Goal: Task Accomplishment & Management: Manage account settings

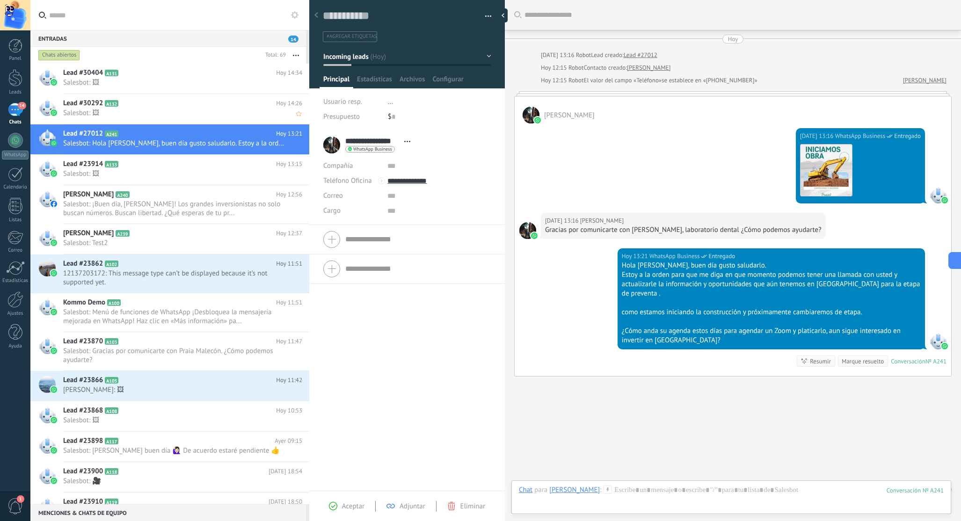
scroll to position [14, 0]
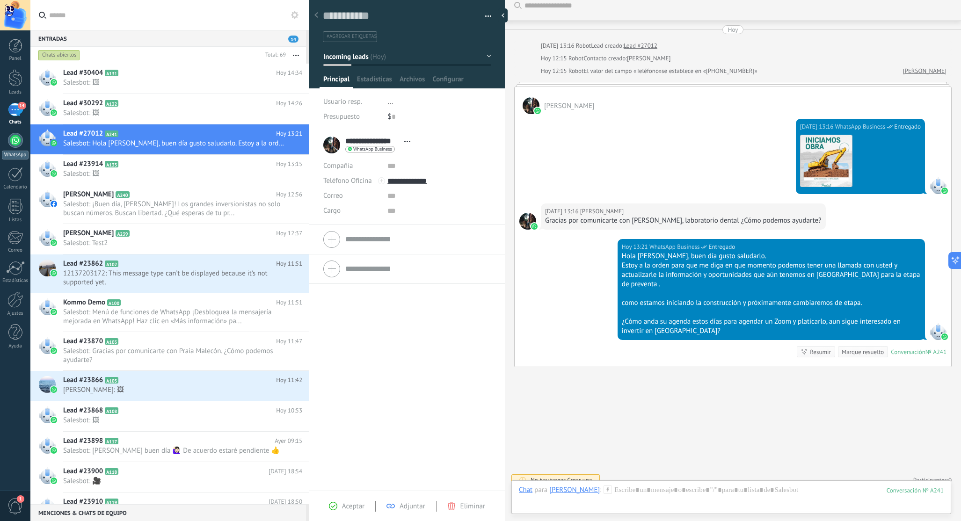
click at [15, 144] on div at bounding box center [15, 140] width 15 height 15
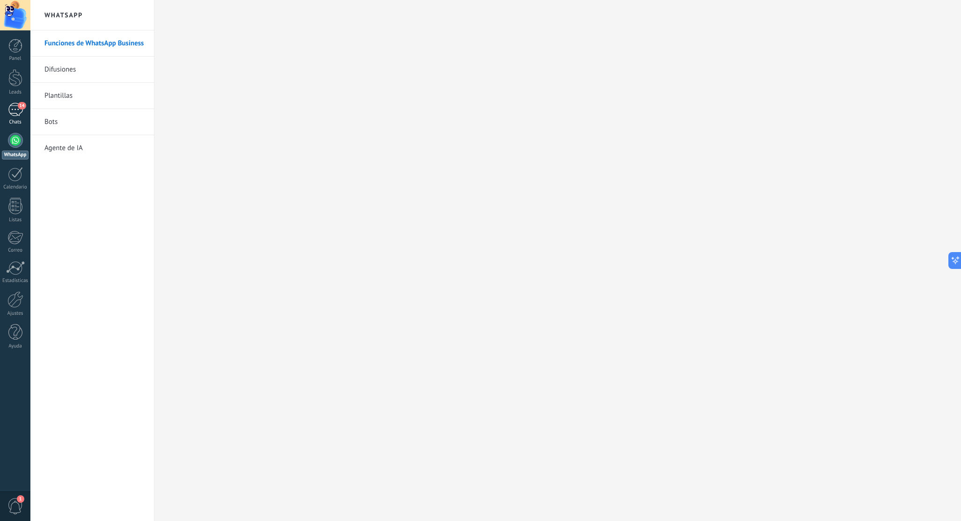
click at [17, 108] on div "14" at bounding box center [15, 110] width 15 height 14
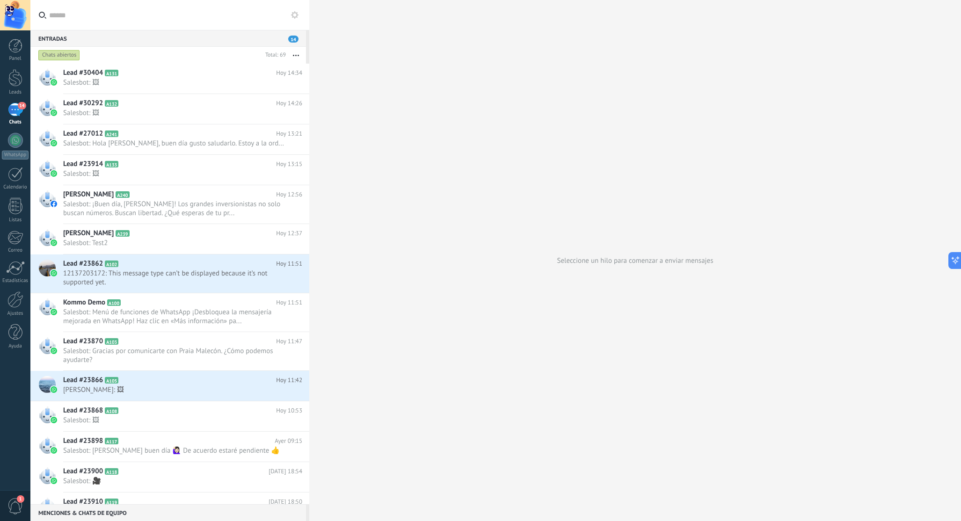
click at [291, 11] on icon at bounding box center [294, 14] width 7 height 7
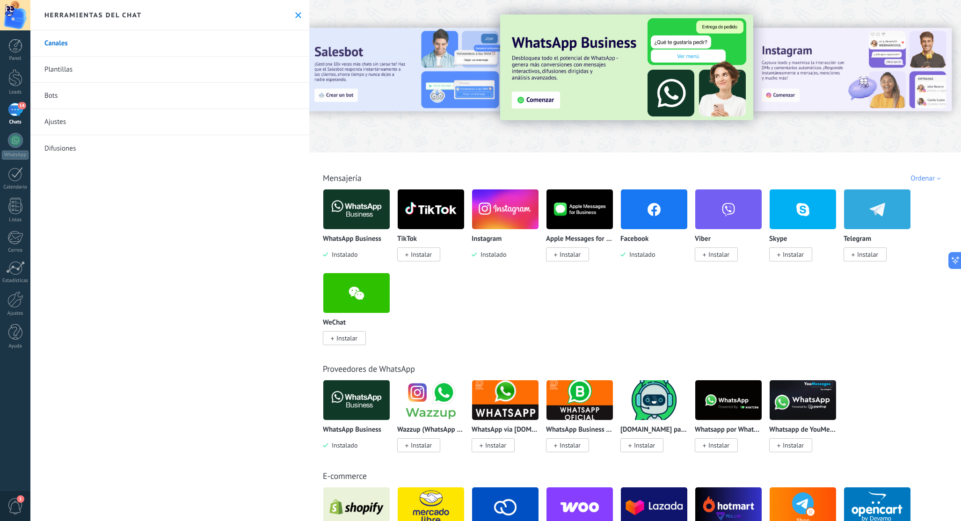
click at [935, 179] on div "Ordenar" at bounding box center [927, 178] width 33 height 9
click at [569, 299] on div "WhatsApp Business Instalado TikTok Instalar Instagram Instalado Apple Messages …" at bounding box center [640, 273] width 635 height 168
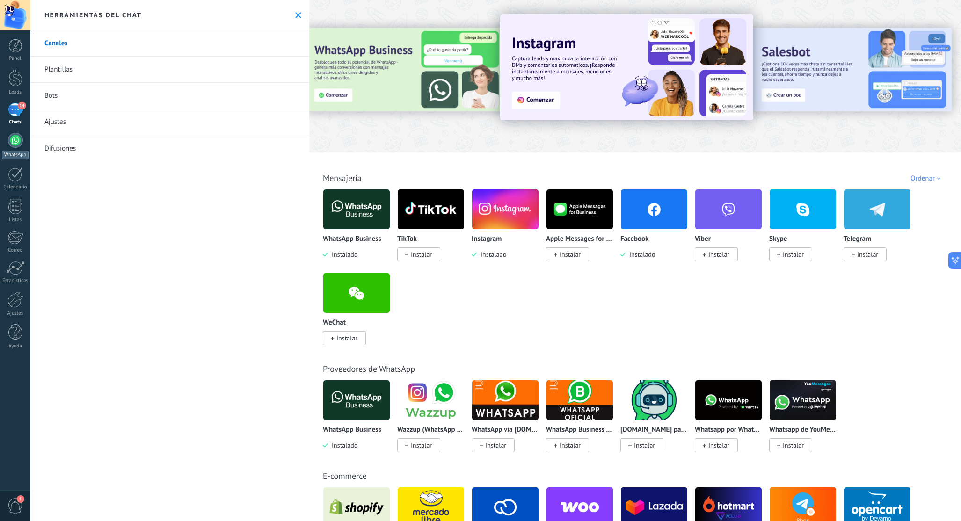
click at [17, 143] on div at bounding box center [15, 140] width 15 height 15
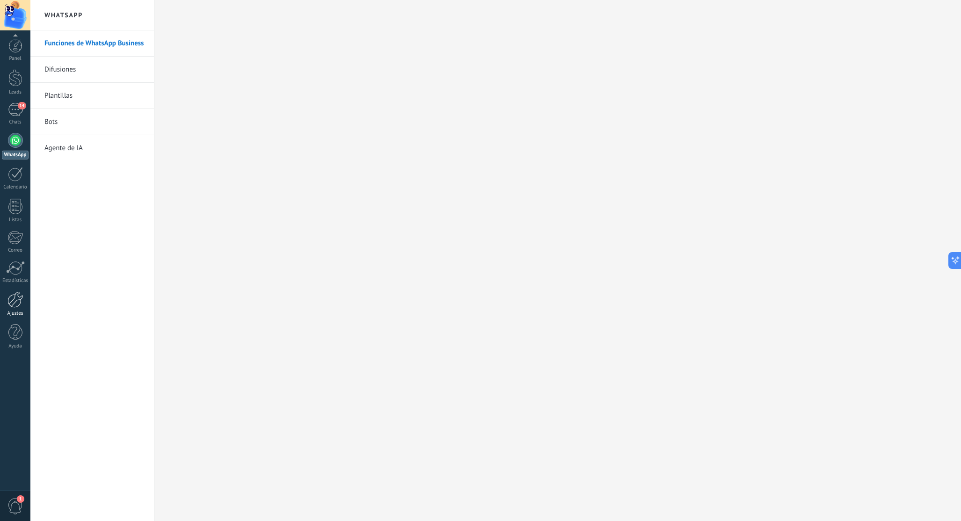
click at [16, 295] on div at bounding box center [15, 300] width 16 height 16
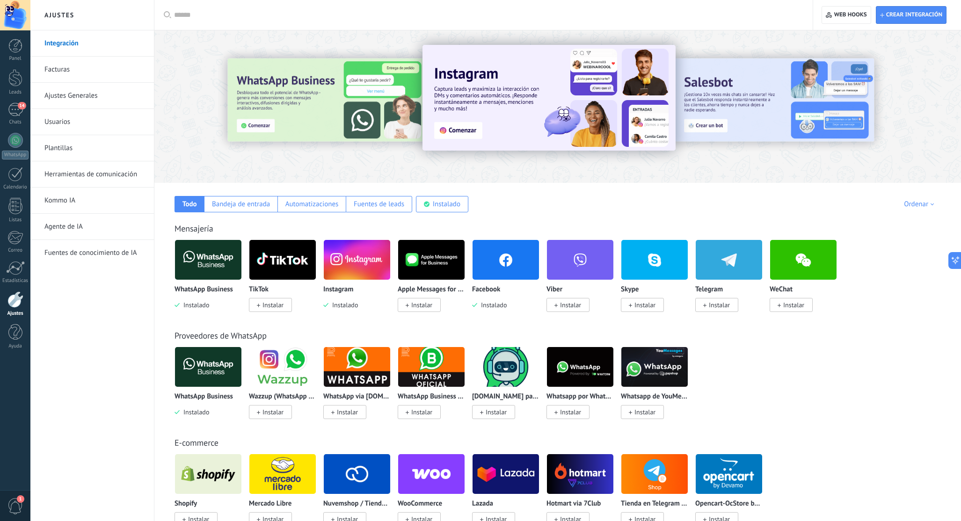
click at [81, 120] on link "Usuarios" at bounding box center [94, 122] width 100 height 26
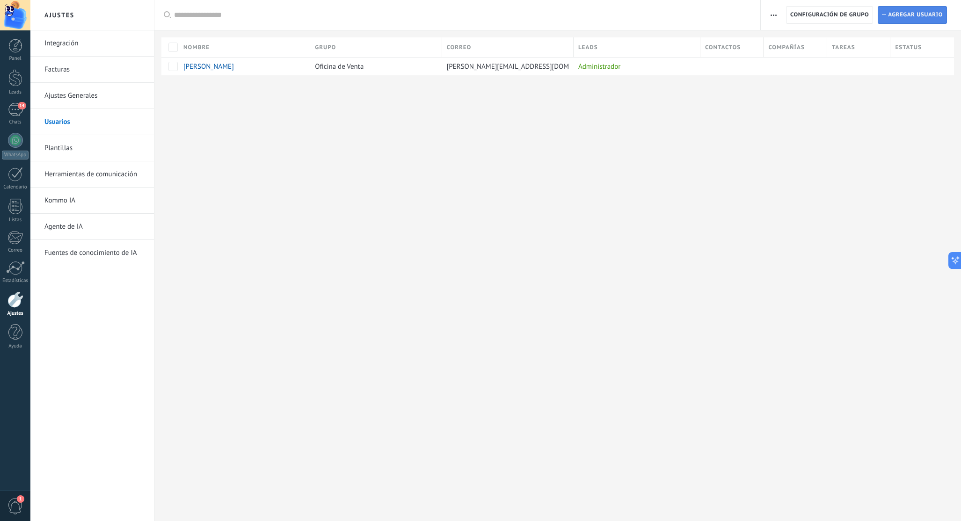
click at [914, 13] on span "Agregar usuario" at bounding box center [915, 15] width 55 height 17
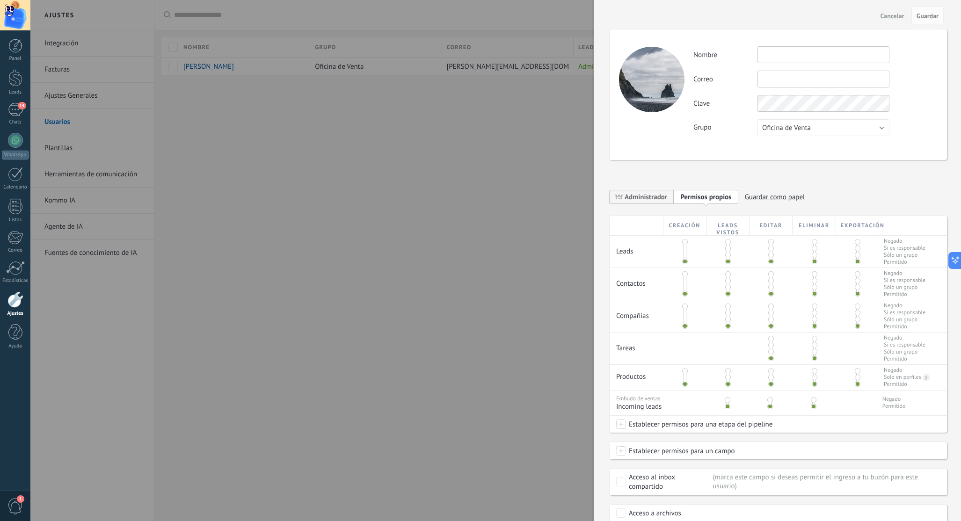
click at [824, 125] on button "Oficina de Venta" at bounding box center [824, 127] width 132 height 17
click at [876, 178] on div "**********" at bounding box center [778, 266] width 337 height 511
click at [649, 197] on span "Administrador" at bounding box center [646, 197] width 43 height 9
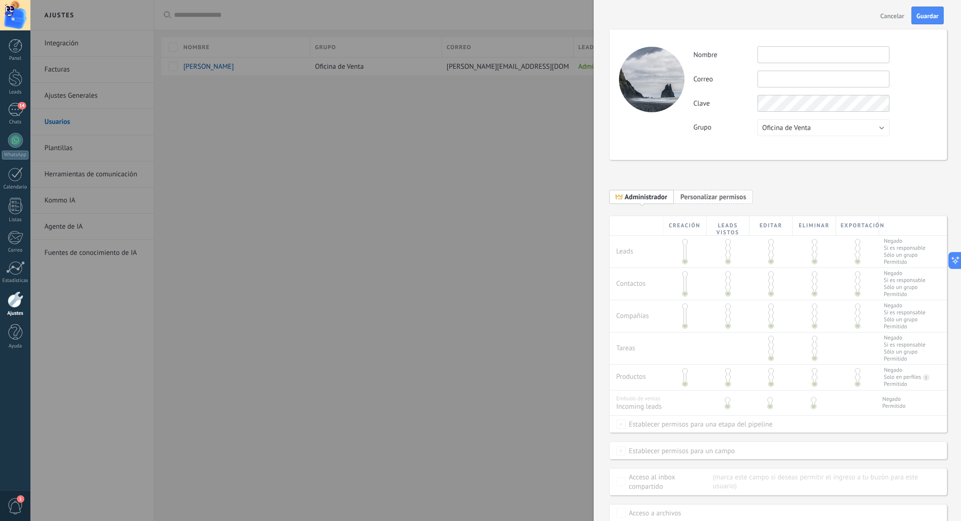
click at [702, 196] on span "Personalizar permisos" at bounding box center [713, 197] width 66 height 9
type input "**********"
click at [928, 92] on div "**********" at bounding box center [816, 91] width 244 height 90
type input "**********"
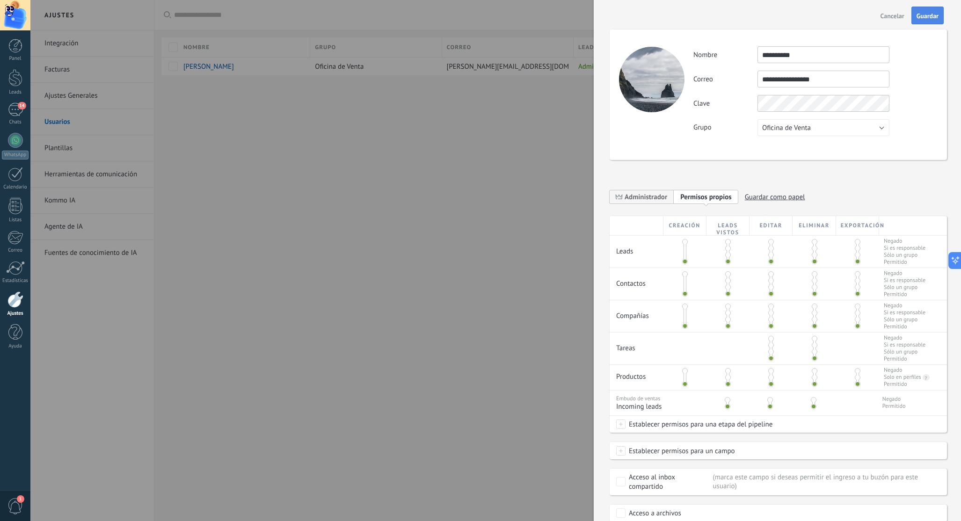
click at [932, 15] on span "Guardar" at bounding box center [928, 16] width 22 height 7
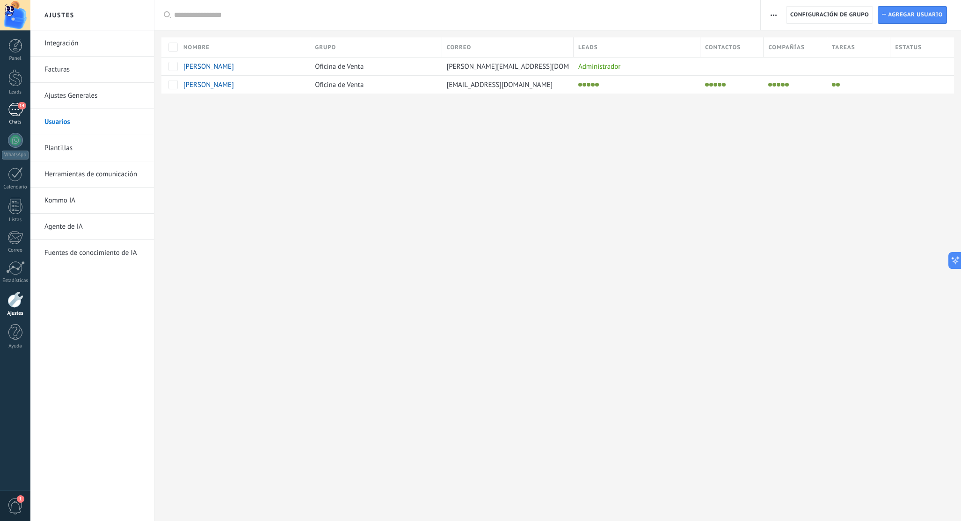
click at [18, 111] on div "14" at bounding box center [15, 110] width 15 height 14
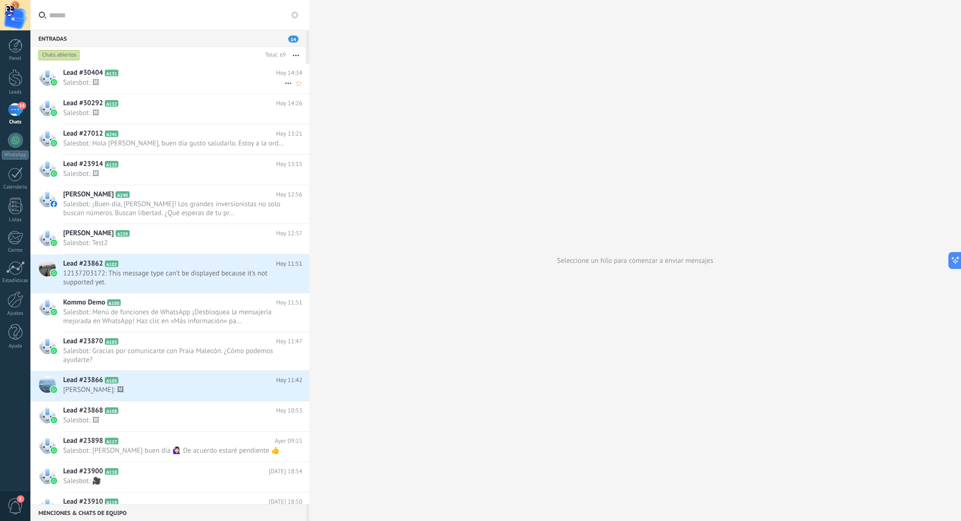
click at [284, 83] on icon at bounding box center [288, 83] width 11 height 11
click at [293, 52] on div at bounding box center [480, 260] width 961 height 521
click at [294, 56] on button "button" at bounding box center [296, 55] width 20 height 17
click at [460, 123] on div "Seleccione un hilo para comenzar a enviar mensajes" at bounding box center [635, 260] width 652 height 521
click at [246, 76] on h2 "Lead #30404 A131" at bounding box center [169, 72] width 213 height 9
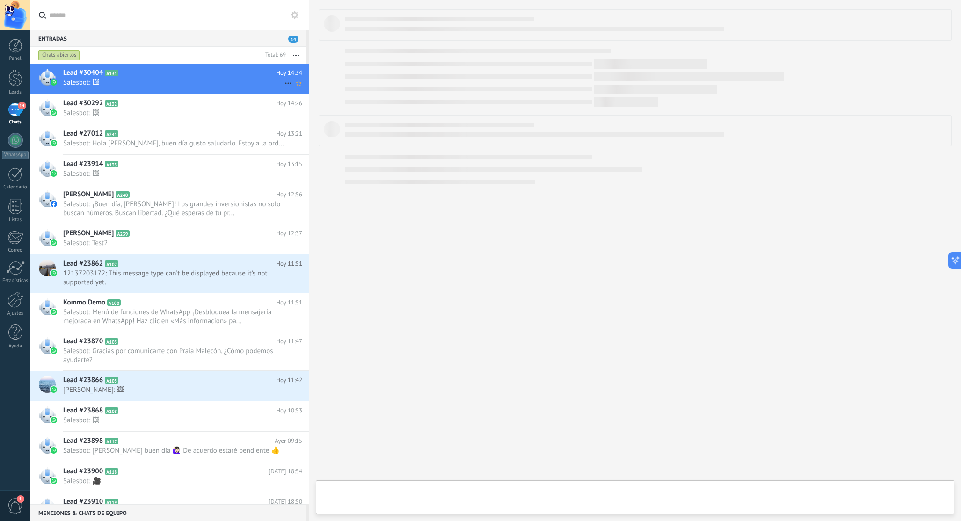
scroll to position [14, 0]
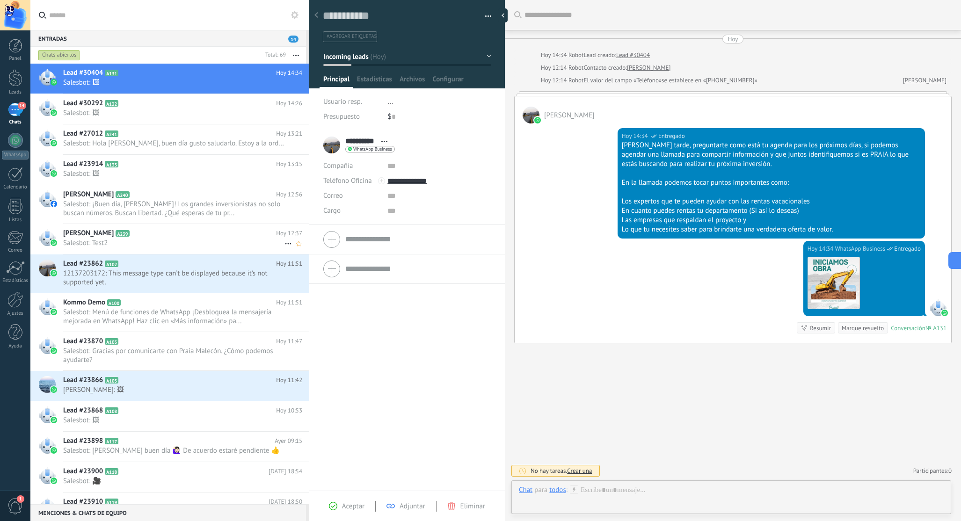
click at [145, 237] on h2 "[PERSON_NAME] A239" at bounding box center [169, 233] width 213 height 9
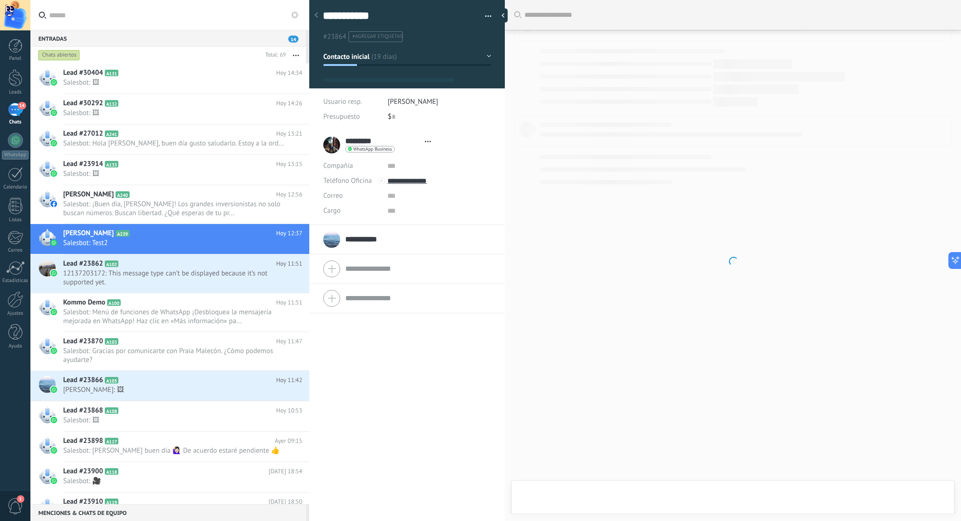
type textarea "**********"
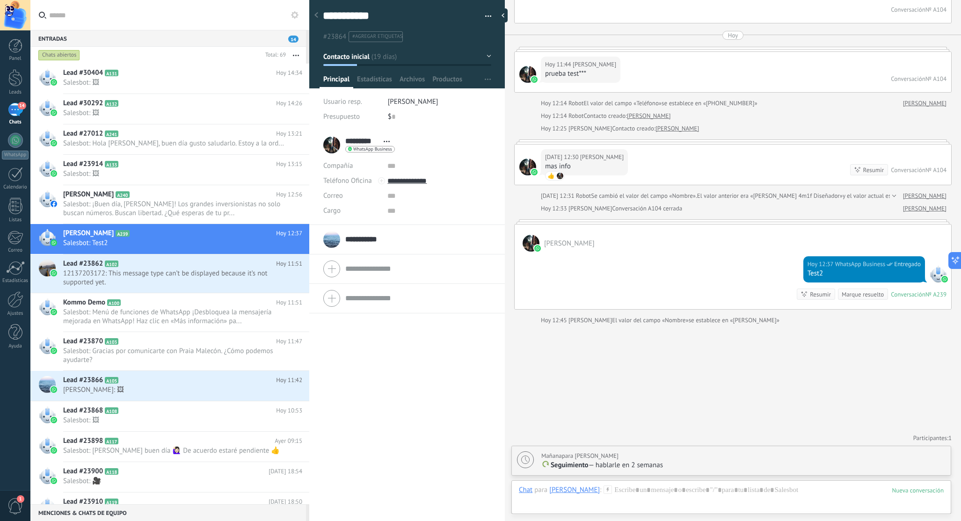
click at [660, 483] on div "Chat Correo Nota Tarea Chat para [PERSON_NAME] : Enviar Cancelar Rastrear clics…" at bounding box center [731, 498] width 440 height 34
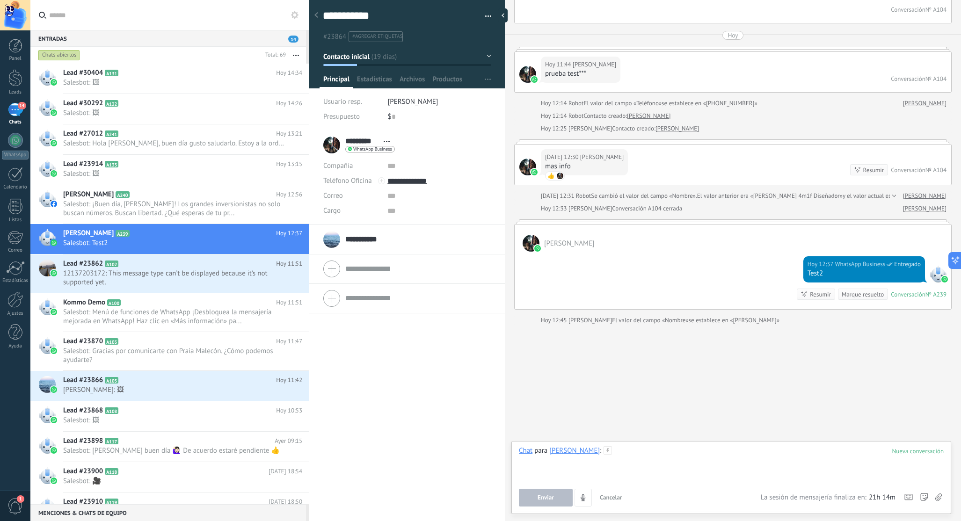
click at [653, 470] on div at bounding box center [731, 464] width 425 height 36
click at [542, 495] on span "Enviar" at bounding box center [546, 498] width 16 height 7
click at [13, 505] on span "1" at bounding box center [15, 506] width 16 height 16
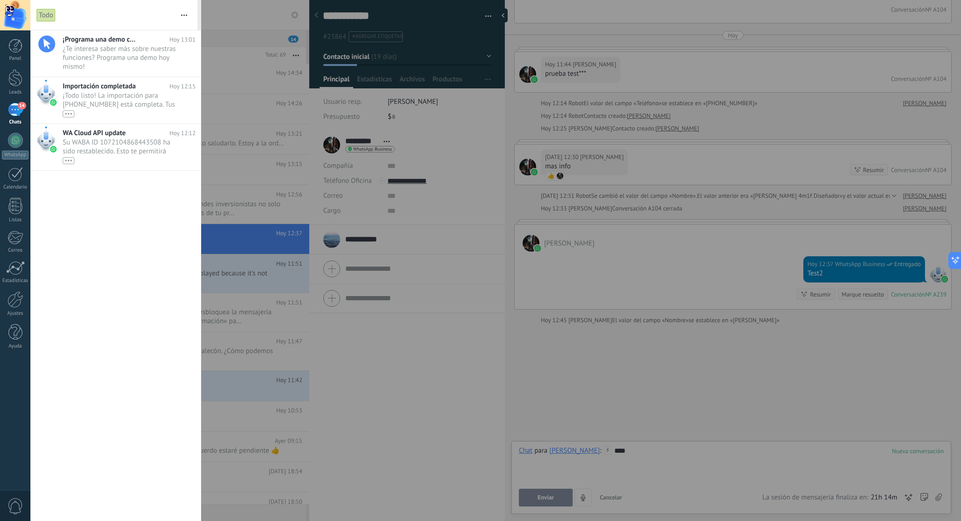
click at [21, 425] on div "Panel Leads 14 Chats WhatsApp Clientes" at bounding box center [30, 260] width 61 height 460
click at [394, 400] on div at bounding box center [480, 260] width 961 height 521
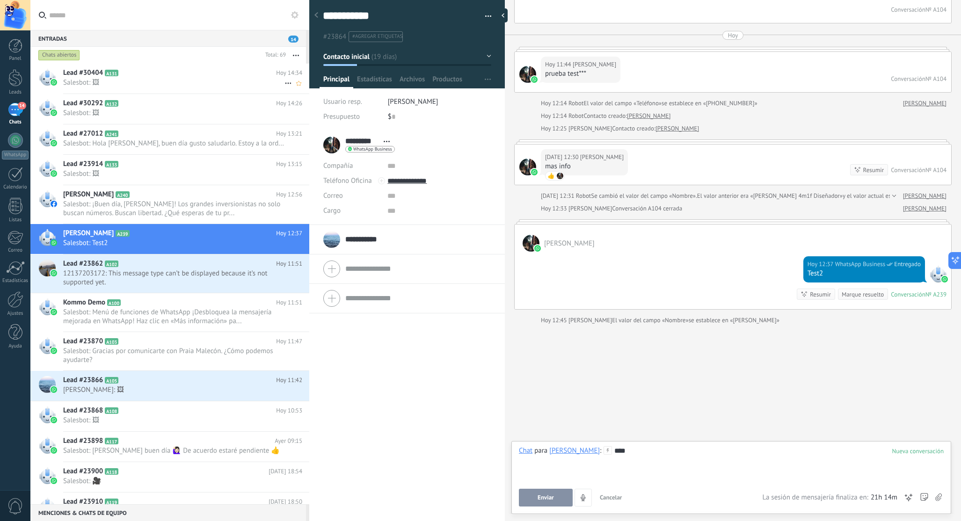
click at [189, 75] on h2 "Lead #30404 A131" at bounding box center [169, 72] width 213 height 9
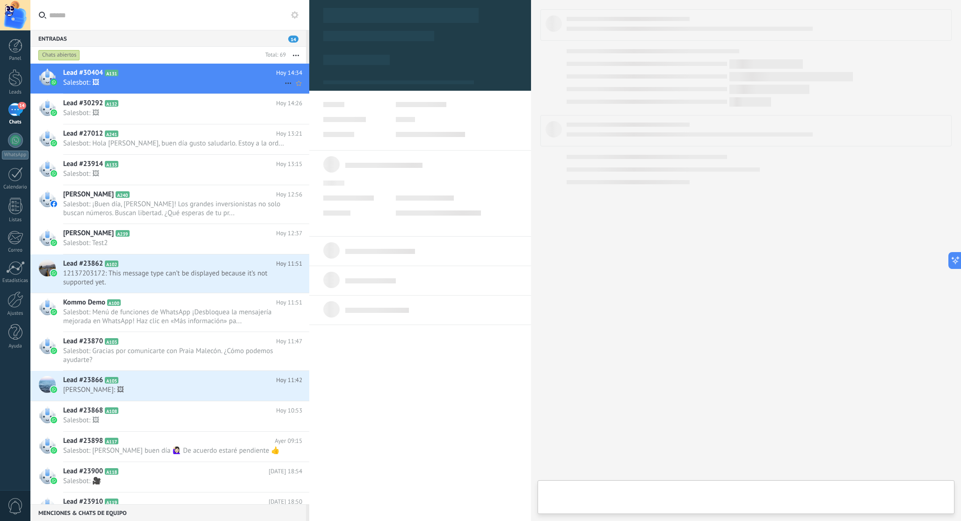
scroll to position [14, 0]
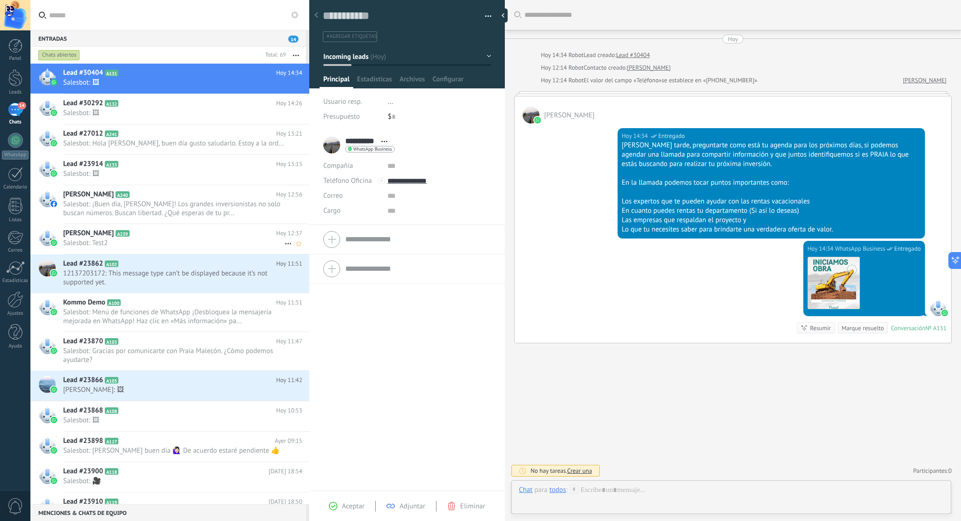
click at [186, 236] on h2 "[PERSON_NAME] A239" at bounding box center [169, 233] width 213 height 9
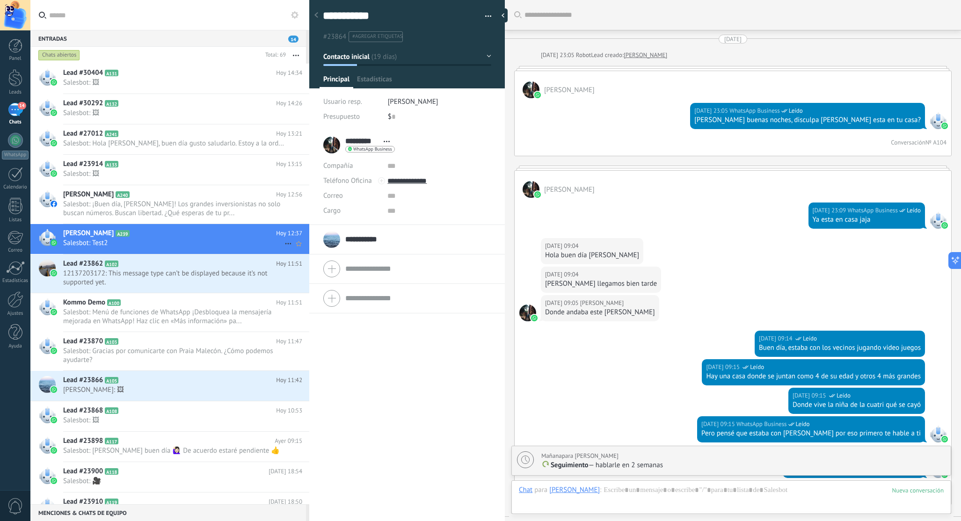
scroll to position [1006, 0]
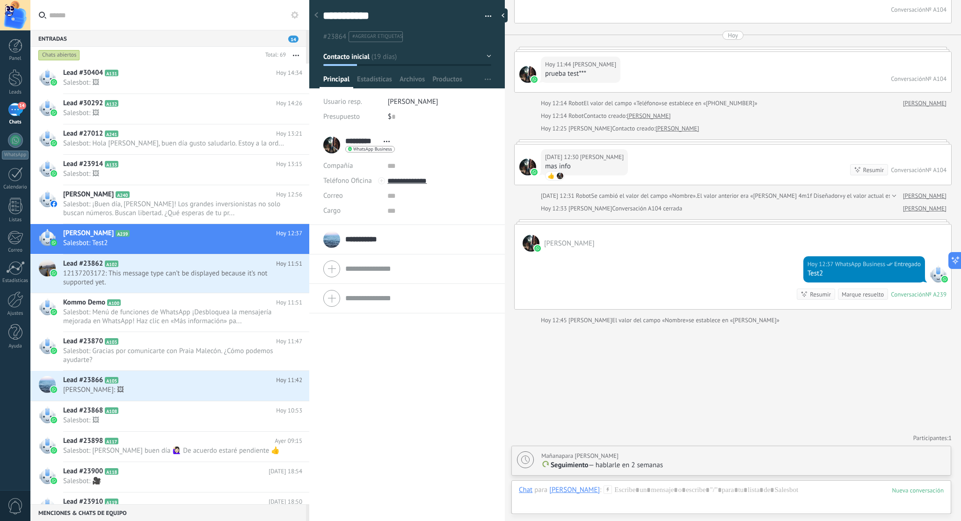
click at [485, 16] on button "button" at bounding box center [485, 16] width 14 height 14
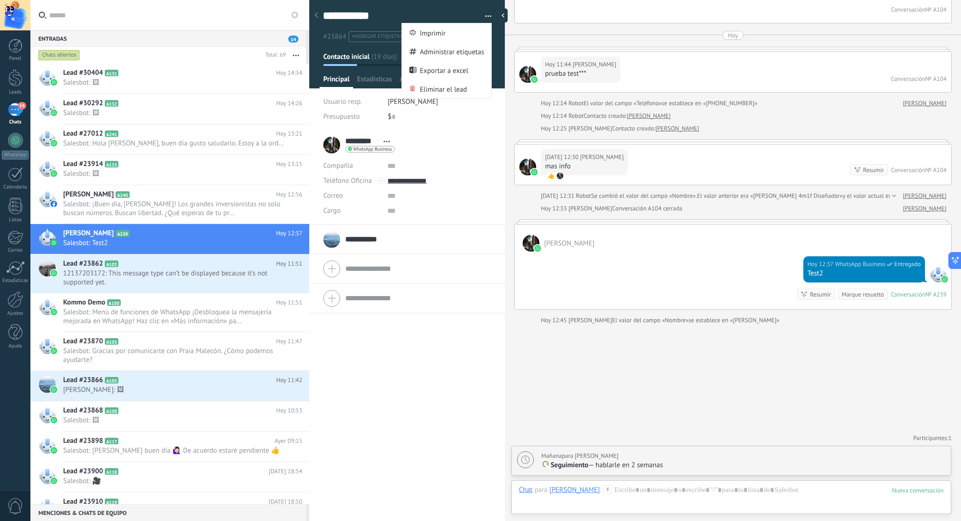
click at [402, 420] on div "********* [PERSON_NAME] ***** [PERSON_NAME] *** gmz Abrir detalle Copie el nomb…" at bounding box center [407, 326] width 196 height 391
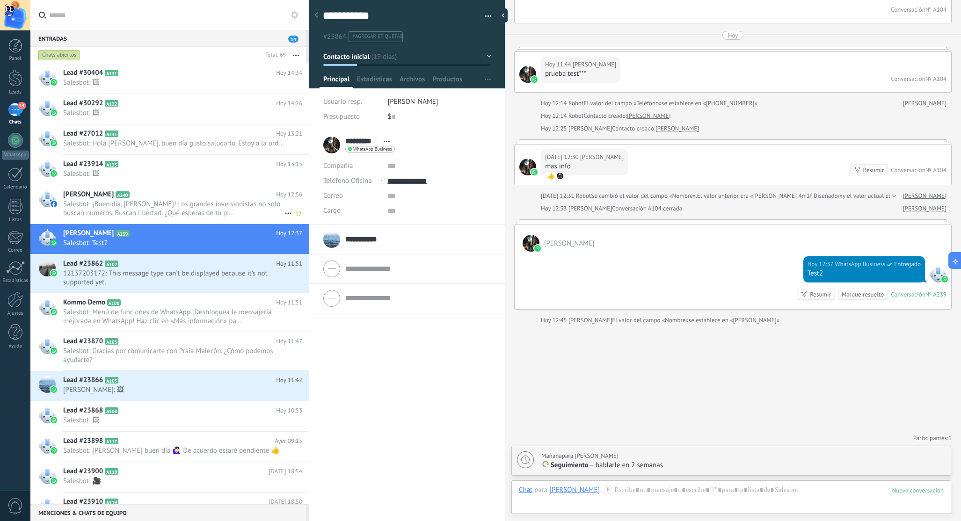
click at [155, 210] on span "Salesbot: ¡Buen día, [PERSON_NAME]! Los grandes inversionistas no solo buscan n…" at bounding box center [173, 209] width 221 height 18
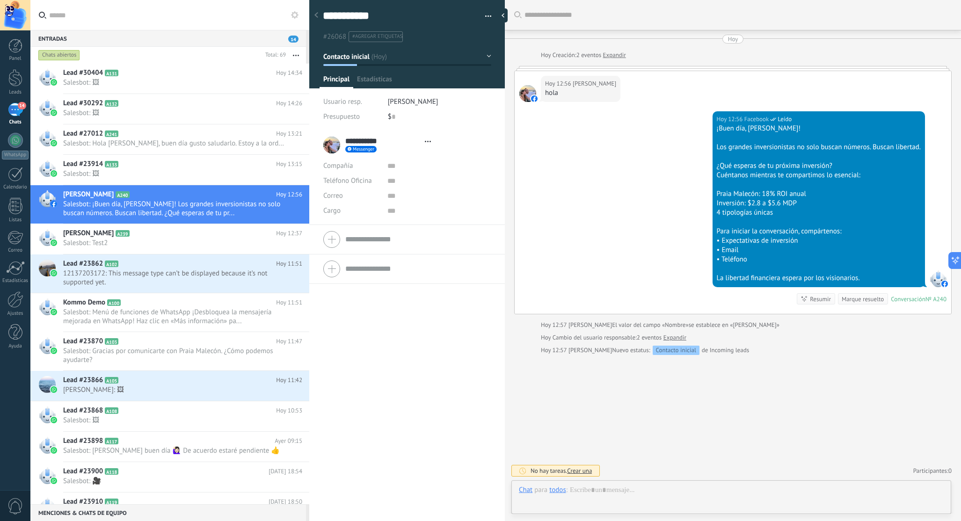
type textarea "**********"
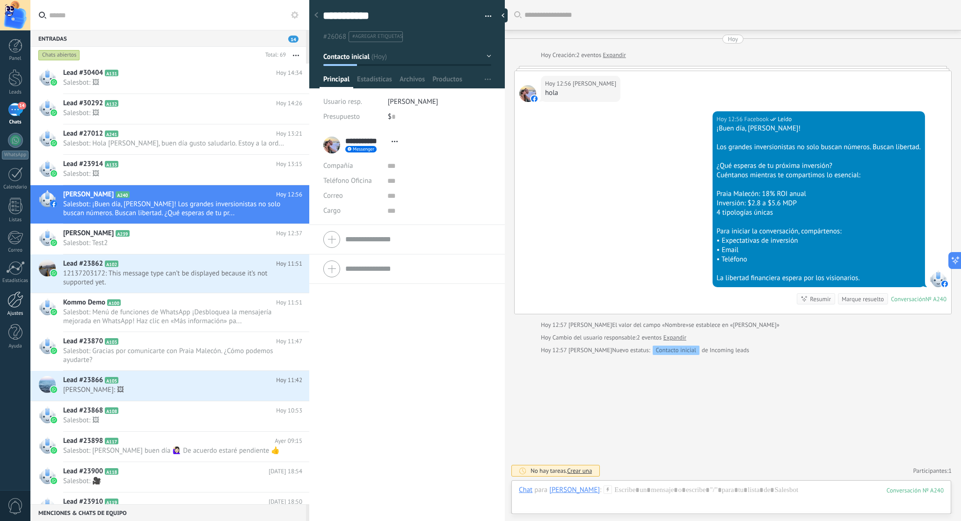
click at [15, 302] on div at bounding box center [15, 300] width 16 height 16
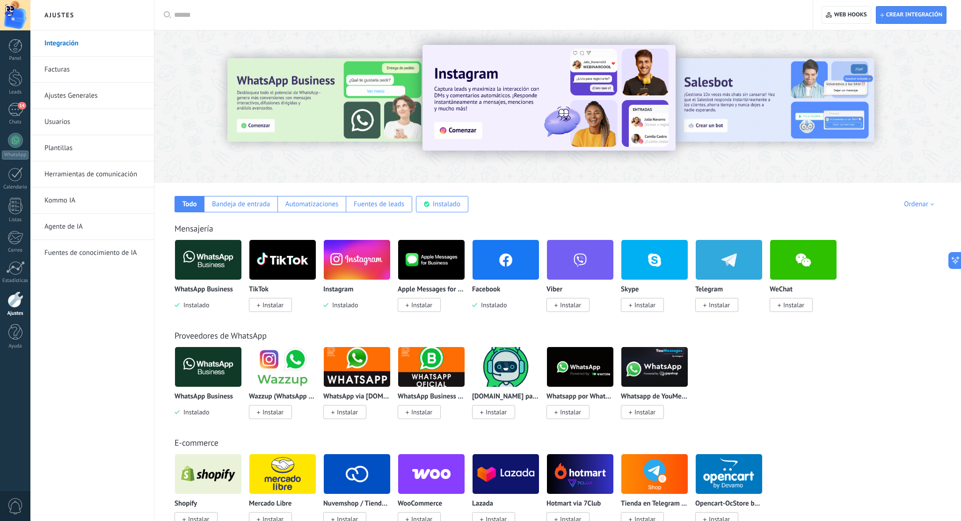
click at [74, 117] on link "Usuarios" at bounding box center [94, 122] width 100 height 26
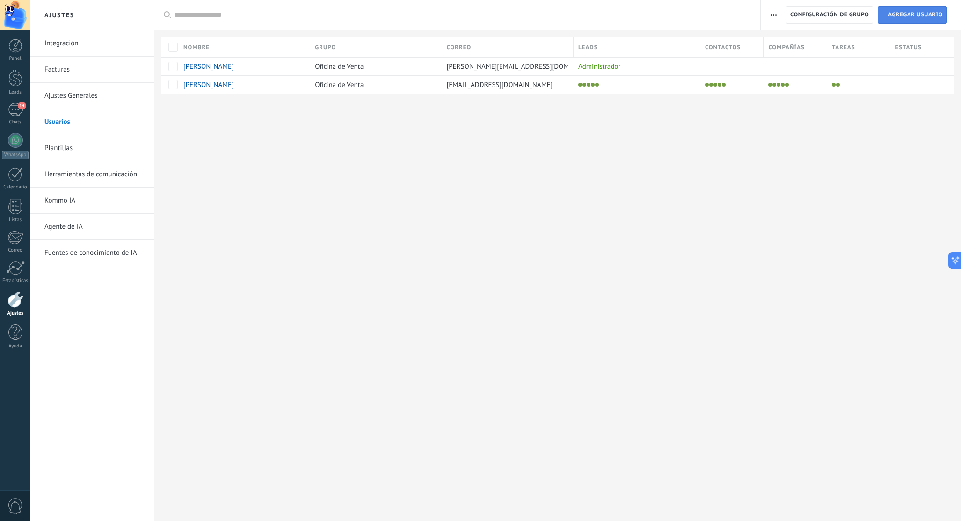
click at [918, 16] on span "Agregar usuario" at bounding box center [915, 15] width 55 height 17
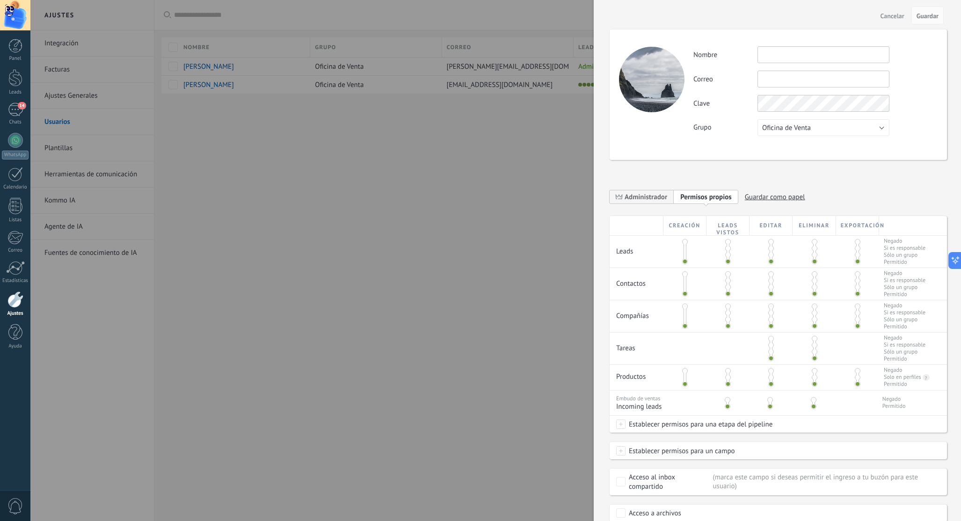
click at [893, 10] on button "Cancelar" at bounding box center [892, 15] width 31 height 15
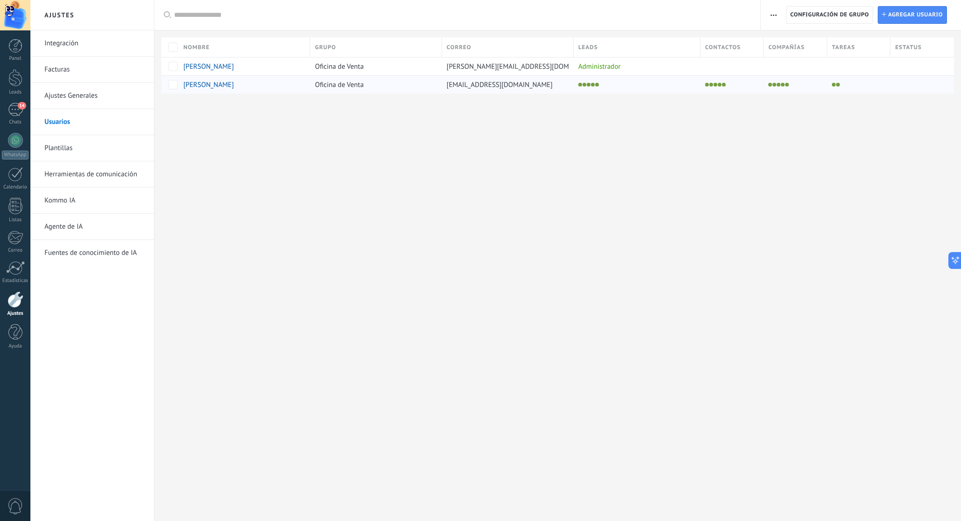
click at [200, 85] on span "[PERSON_NAME]" at bounding box center [208, 84] width 51 height 9
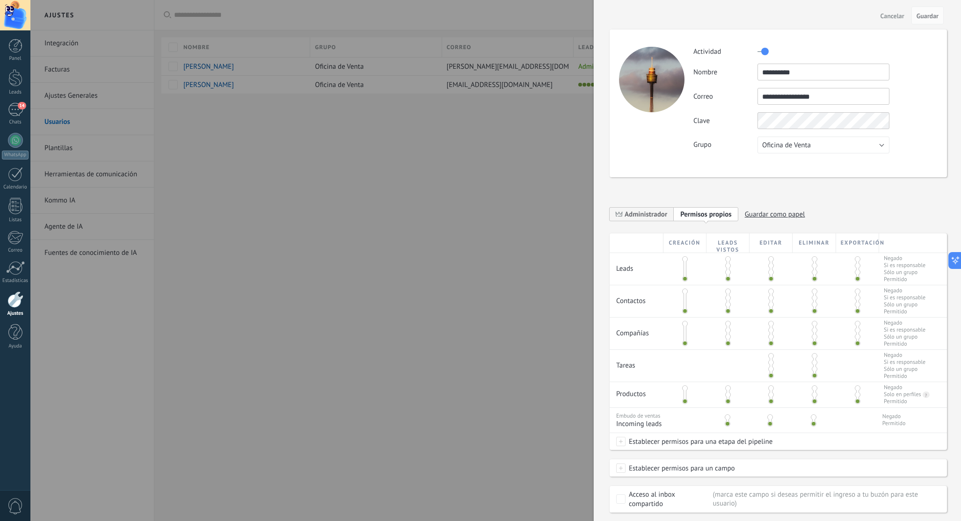
click at [823, 141] on button "Oficina de Venta" at bounding box center [824, 145] width 132 height 17
click at [905, 192] on div "**********" at bounding box center [778, 275] width 337 height 529
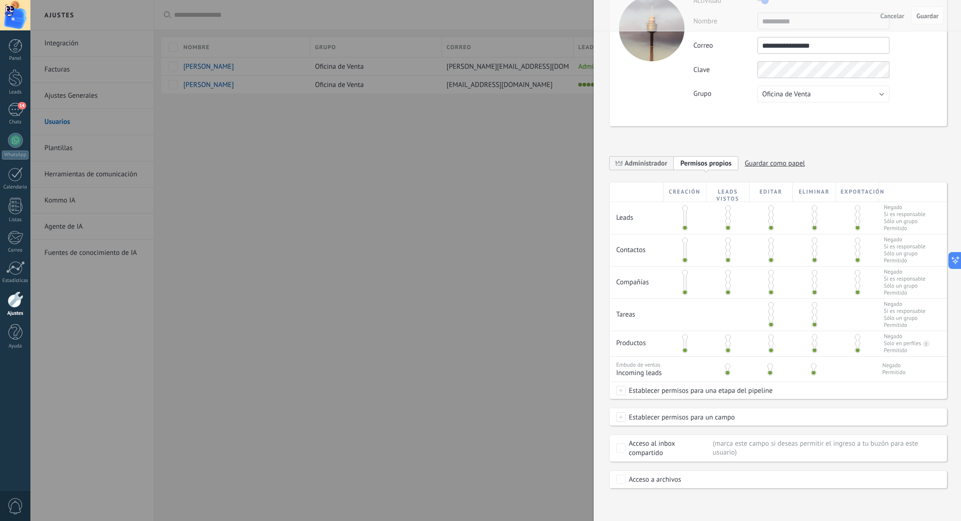
scroll to position [51, 0]
click at [813, 309] on span at bounding box center [815, 312] width 6 height 6
click at [813, 324] on span at bounding box center [815, 325] width 6 height 6
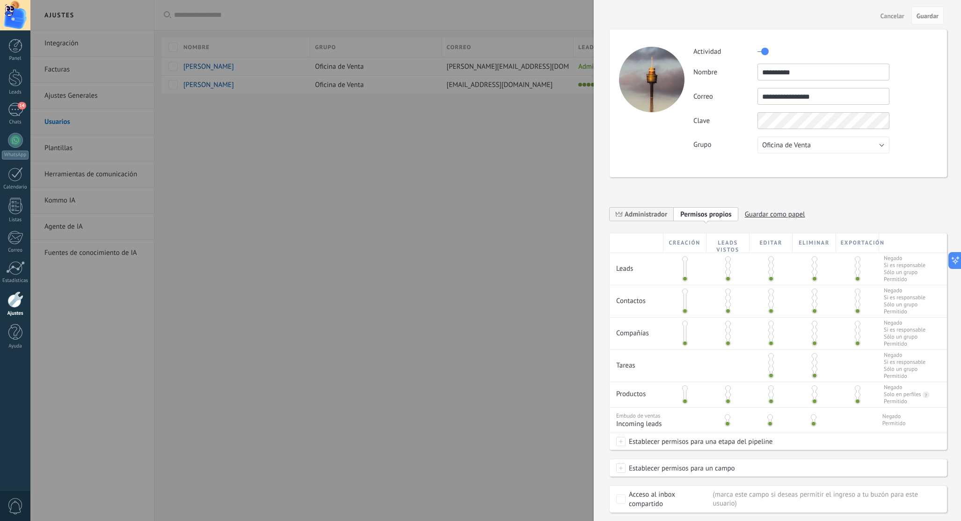
scroll to position [0, 0]
click at [746, 53] on div "Actividad" at bounding box center [816, 51] width 244 height 15
drag, startPoint x: 769, startPoint y: 51, endPoint x: 845, endPoint y: 52, distance: 75.4
click at [845, 52] on div at bounding box center [824, 51] width 132 height 15
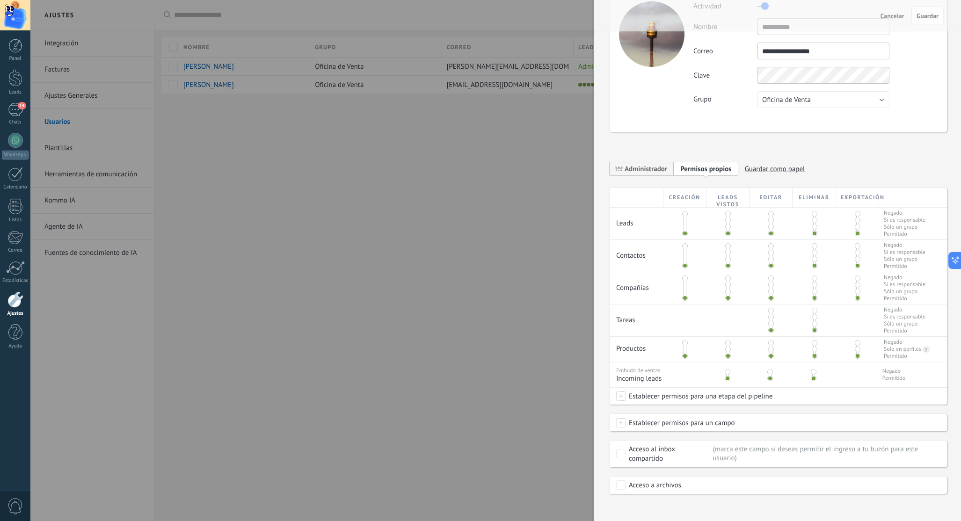
scroll to position [46, 0]
click at [414, 270] on div at bounding box center [480, 260] width 961 height 521
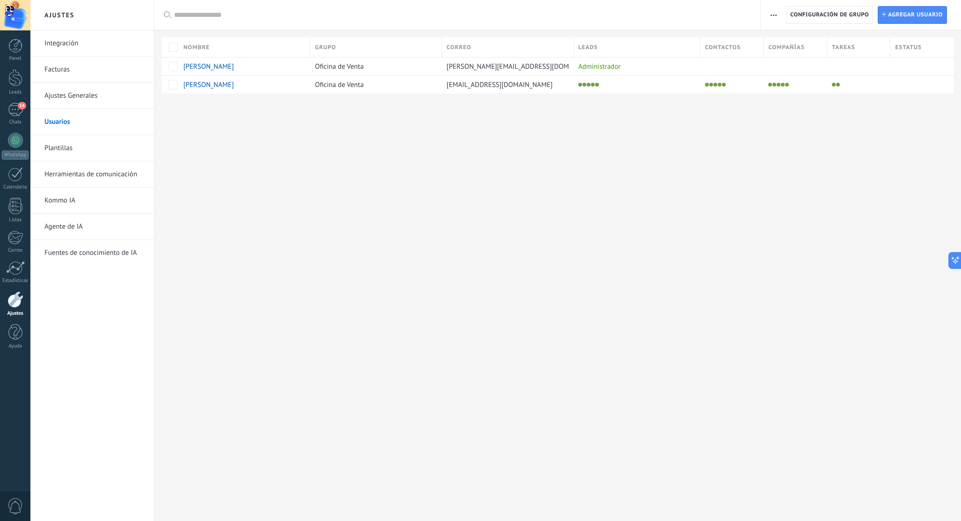
click at [16, 304] on div at bounding box center [15, 300] width 16 height 16
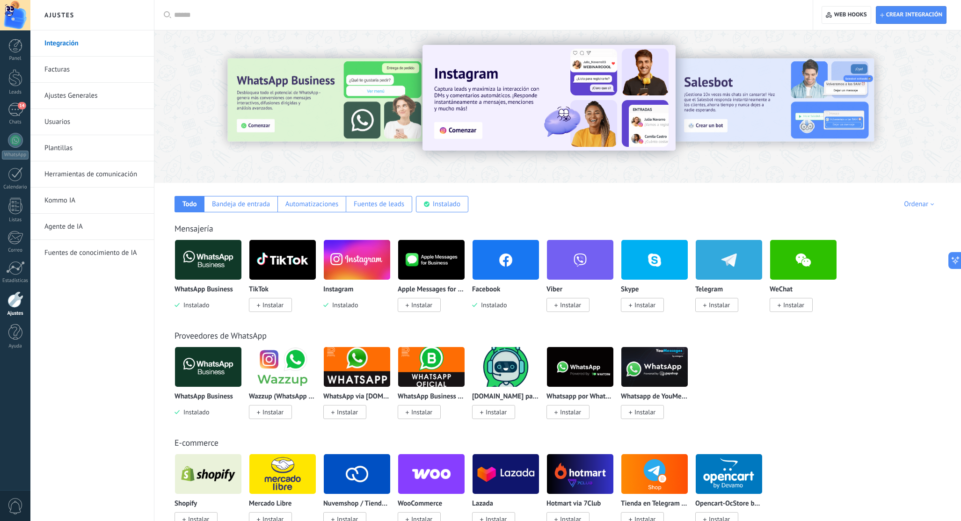
click at [77, 66] on link "Facturas" at bounding box center [94, 70] width 100 height 26
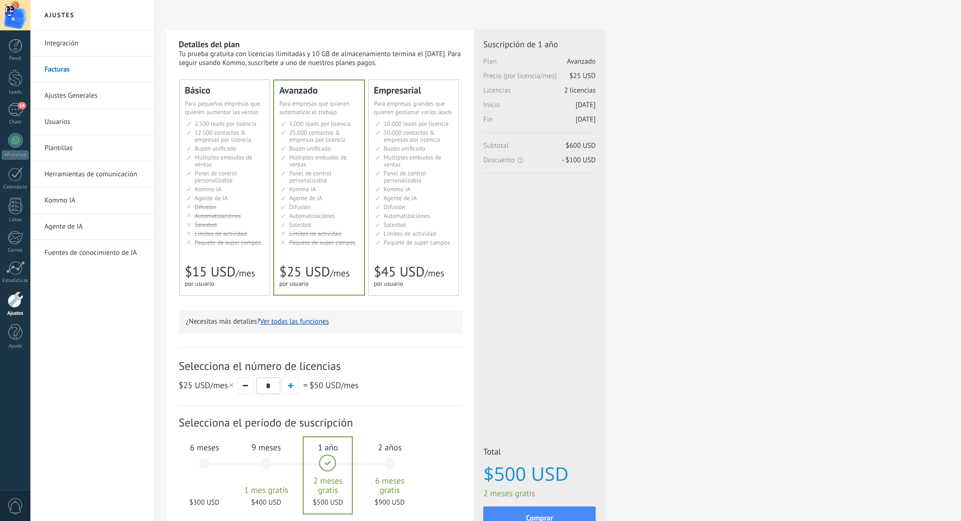
click at [102, 96] on link "Ajustes Generales" at bounding box center [94, 96] width 100 height 26
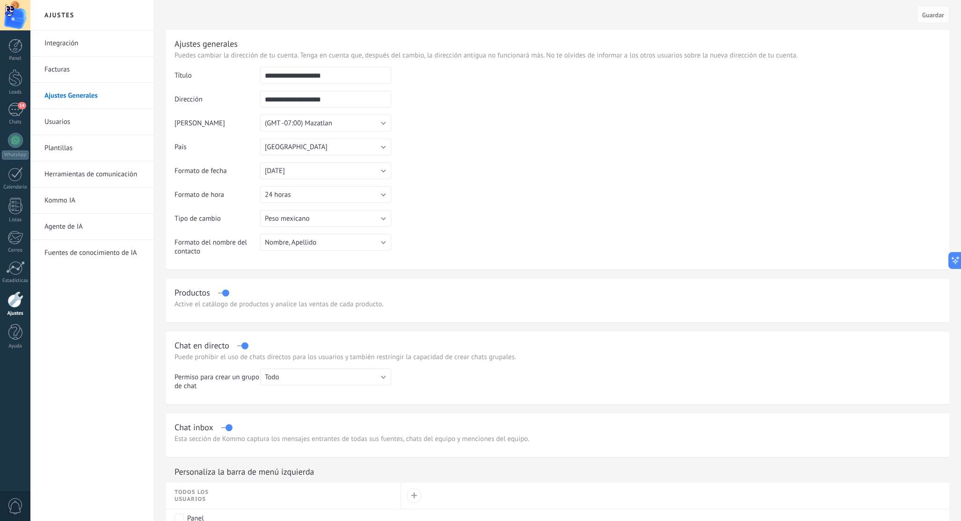
click at [66, 121] on link "Usuarios" at bounding box center [94, 122] width 100 height 26
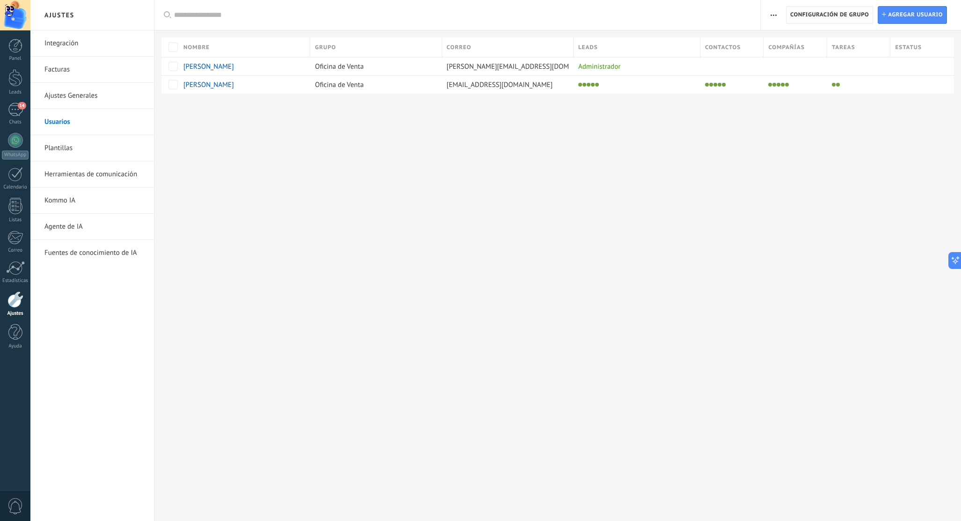
click at [841, 16] on span "Configuración de grupo" at bounding box center [829, 15] width 79 height 17
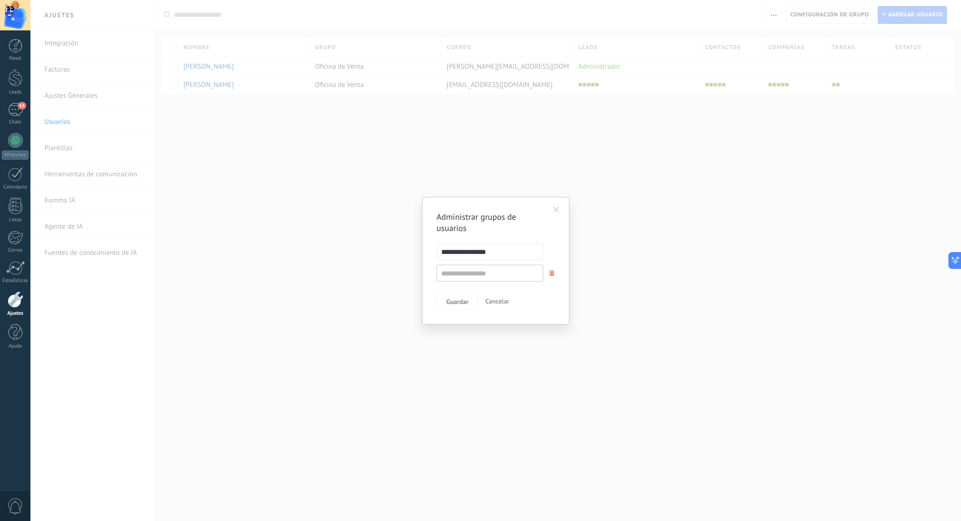
click at [553, 210] on span at bounding box center [556, 210] width 15 height 16
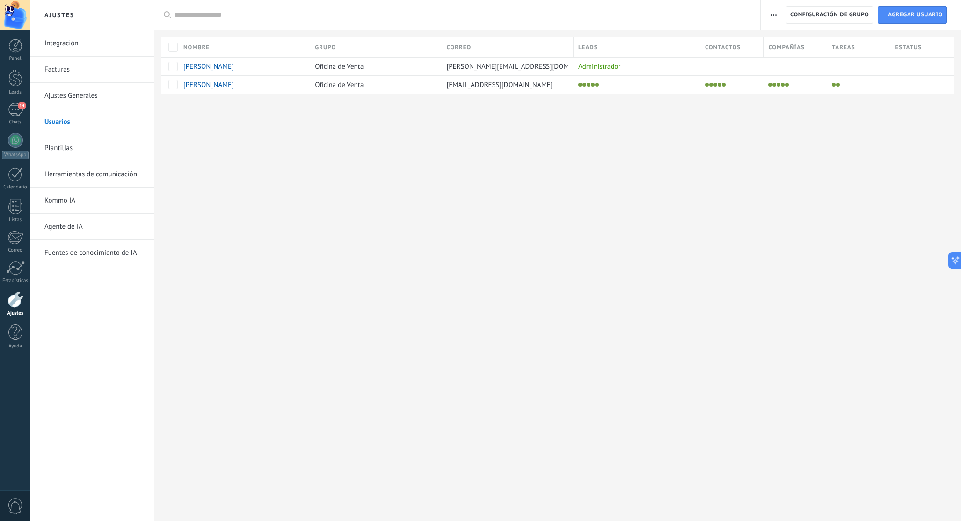
click at [771, 15] on icon "button" at bounding box center [774, 15] width 6 height 1
drag, startPoint x: 843, startPoint y: 150, endPoint x: 822, endPoint y: 82, distance: 71.0
click at [842, 149] on div "Ajustes Integración Facturas Ajustes Generales Usuarios Plantillas Herramientas…" at bounding box center [495, 260] width 931 height 521
click at [77, 152] on link "Plantillas" at bounding box center [94, 148] width 100 height 26
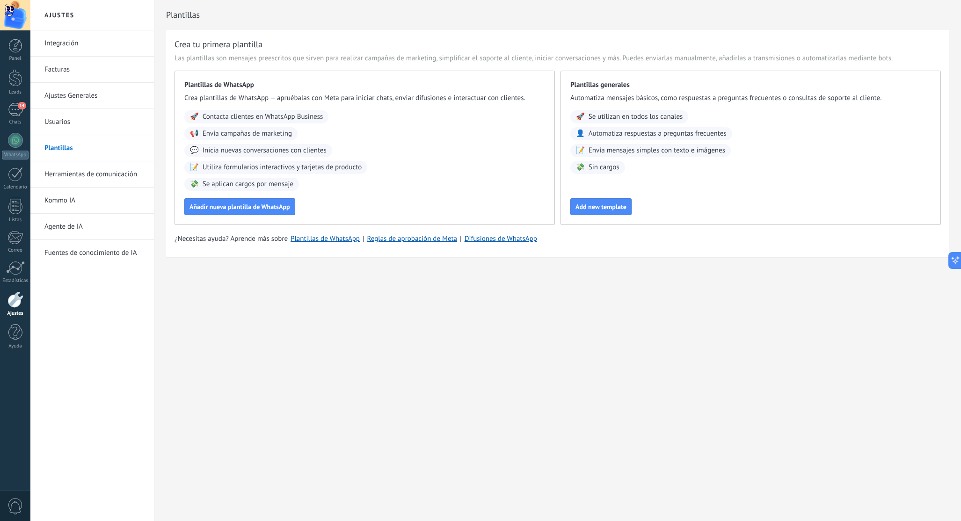
click at [80, 173] on link "Herramientas de comunicación" at bounding box center [94, 174] width 100 height 26
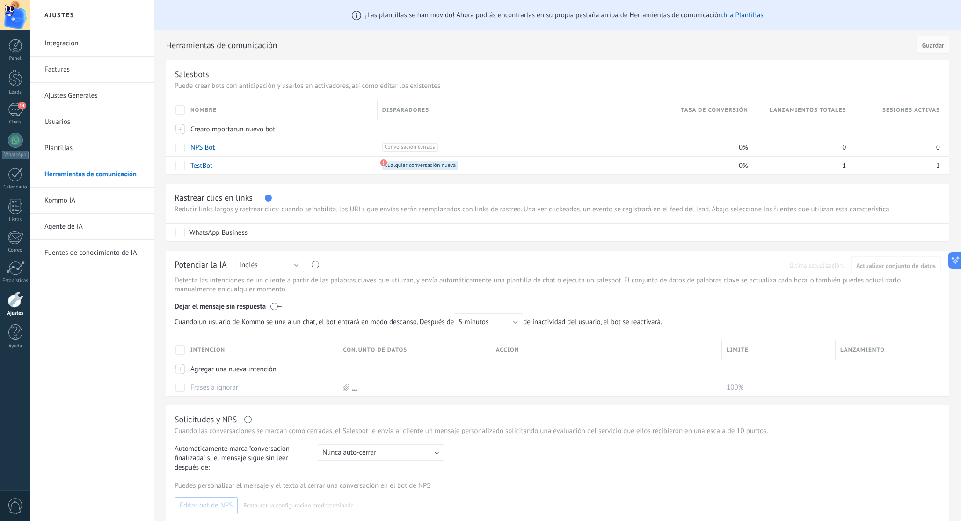
click at [81, 202] on link "Kommo IA" at bounding box center [94, 201] width 100 height 26
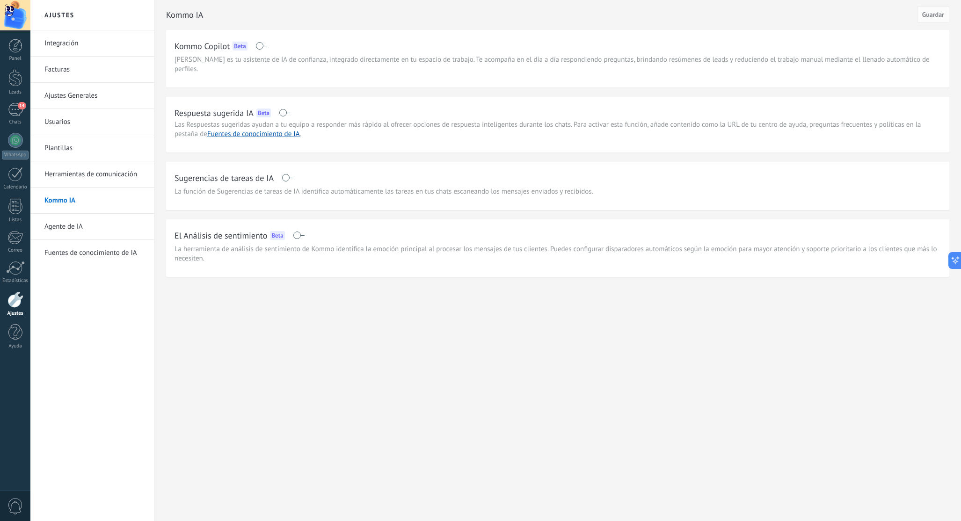
click at [71, 225] on link "Agente de IA" at bounding box center [94, 227] width 100 height 26
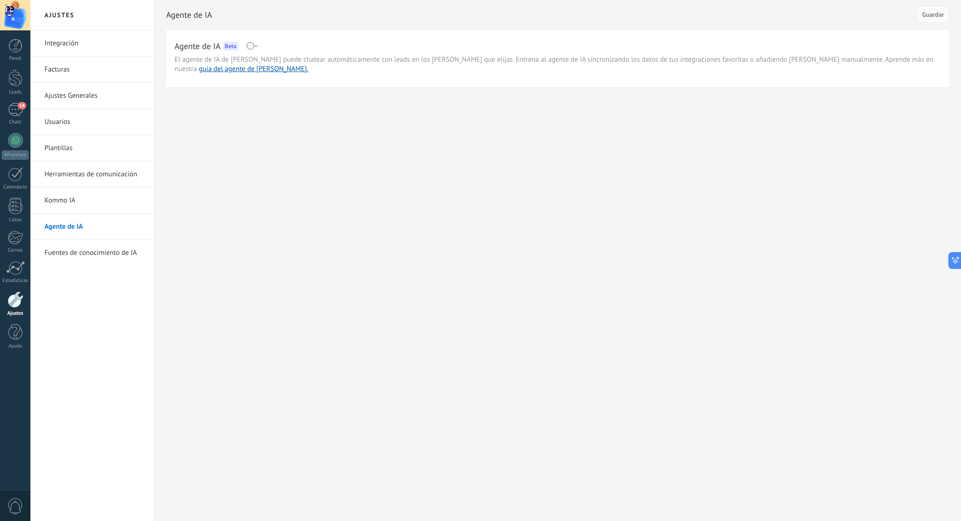
click at [95, 254] on link "Fuentes de conocimiento de IA" at bounding box center [94, 253] width 100 height 26
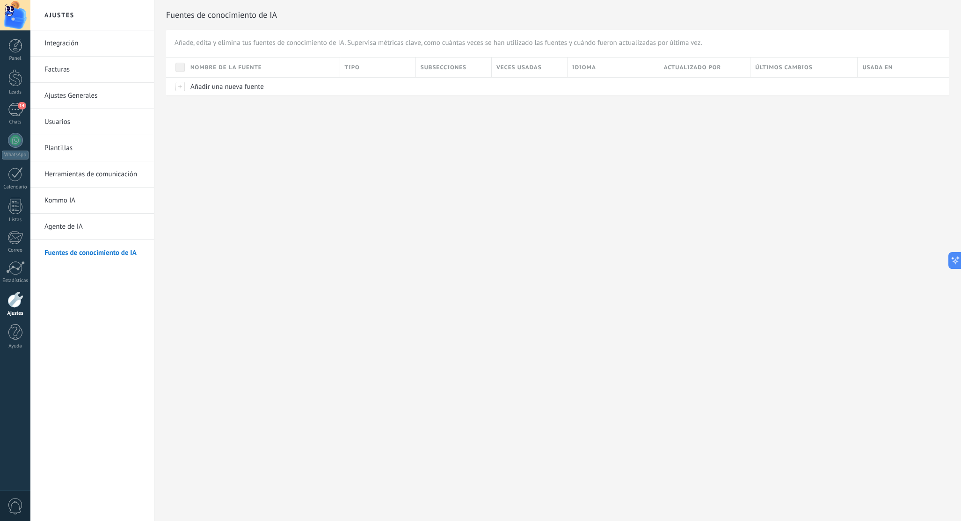
click at [72, 125] on link "Usuarios" at bounding box center [94, 122] width 100 height 26
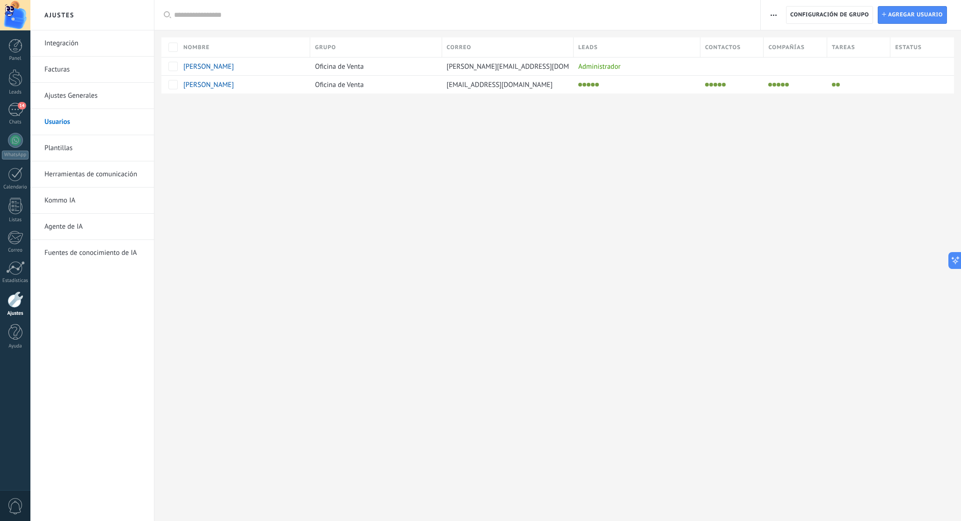
click at [381, 21] on div at bounding box center [462, 15] width 577 height 30
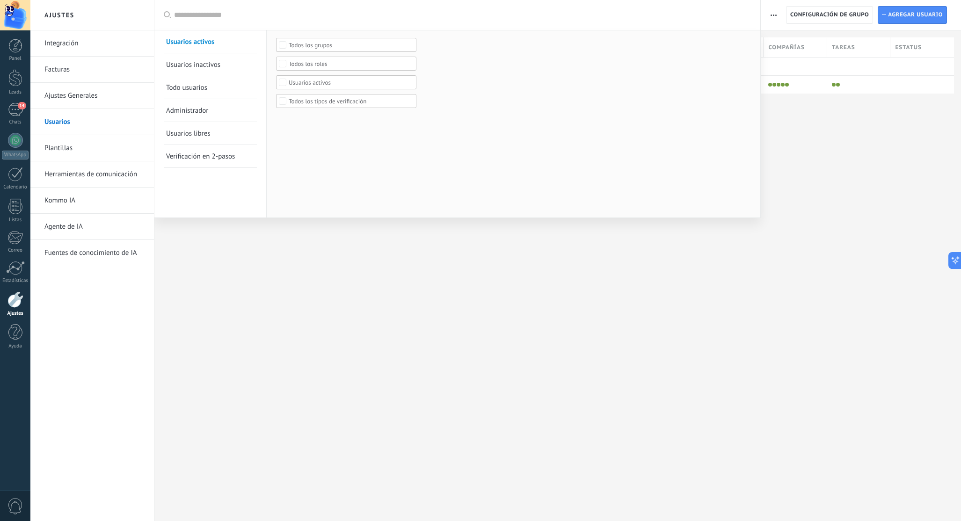
click at [196, 86] on span "Todo usuarios" at bounding box center [186, 87] width 41 height 9
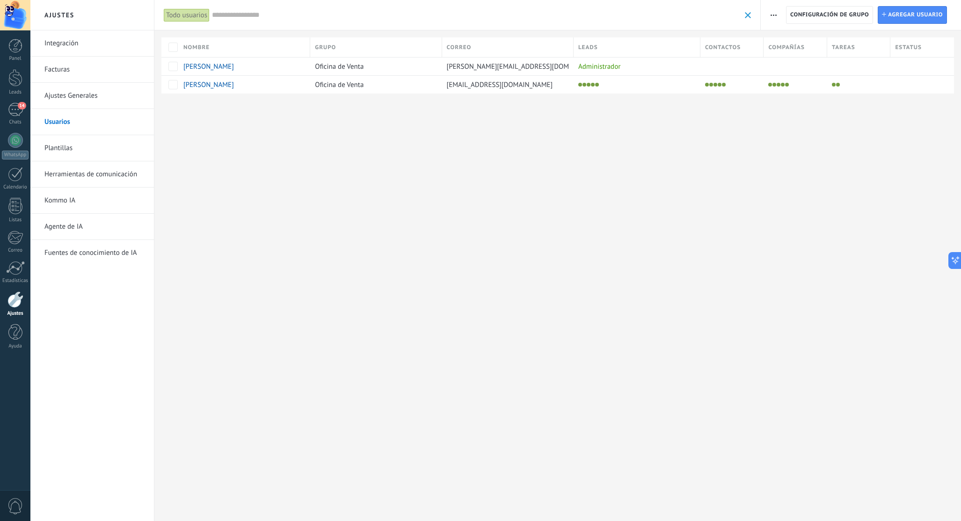
click at [917, 46] on span "Estatus" at bounding box center [908, 47] width 26 height 9
click at [915, 83] on div at bounding box center [919, 84] width 57 height 13
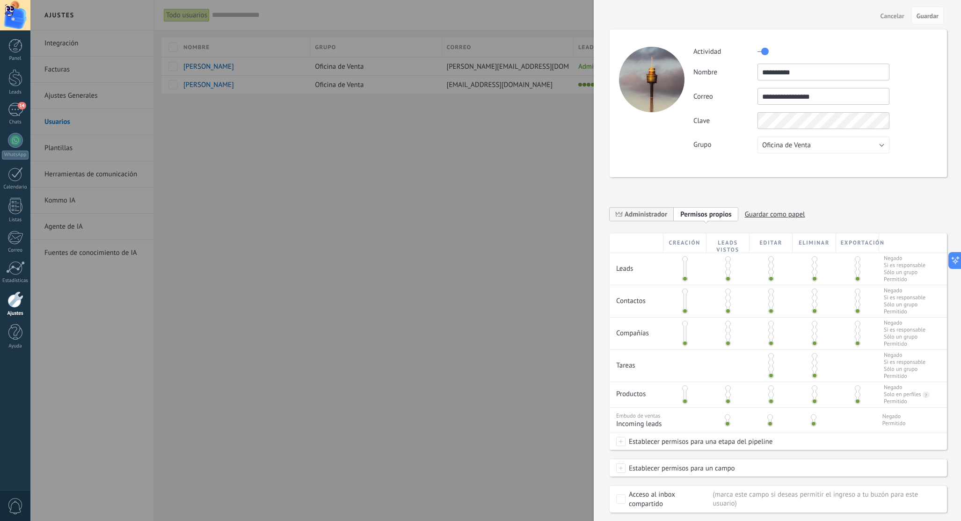
click at [454, 189] on div at bounding box center [480, 260] width 961 height 521
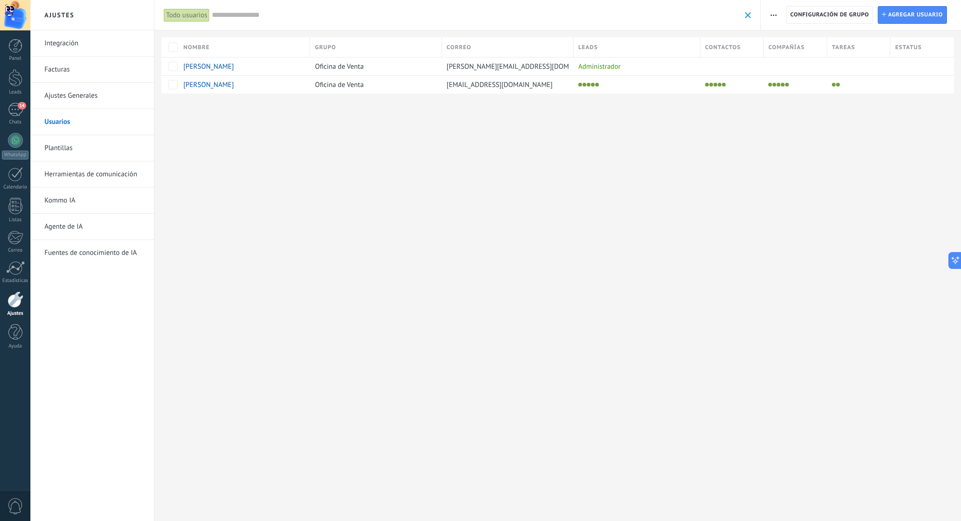
click at [230, 15] on input "text" at bounding box center [476, 15] width 528 height 10
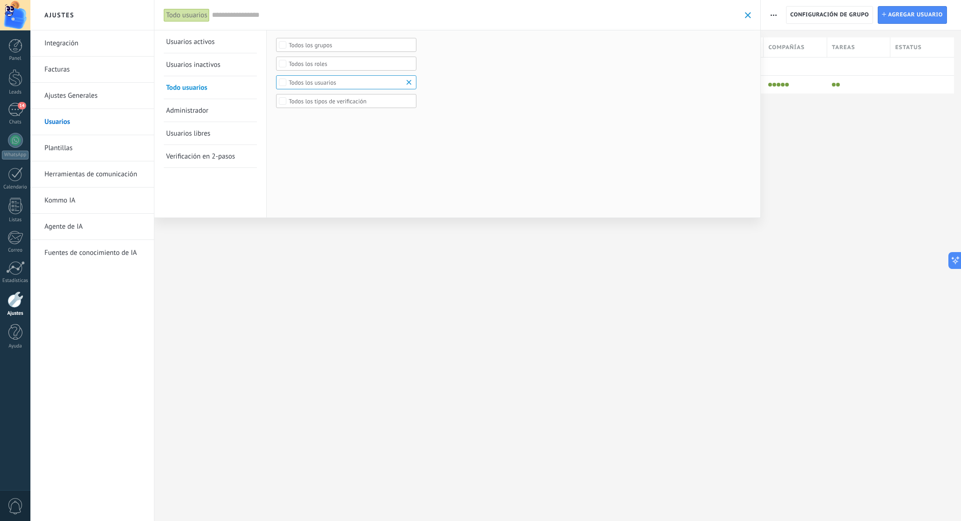
click at [215, 44] on link "Usuarios activos" at bounding box center [210, 41] width 88 height 22
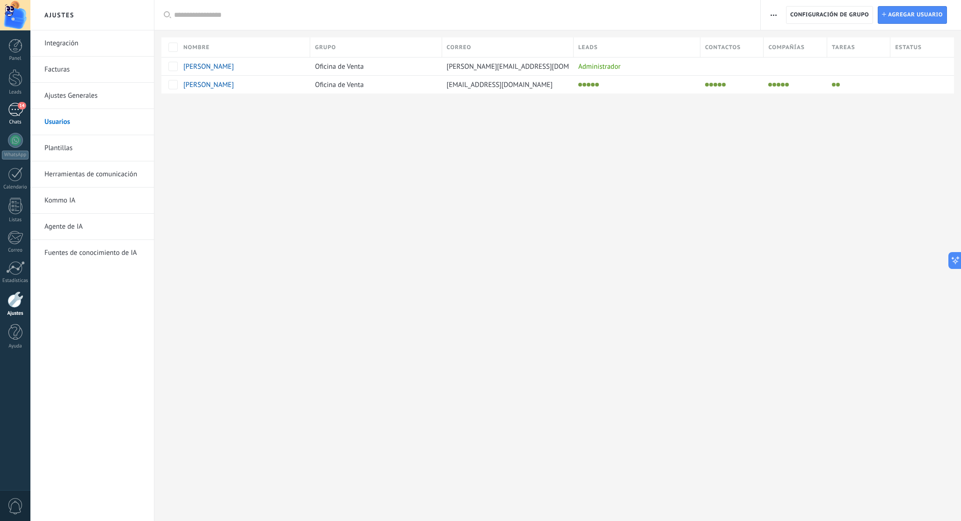
click at [17, 111] on div "14" at bounding box center [15, 110] width 15 height 14
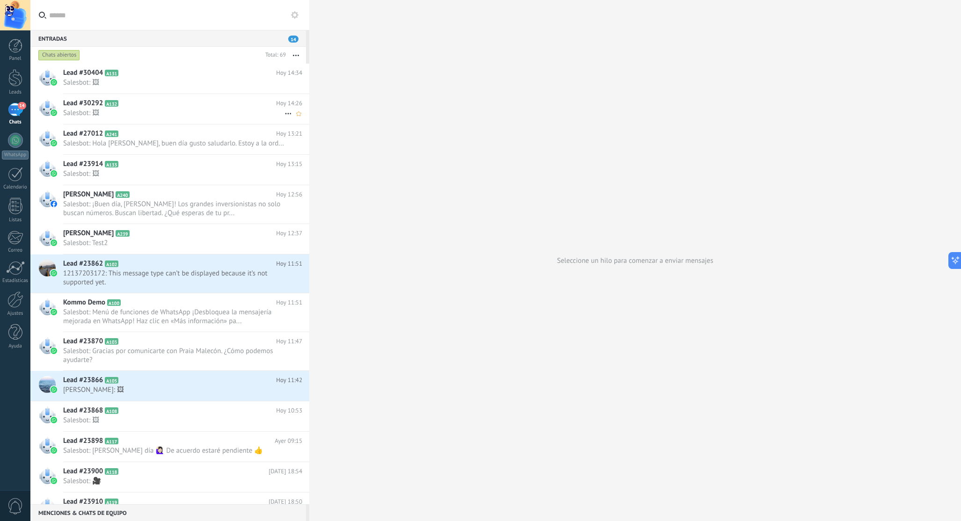
click at [197, 108] on h2 "Lead #30292 A132" at bounding box center [169, 103] width 213 height 9
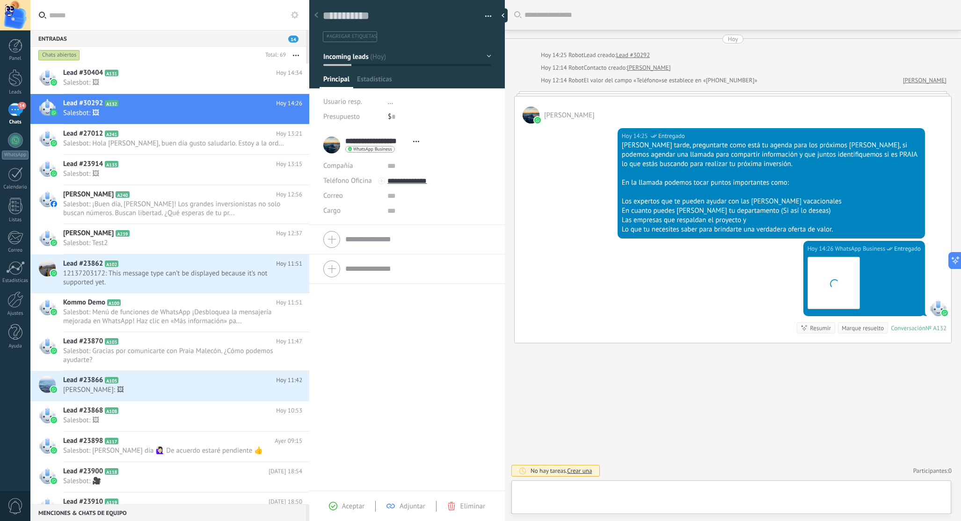
scroll to position [14, 0]
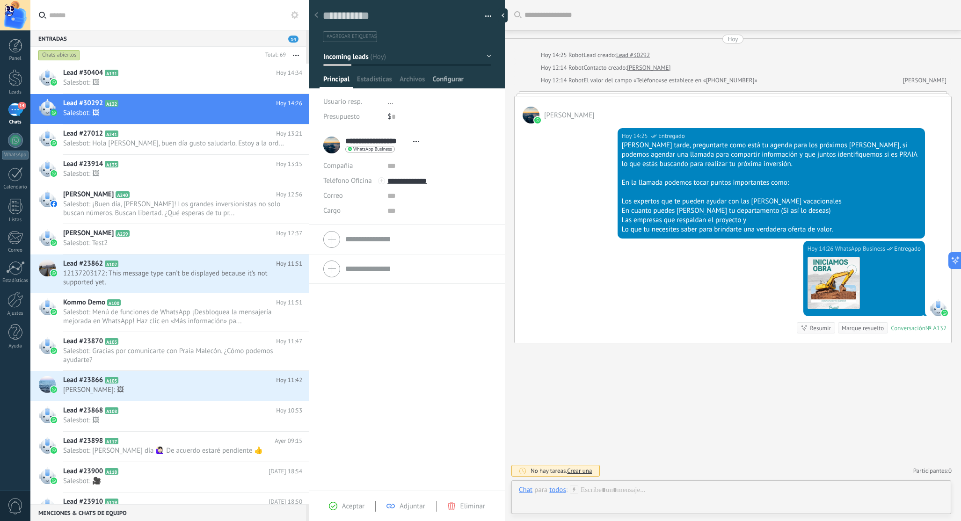
click at [457, 80] on span "Configurar" at bounding box center [447, 82] width 31 height 14
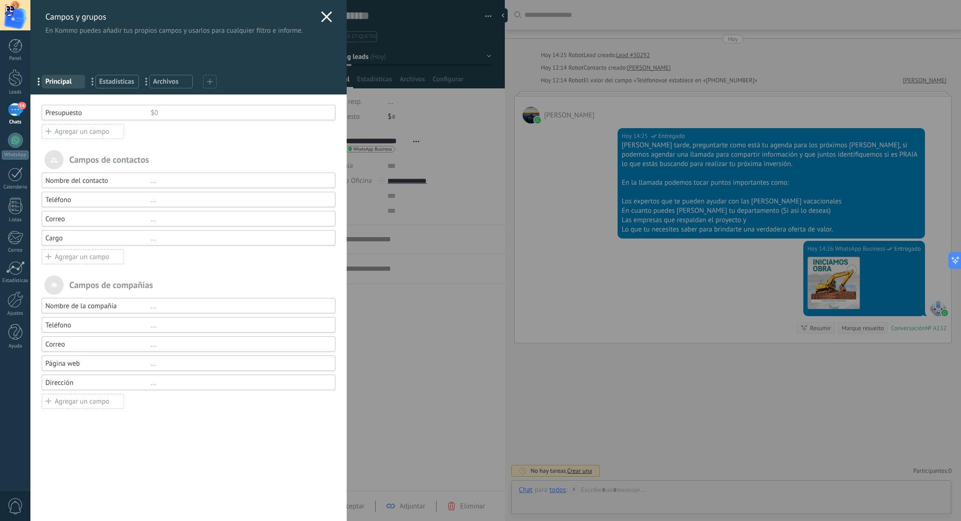
click at [326, 13] on icon at bounding box center [326, 16] width 11 height 11
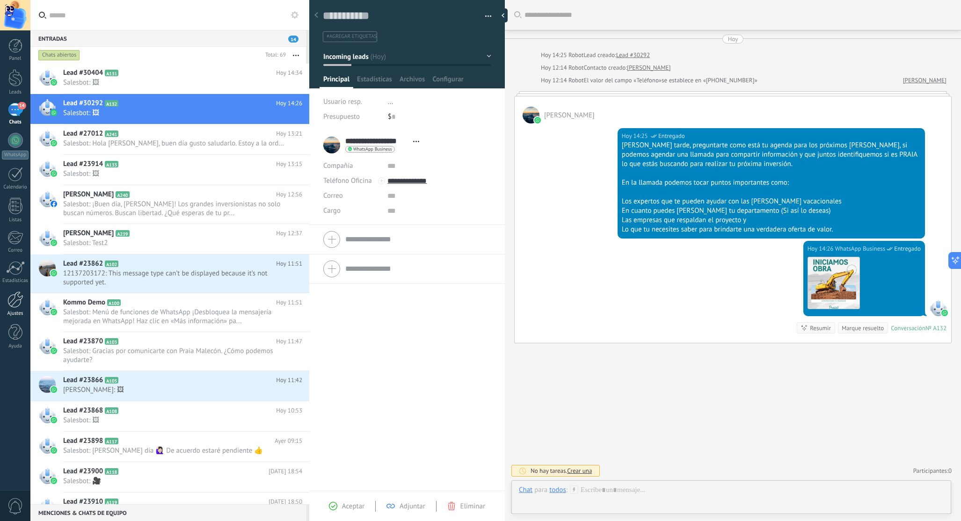
click at [13, 300] on div at bounding box center [15, 300] width 16 height 16
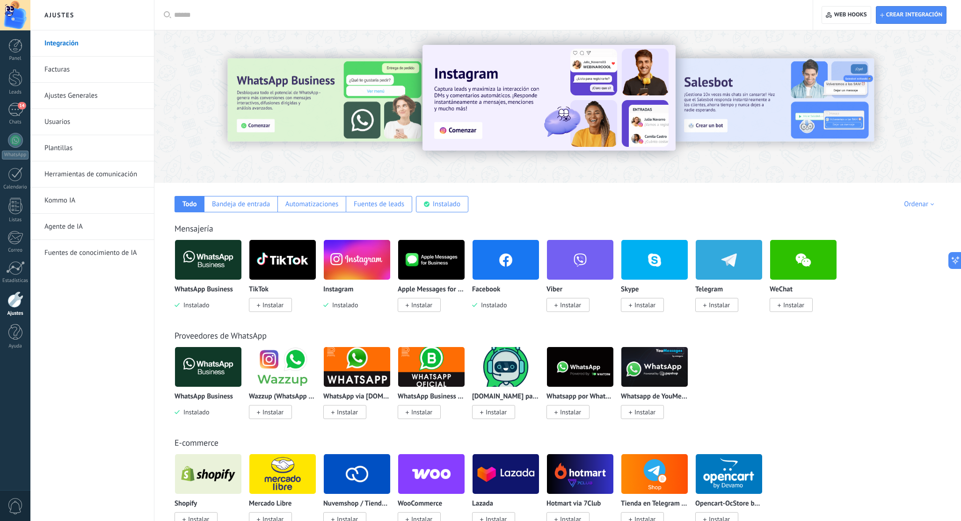
click at [77, 123] on link "Usuarios" at bounding box center [94, 122] width 100 height 26
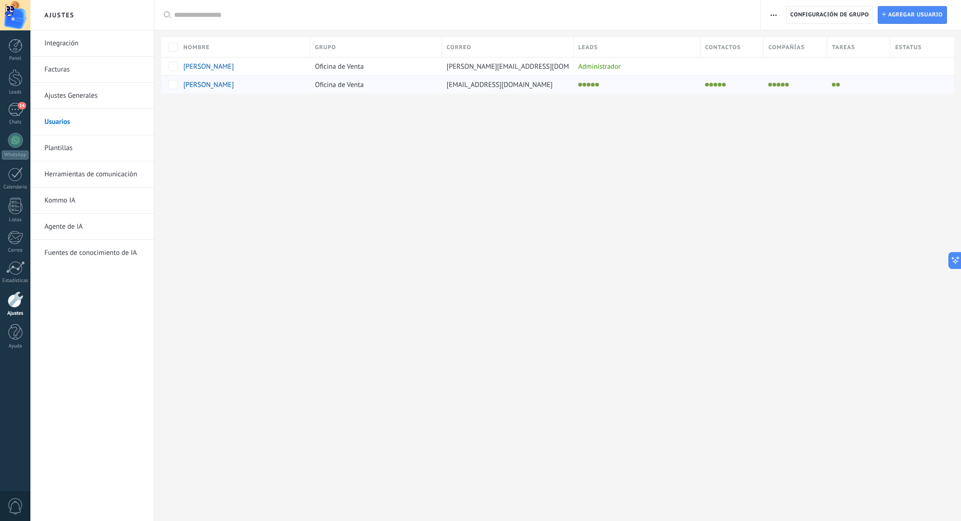
click at [198, 84] on span "[PERSON_NAME]" at bounding box center [208, 84] width 51 height 9
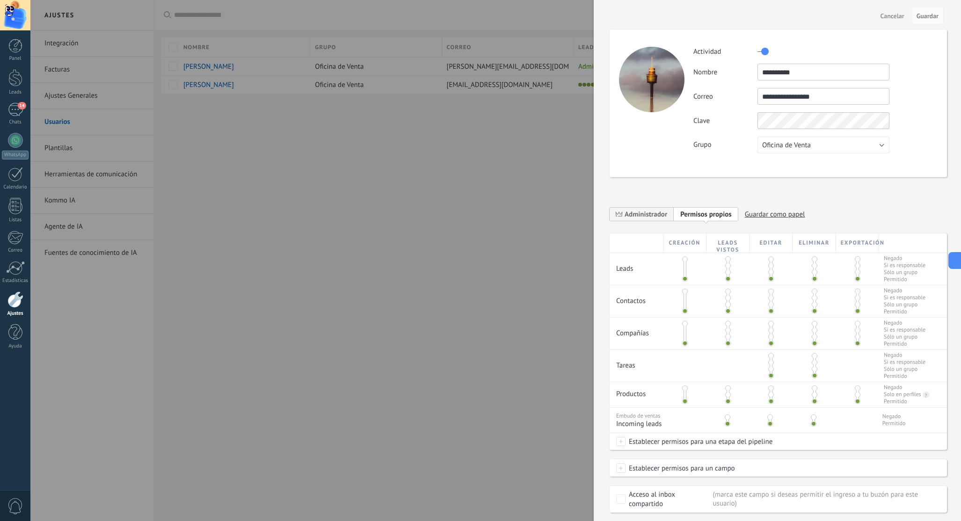
click at [827, 149] on button "Oficina de Venta" at bounding box center [824, 145] width 132 height 17
click at [905, 196] on div "**********" at bounding box center [778, 275] width 337 height 529
click at [785, 215] on span "Guardar como papel" at bounding box center [775, 214] width 60 height 15
click at [839, 212] on div "**********" at bounding box center [778, 217] width 337 height 33
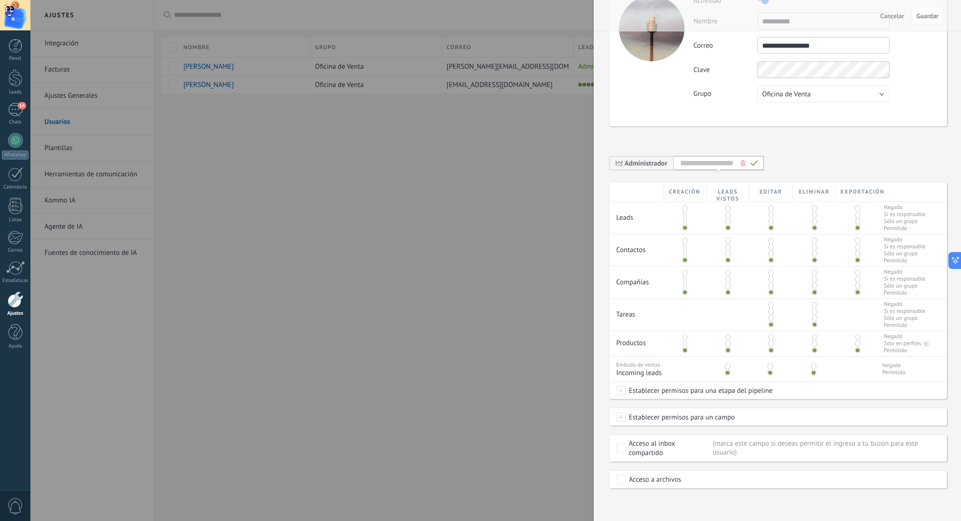
scroll to position [51, 0]
click at [893, 370] on span "Permitido" at bounding box center [894, 372] width 23 height 7
click at [894, 373] on span "Permitido" at bounding box center [894, 372] width 23 height 7
click at [814, 365] on span at bounding box center [814, 367] width 6 height 6
click at [811, 371] on span at bounding box center [814, 373] width 6 height 6
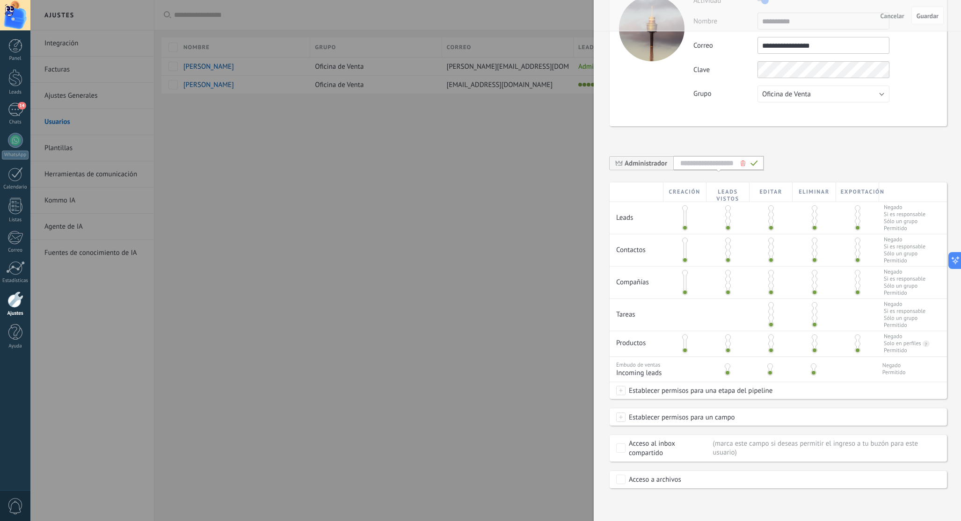
click at [884, 15] on span "Cancelar" at bounding box center [893, 16] width 24 height 7
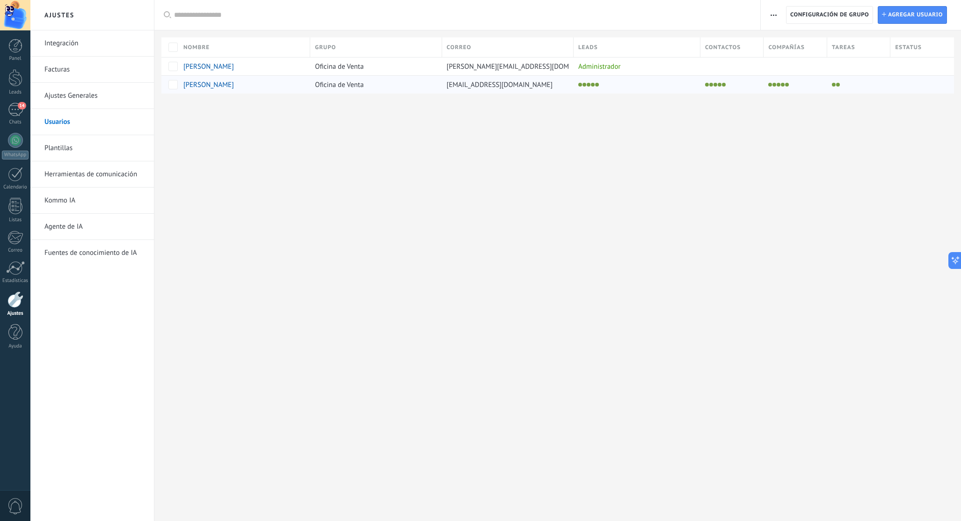
click at [204, 86] on span "[PERSON_NAME]" at bounding box center [208, 84] width 51 height 9
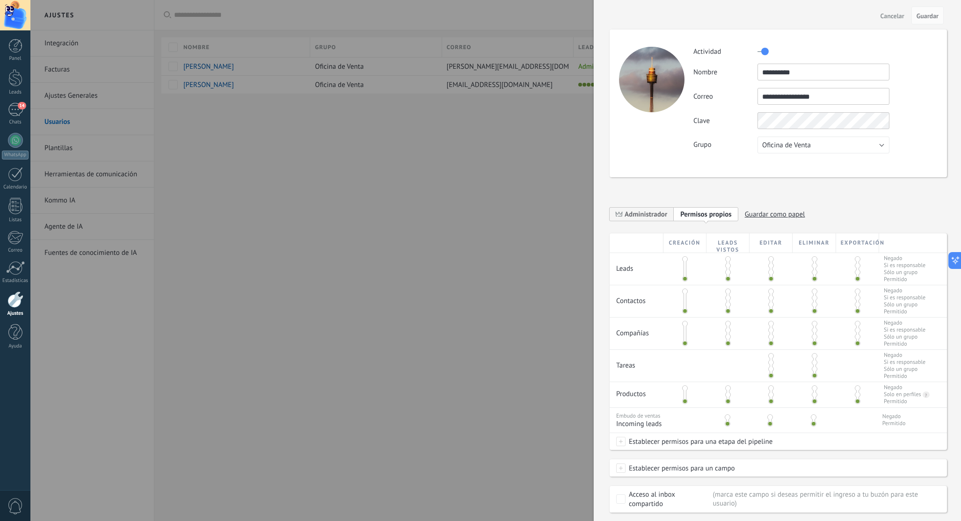
click at [856, 268] on span at bounding box center [858, 266] width 6 height 6
click at [812, 268] on span at bounding box center [815, 266] width 6 height 6
click at [769, 266] on span at bounding box center [771, 266] width 6 height 6
click at [728, 267] on span at bounding box center [728, 266] width 6 height 6
click at [728, 299] on span at bounding box center [728, 298] width 6 height 6
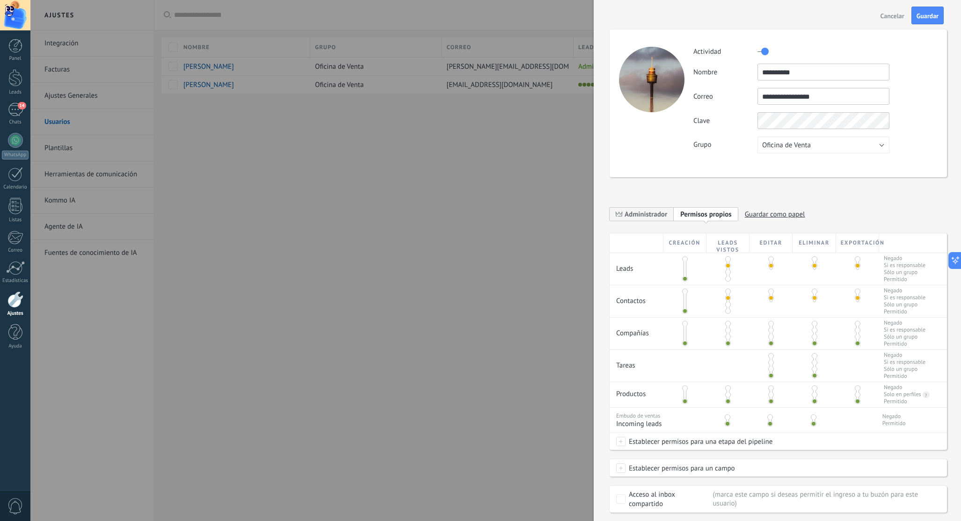
click at [727, 332] on span at bounding box center [728, 331] width 6 height 6
click at [770, 365] on span at bounding box center [771, 363] width 6 height 6
click at [727, 394] on span at bounding box center [728, 395] width 6 height 6
click at [728, 418] on span at bounding box center [728, 418] width 6 height 6
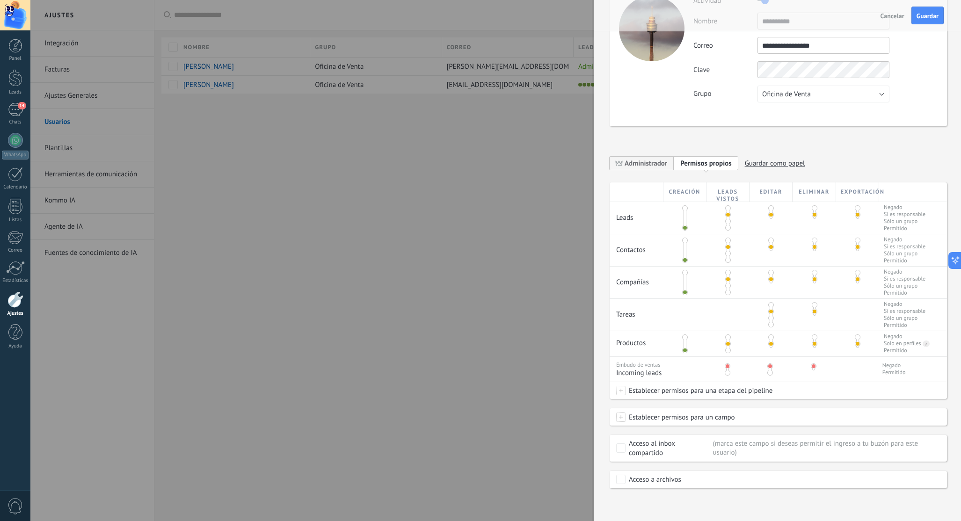
scroll to position [51, 0]
click at [927, 23] on div "Cancelar Guardar" at bounding box center [777, 15] width 367 height 31
click at [927, 13] on span "Guardar" at bounding box center [928, 16] width 22 height 7
click at [428, 185] on div at bounding box center [480, 260] width 961 height 521
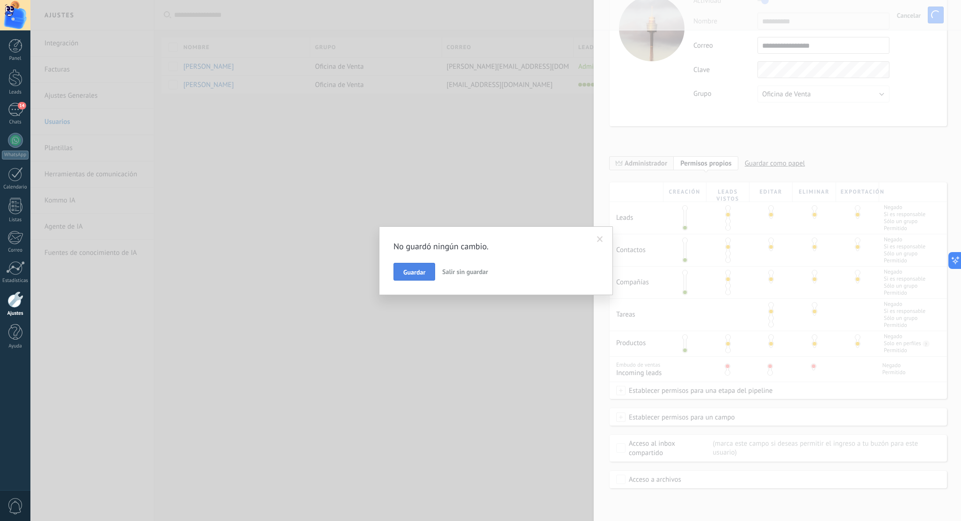
click at [420, 270] on span "Guardar" at bounding box center [414, 272] width 22 height 7
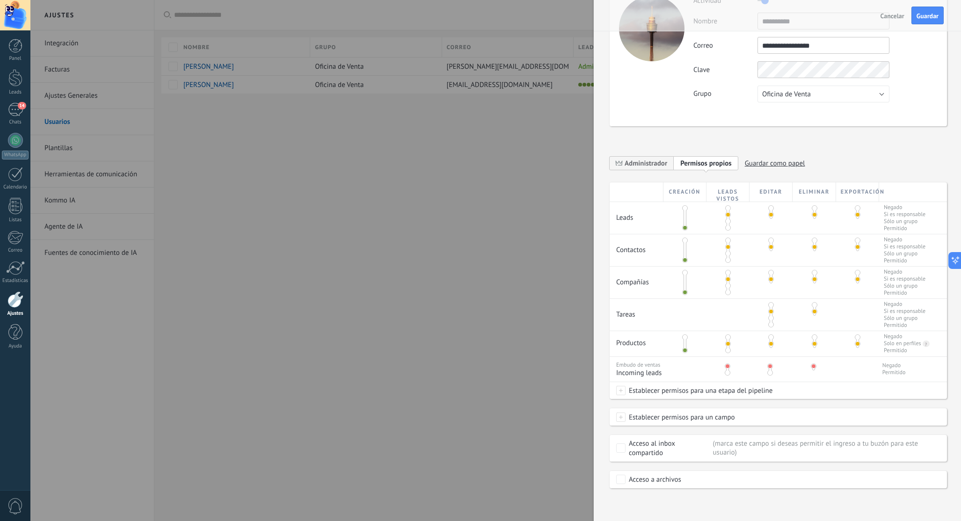
click at [927, 16] on span "Guardar" at bounding box center [928, 16] width 22 height 7
click at [428, 225] on div at bounding box center [480, 260] width 961 height 521
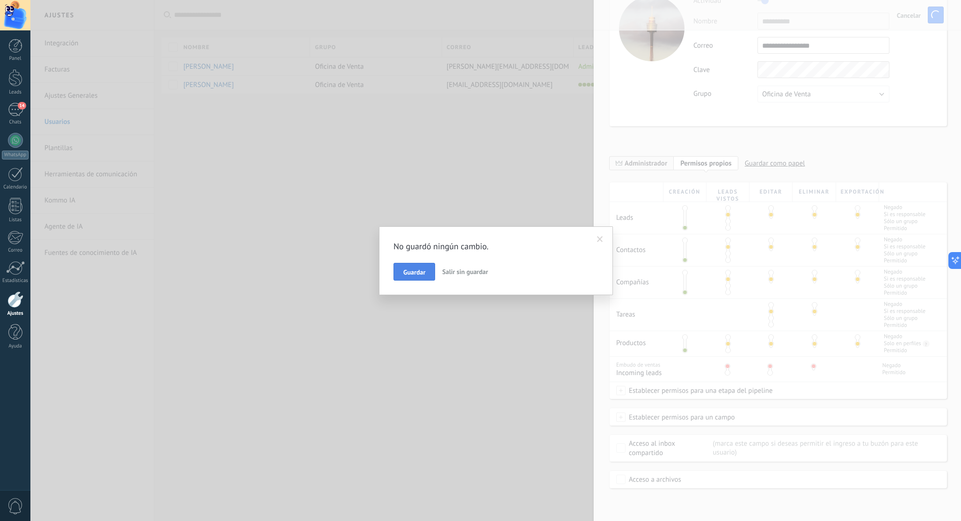
click at [416, 270] on span "Guardar" at bounding box center [414, 272] width 22 height 7
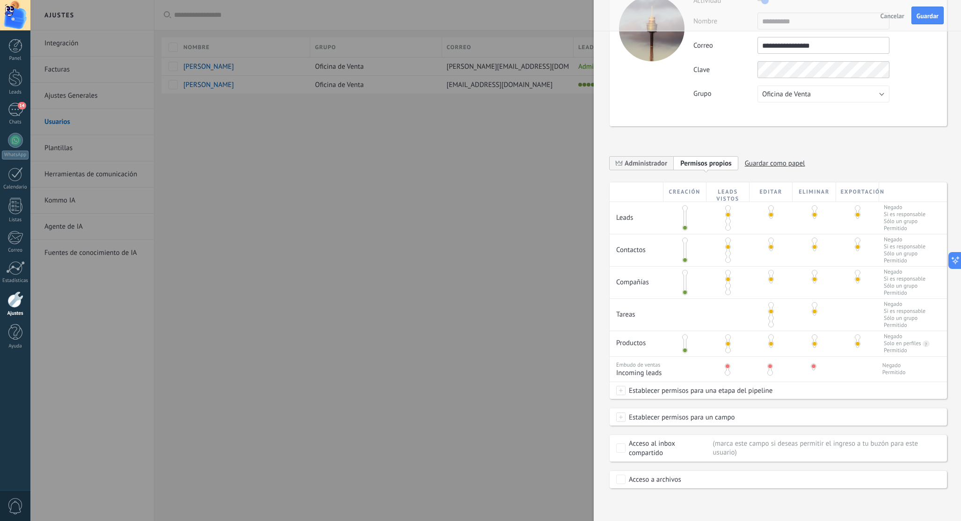
click at [817, 89] on button "Oficina de Venta" at bounding box center [824, 94] width 132 height 17
click at [665, 131] on div "**********" at bounding box center [778, 224] width 337 height 529
click at [926, 13] on span "Guardar" at bounding box center [928, 16] width 22 height 7
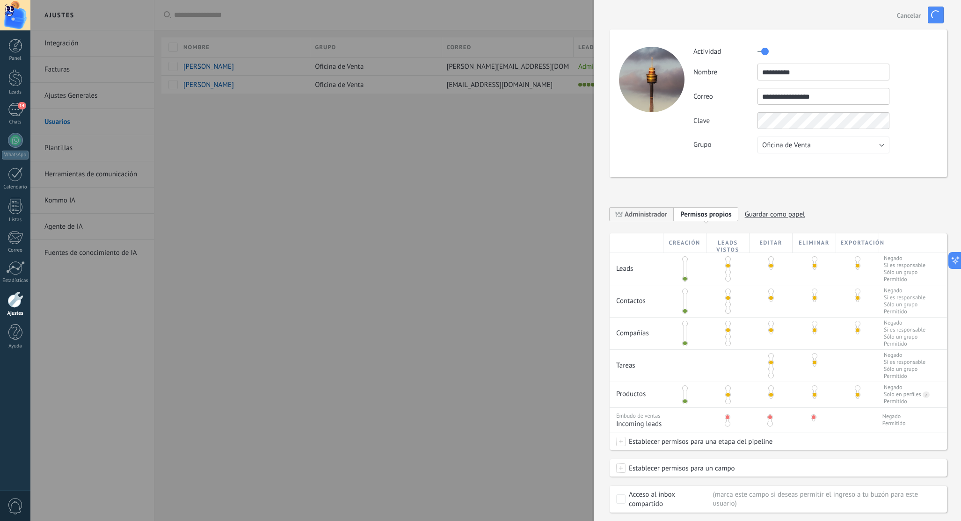
scroll to position [0, 0]
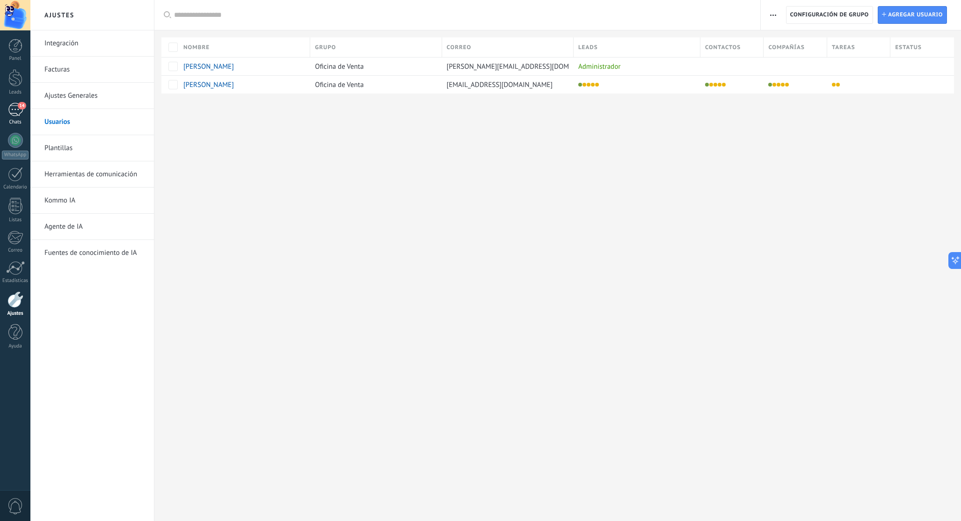
click at [19, 107] on span "14" at bounding box center [22, 105] width 8 height 7
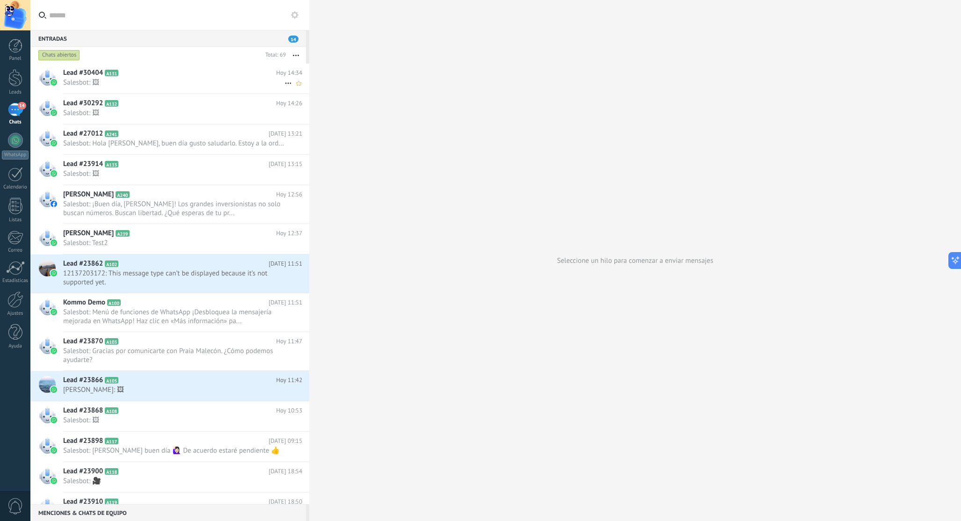
click at [198, 73] on h2 "Lead #30404 A131" at bounding box center [169, 72] width 213 height 9
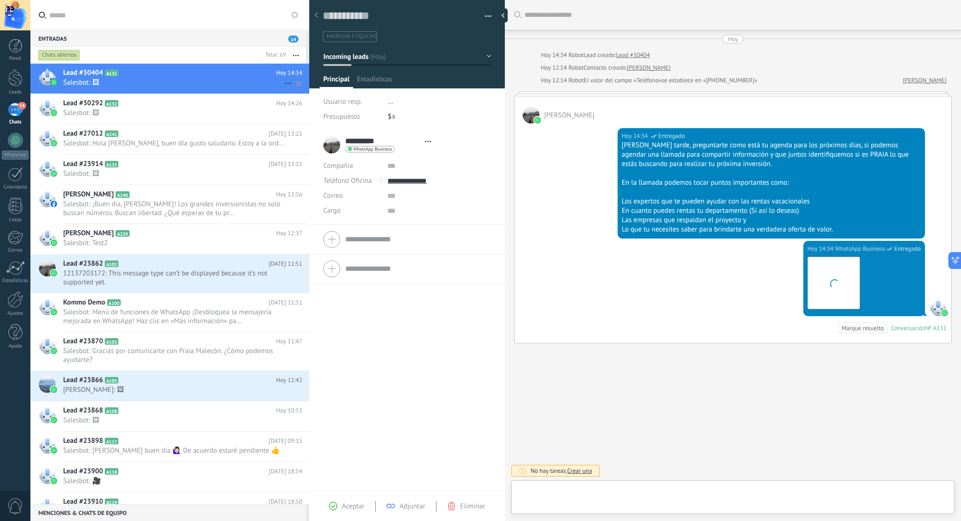
scroll to position [14, 0]
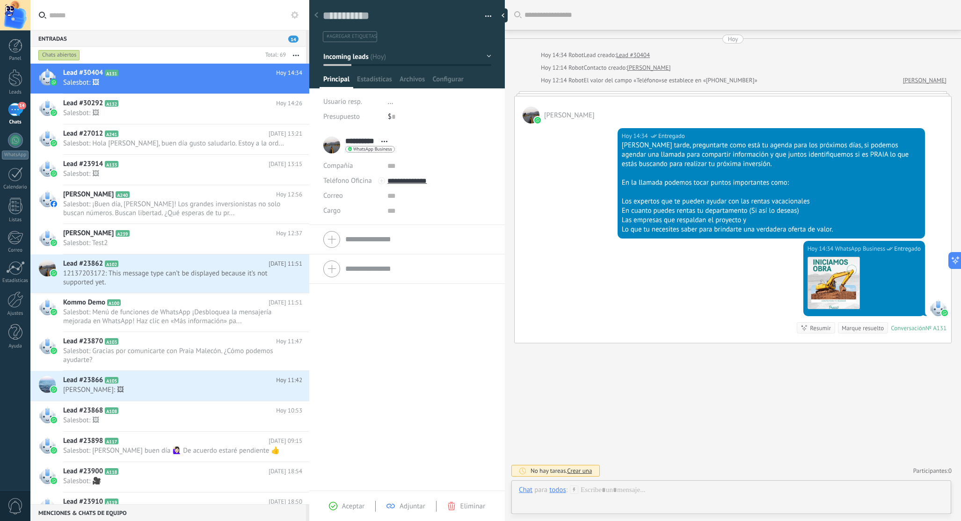
click at [559, 492] on div "todos" at bounding box center [557, 490] width 16 height 8
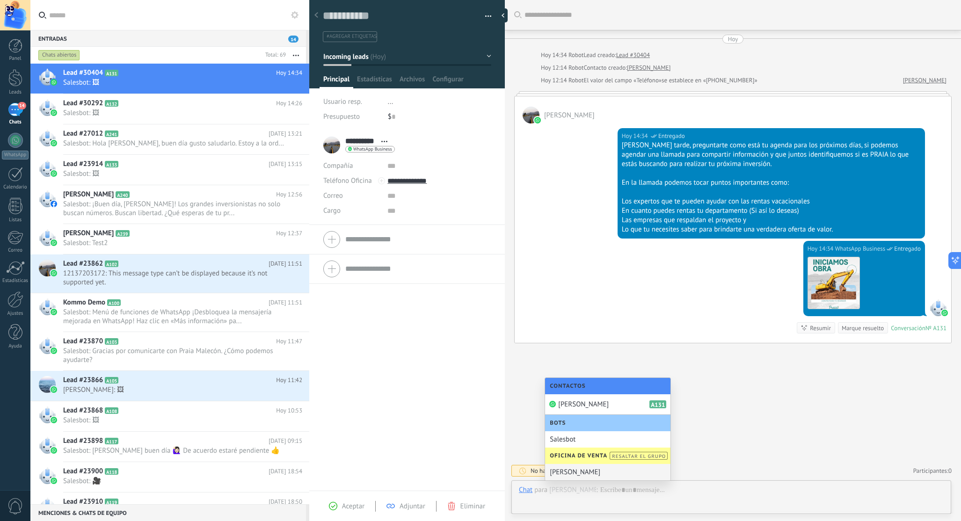
click at [582, 474] on div "[PERSON_NAME]" at bounding box center [607, 472] width 125 height 16
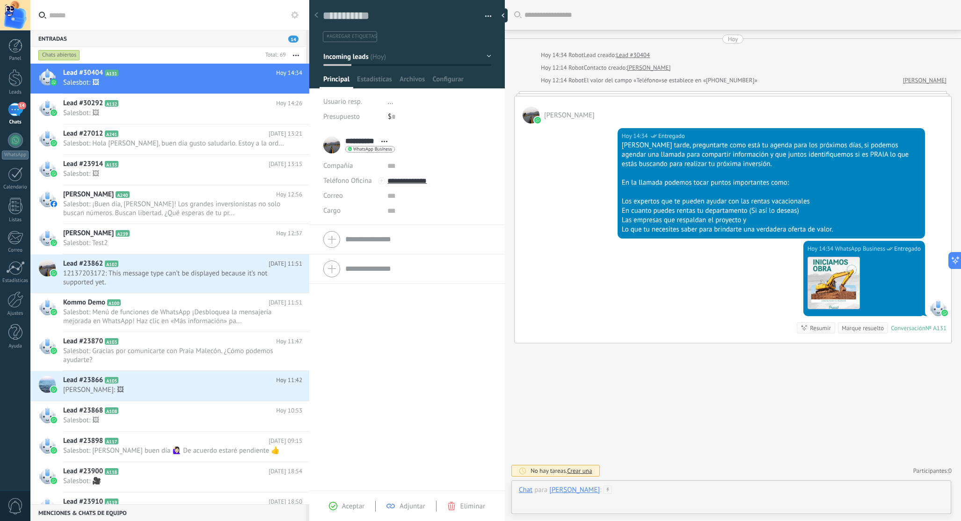
click at [672, 505] on div at bounding box center [731, 500] width 425 height 28
type input "*"
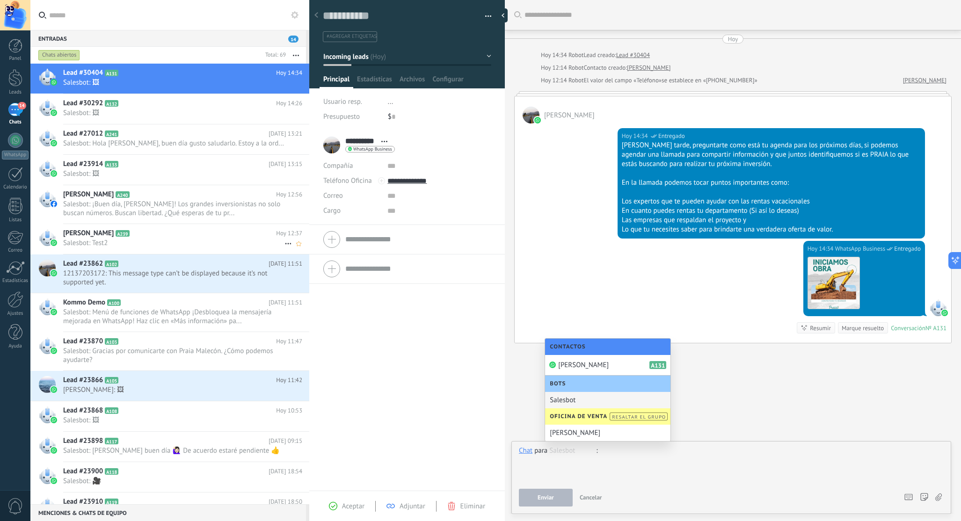
click at [153, 237] on h2 "[PERSON_NAME] A239" at bounding box center [169, 233] width 213 height 9
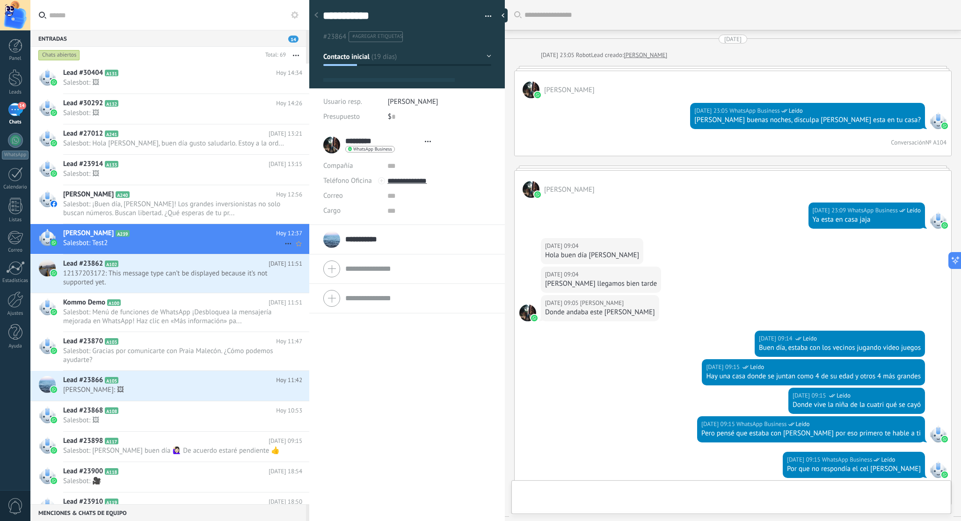
type textarea "**********"
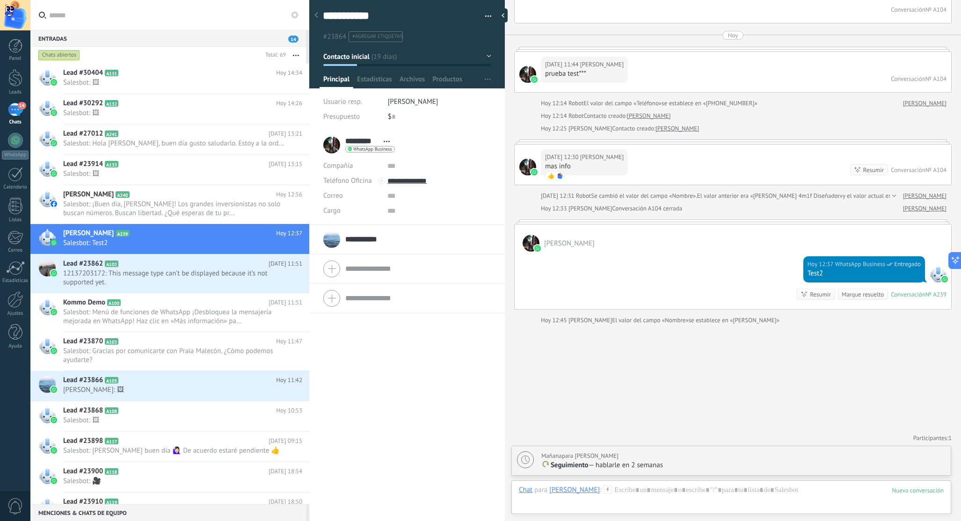
click at [568, 493] on div "[PERSON_NAME]" at bounding box center [574, 490] width 51 height 8
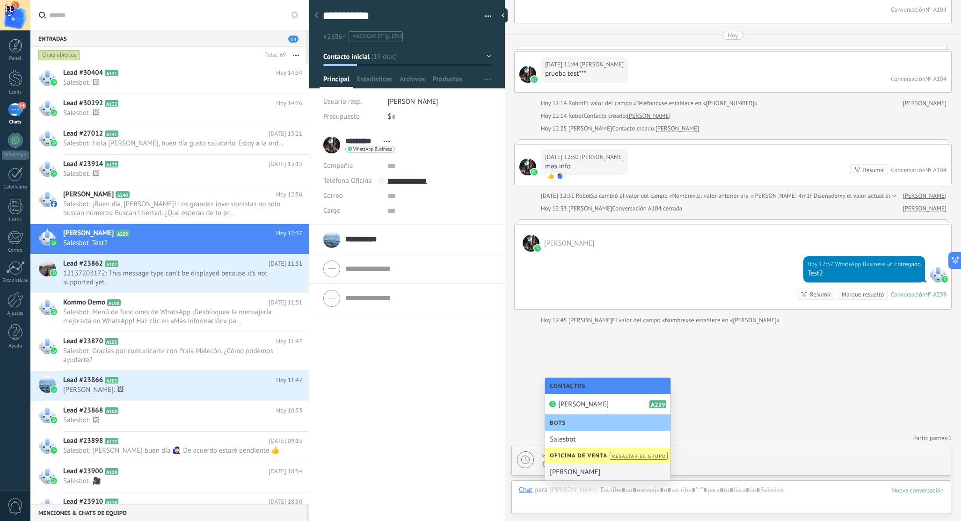
click at [575, 474] on div "[PERSON_NAME]" at bounding box center [607, 472] width 125 height 16
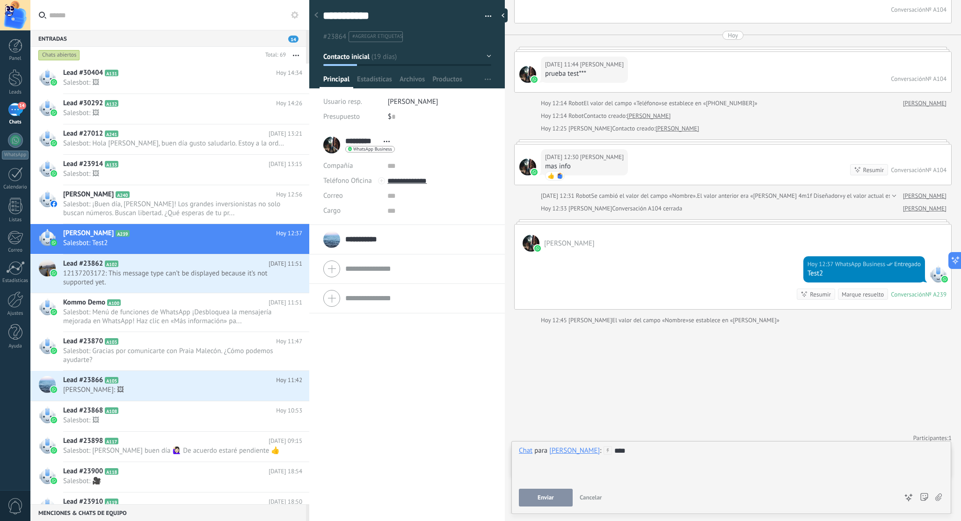
click at [555, 497] on button "Enviar" at bounding box center [546, 498] width 54 height 18
click at [555, 498] on button "Enviar" at bounding box center [546, 498] width 54 height 18
click at [758, 472] on div "****" at bounding box center [731, 464] width 425 height 36
drag, startPoint x: 618, startPoint y: 453, endPoint x: 588, endPoint y: 450, distance: 30.1
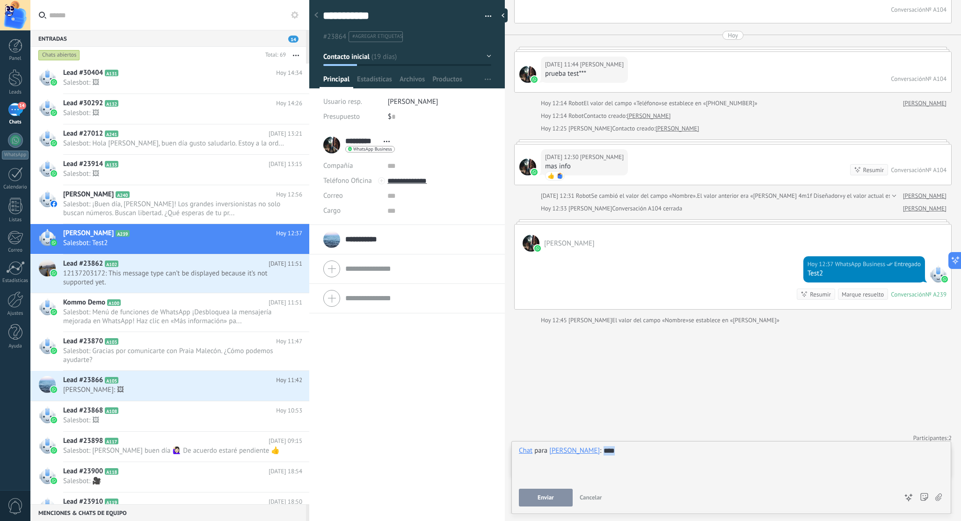
click at [588, 450] on div "****" at bounding box center [731, 464] width 425 height 36
click at [408, 421] on div "********* [PERSON_NAME] ***** [PERSON_NAME] *** gmz Abrir detalle Copie el nomb…" at bounding box center [407, 326] width 196 height 391
click at [169, 206] on span "Salesbot: ¡Buen día, [PERSON_NAME]! Los grandes inversionistas no solo buscan n…" at bounding box center [173, 209] width 221 height 18
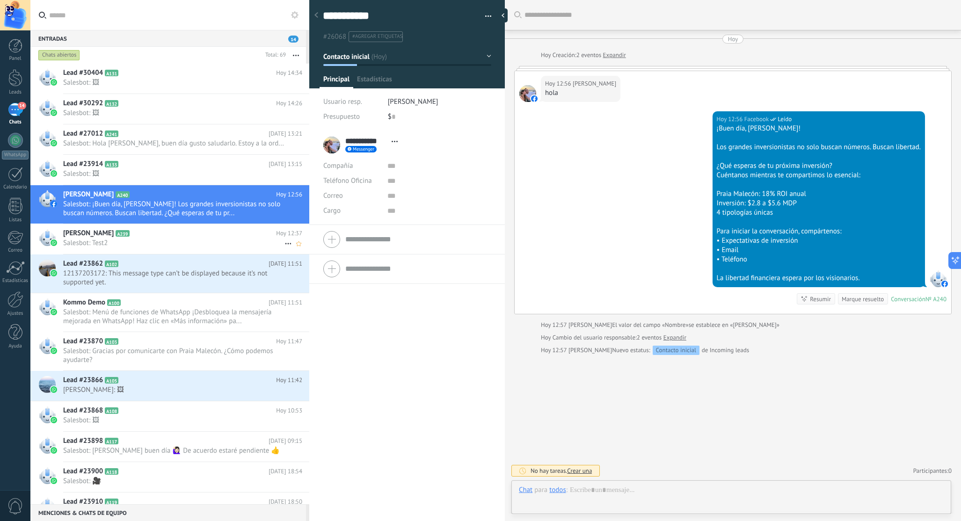
scroll to position [14, 0]
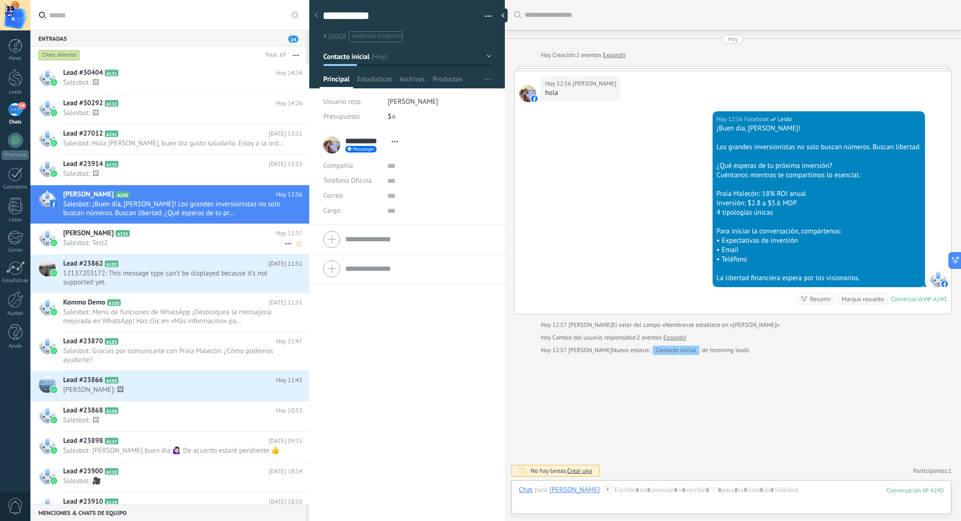
click at [161, 241] on span "Salesbot: Test2" at bounding box center [173, 243] width 221 height 9
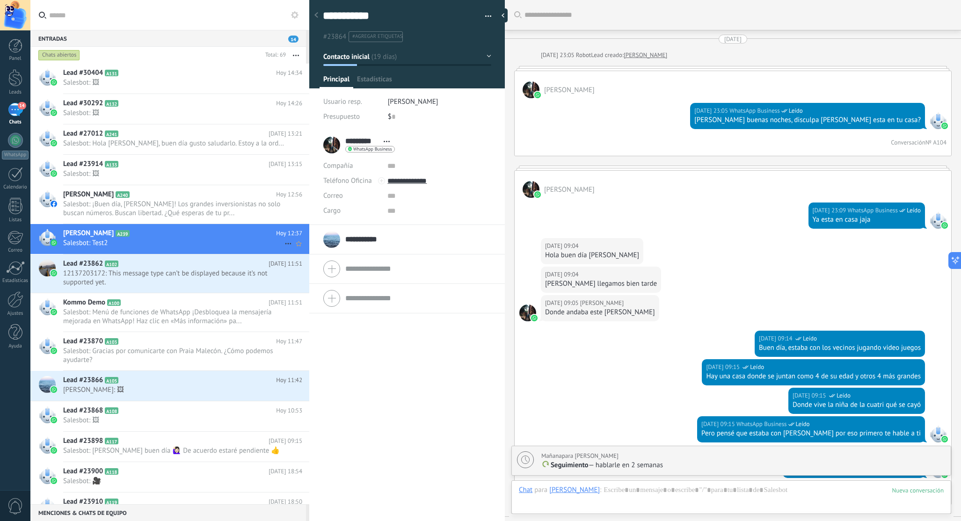
scroll to position [14, 0]
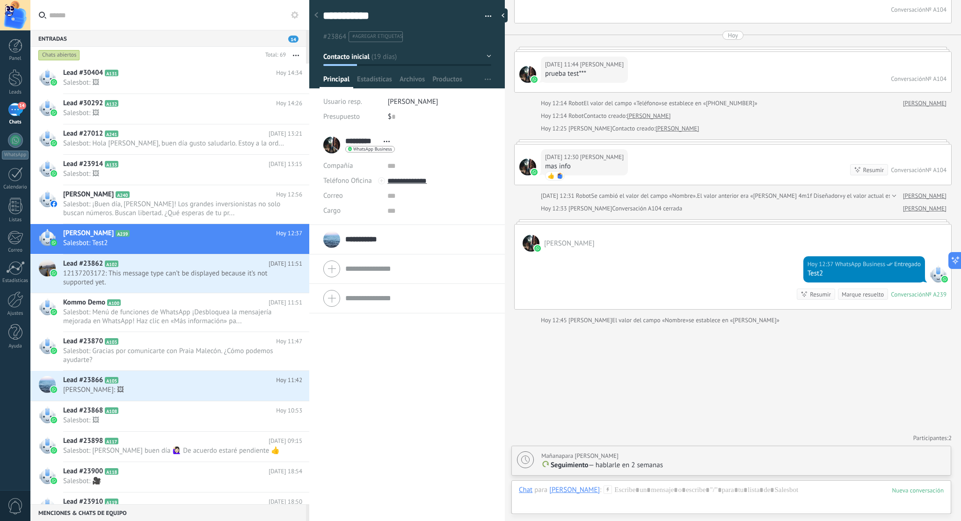
click at [384, 35] on span "#agregar etiquetas" at bounding box center [377, 36] width 50 height 7
click at [431, 364] on div "********* [PERSON_NAME] ***** [PERSON_NAME] *** gmz Abrir detalle Copie el nomb…" at bounding box center [407, 326] width 196 height 391
click at [489, 52] on div at bounding box center [407, 41] width 196 height 95
click at [485, 56] on button "Contacto inicial" at bounding box center [407, 56] width 168 height 17
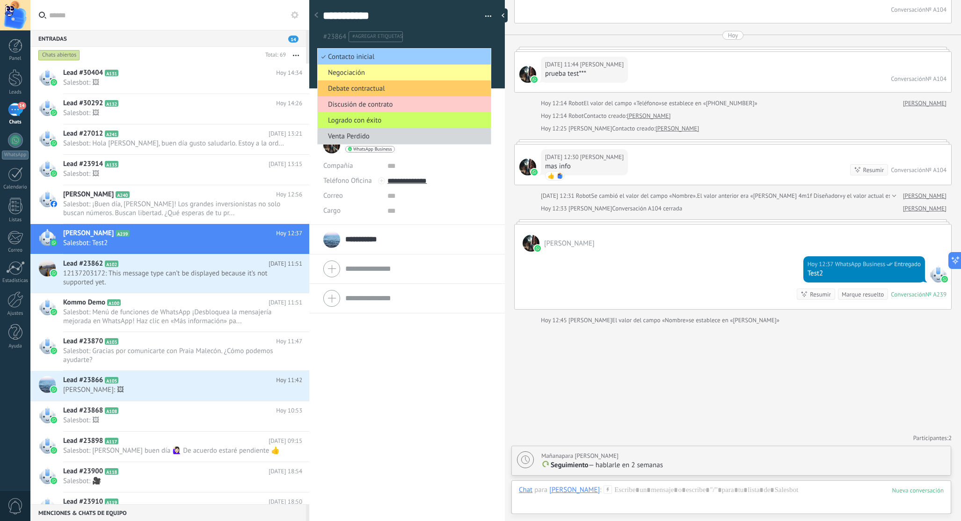
drag, startPoint x: 411, startPoint y: 407, endPoint x: 387, endPoint y: 203, distance: 205.4
click at [410, 389] on div "********* [PERSON_NAME] ***** [PERSON_NAME] *** gmz Abrir detalle Copie el nomb…" at bounding box center [407, 326] width 196 height 391
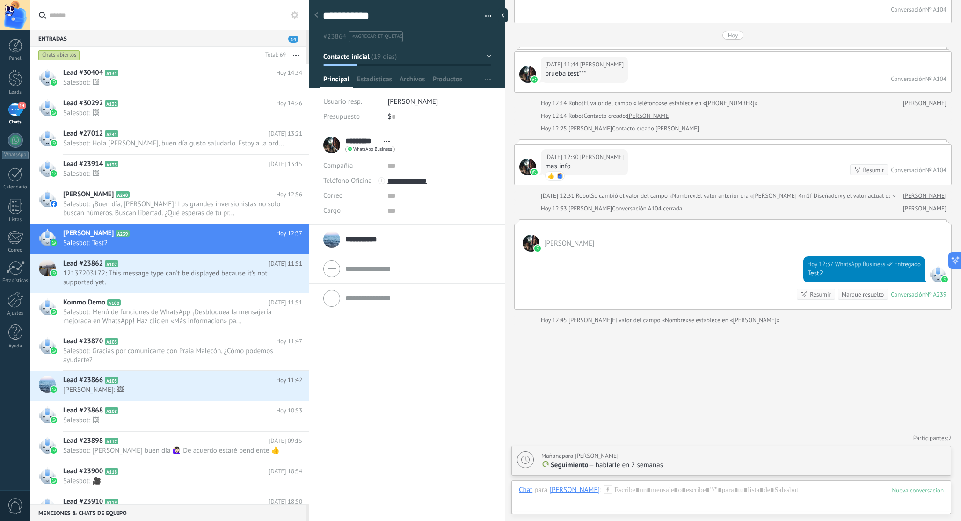
click at [371, 237] on input "**********" at bounding box center [365, 239] width 41 height 9
click at [447, 348] on div "********* [PERSON_NAME] ***** [PERSON_NAME] *** gmz Abrir detalle Copie el nomb…" at bounding box center [407, 326] width 196 height 391
click at [444, 361] on div "********* [PERSON_NAME] ***** [PERSON_NAME] *** gmz Abrir detalle Copie el nomb…" at bounding box center [407, 326] width 196 height 391
click at [413, 102] on span "[PERSON_NAME]" at bounding box center [413, 101] width 51 height 9
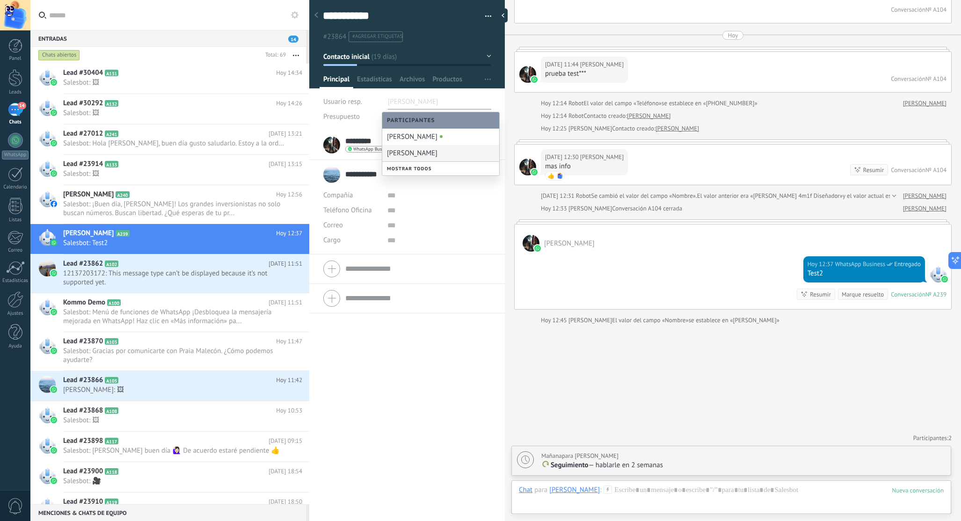
click at [417, 153] on div "[PERSON_NAME]" at bounding box center [440, 153] width 117 height 16
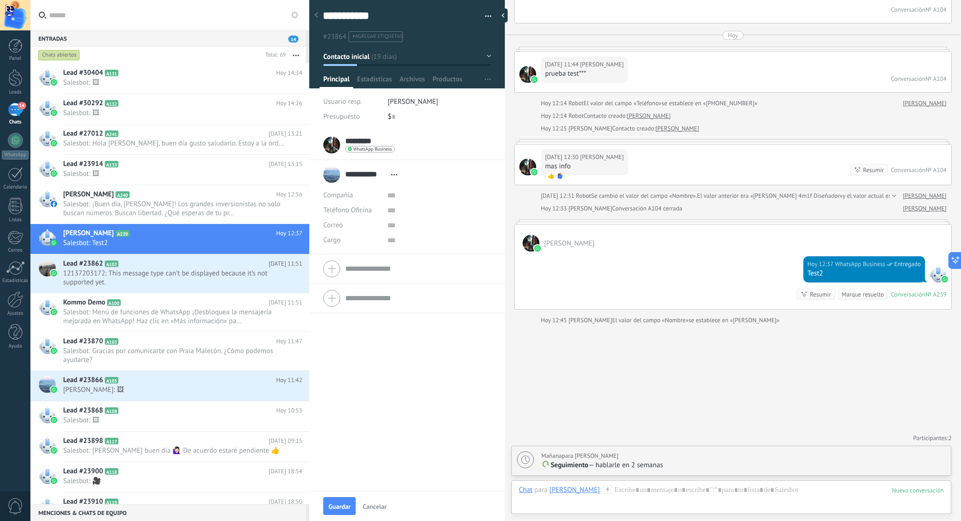
click at [342, 509] on span "Guardar" at bounding box center [340, 507] width 22 height 7
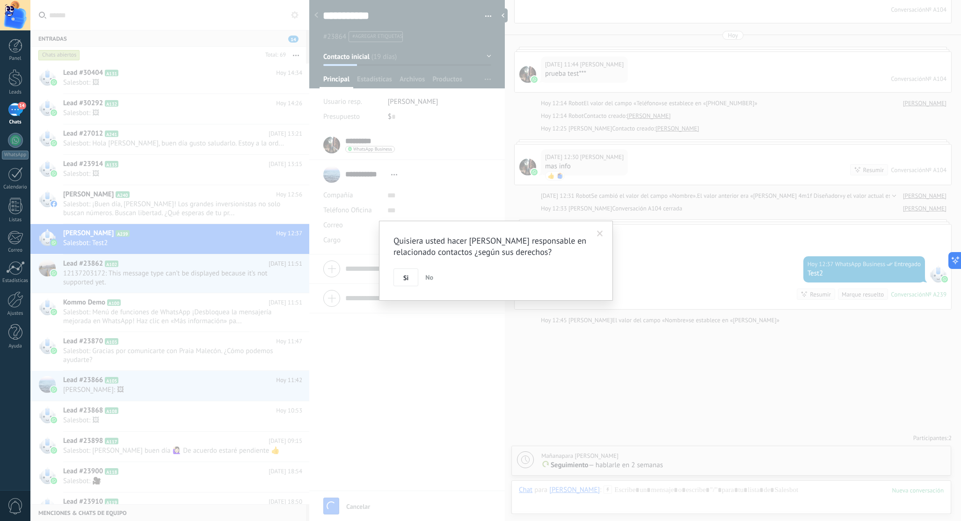
scroll to position [1018, 0]
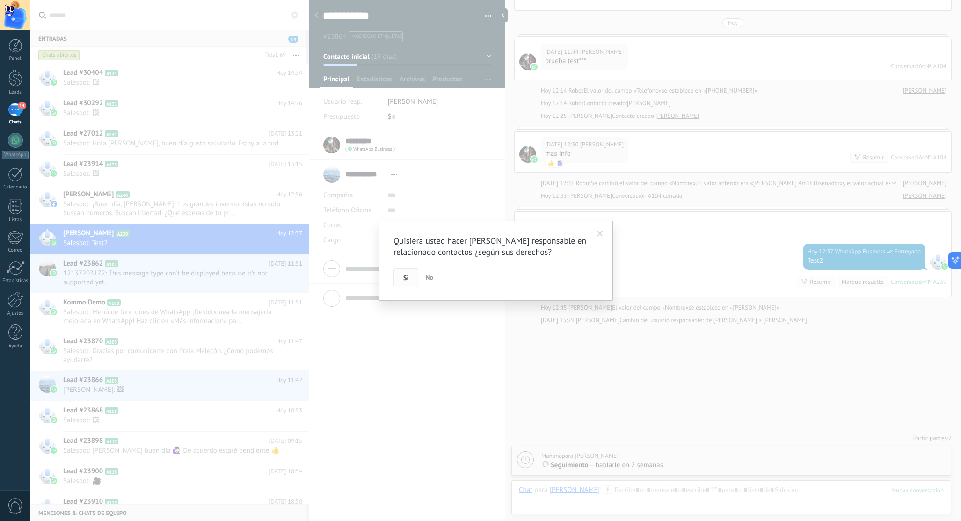
click at [407, 278] on span "Si" at bounding box center [405, 278] width 5 height 7
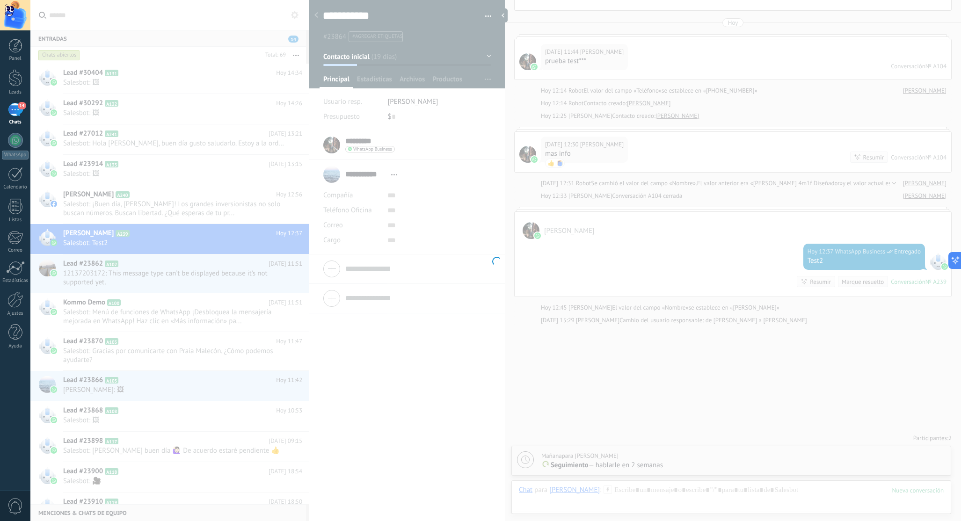
scroll to position [1044, 0]
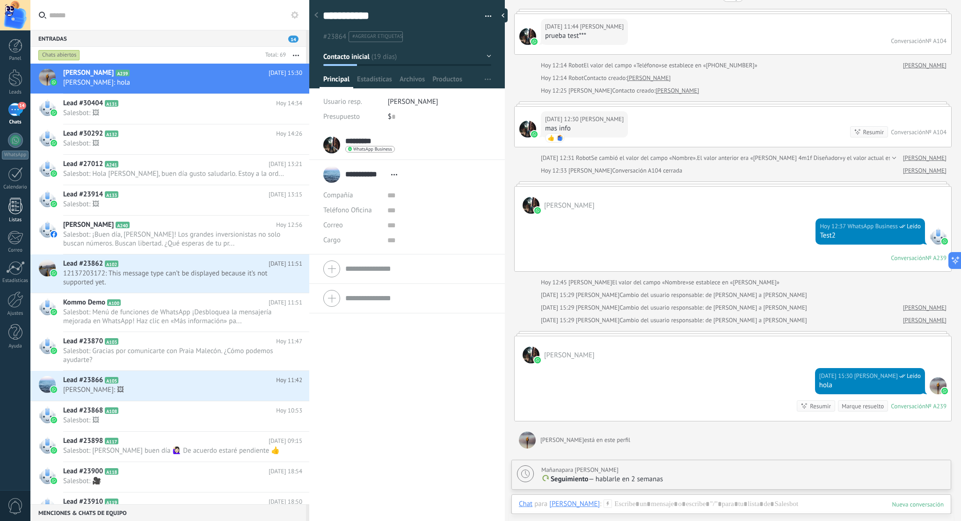
click at [20, 214] on div at bounding box center [15, 206] width 14 height 16
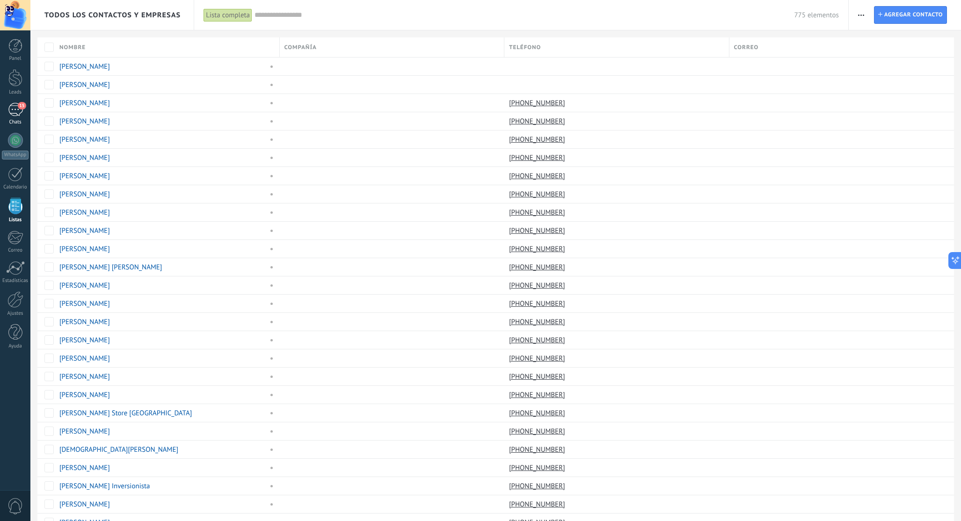
click at [15, 110] on div "15" at bounding box center [15, 110] width 15 height 14
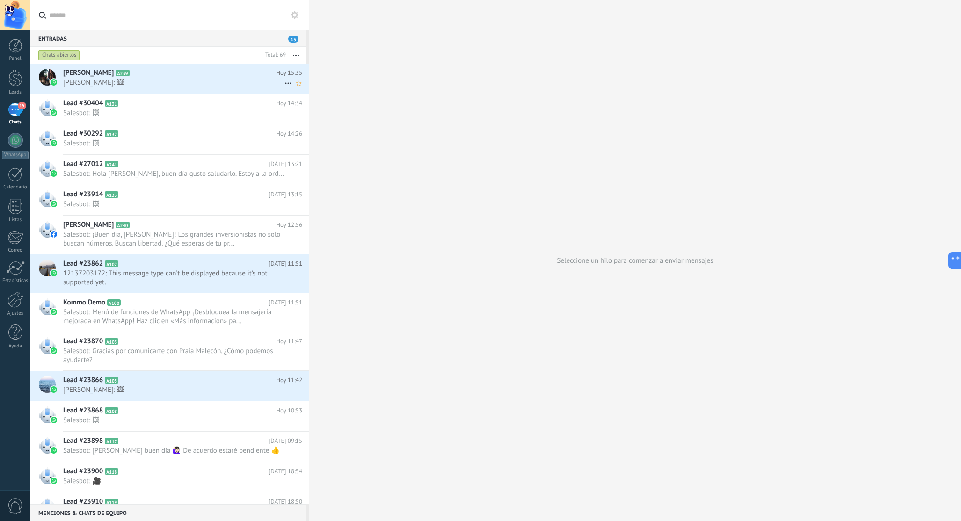
click at [178, 77] on h2 "[PERSON_NAME] A239" at bounding box center [169, 72] width 213 height 9
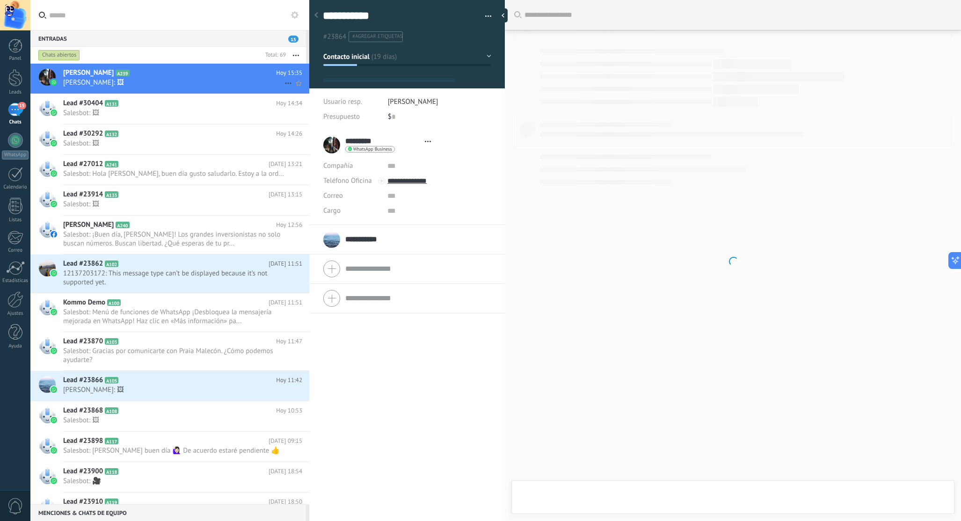
scroll to position [14, 0]
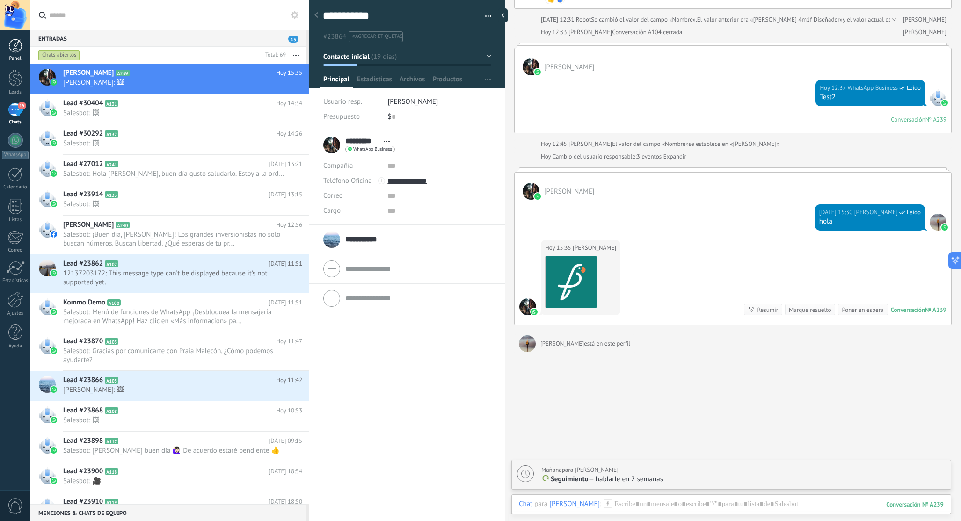
click at [16, 53] on link "Panel" at bounding box center [15, 50] width 30 height 23
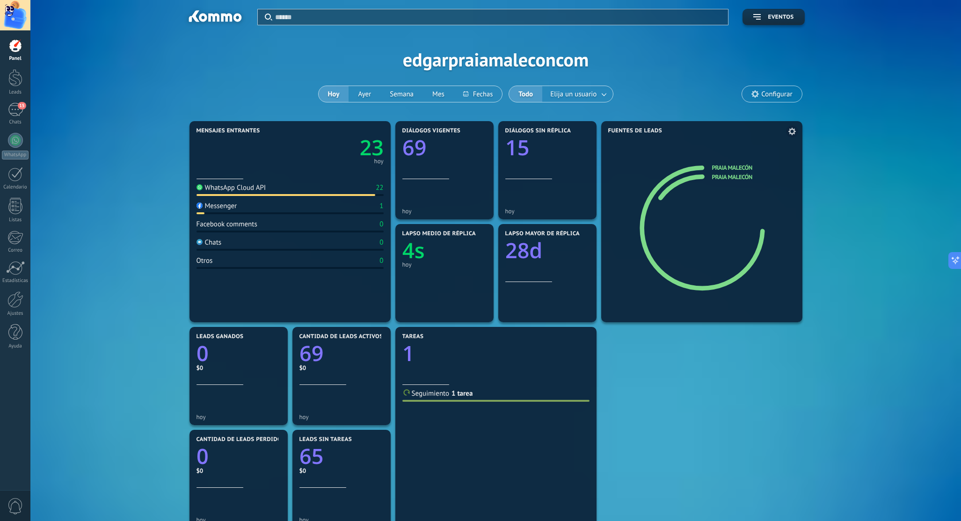
click at [731, 172] on ul "Praia Malecón Praia Malecón" at bounding box center [750, 173] width 77 height 19
click at [791, 131] on icon at bounding box center [792, 131] width 7 height 7
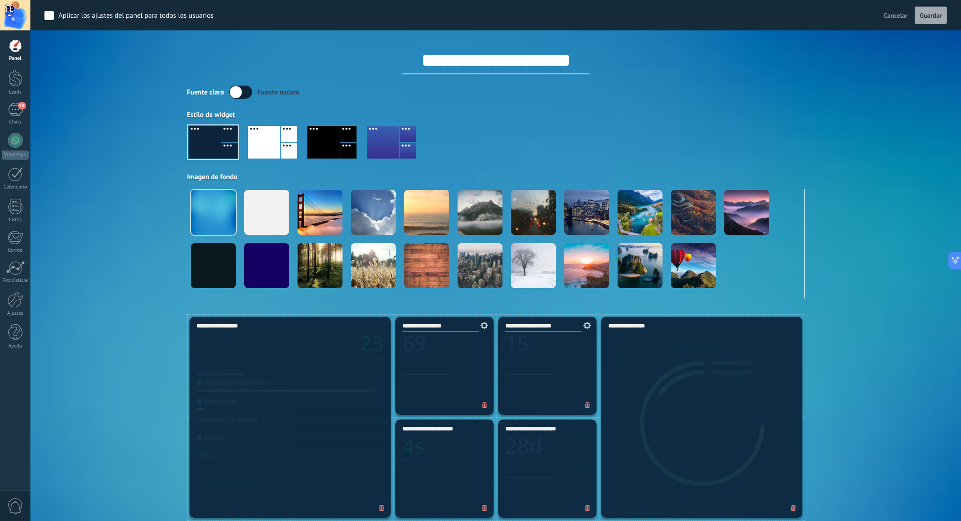
click at [897, 16] on span "Cancelar" at bounding box center [896, 15] width 24 height 8
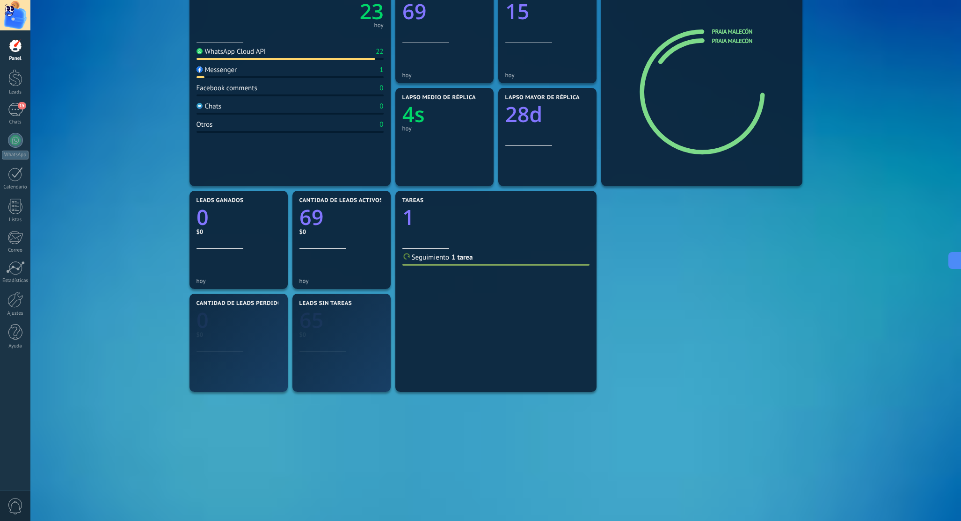
scroll to position [141, 0]
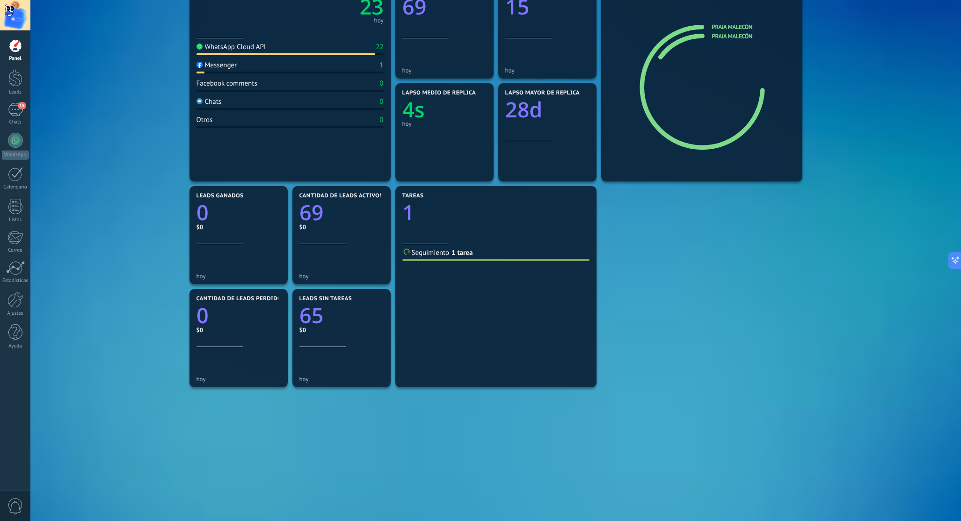
click at [691, 304] on div "Mensajes entrantes 23 hoy WhatsApp Cloud API 22 Messenger 1 Facebook comments 0…" at bounding box center [496, 235] width 618 height 515
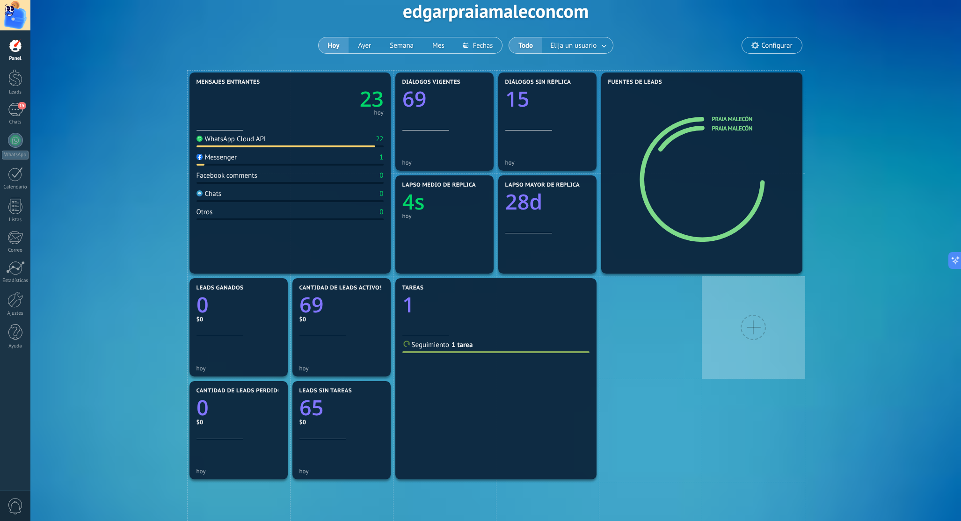
scroll to position [86, 0]
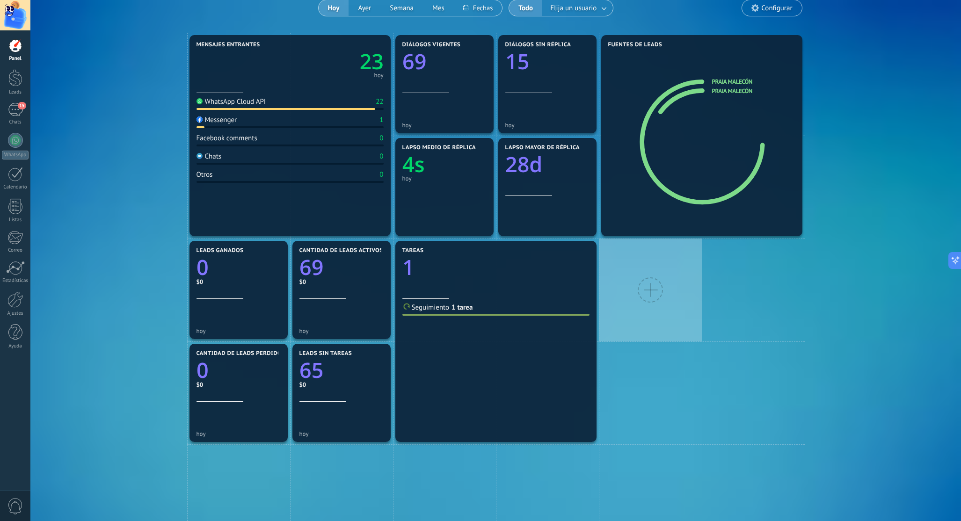
click at [651, 290] on div at bounding box center [650, 289] width 25 height 25
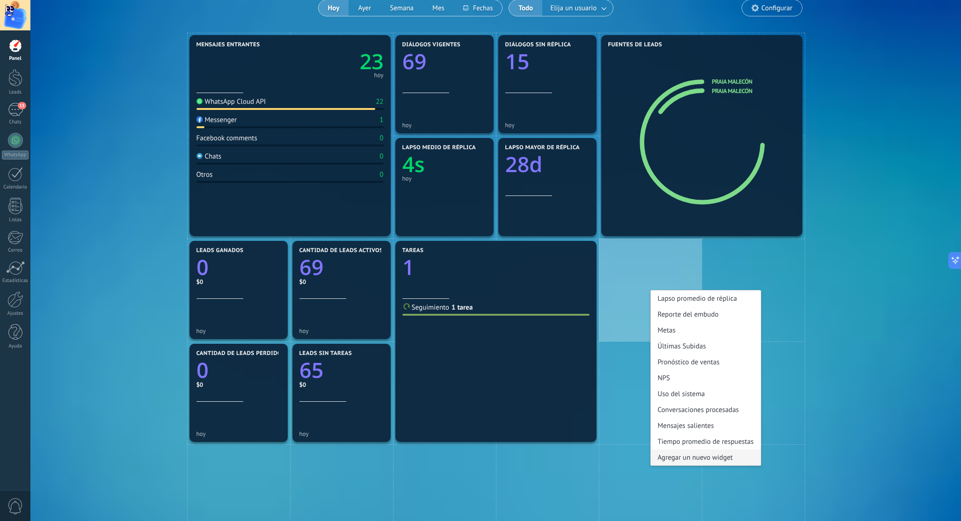
click at [730, 460] on div "Agregar un nuevo widget" at bounding box center [706, 458] width 110 height 16
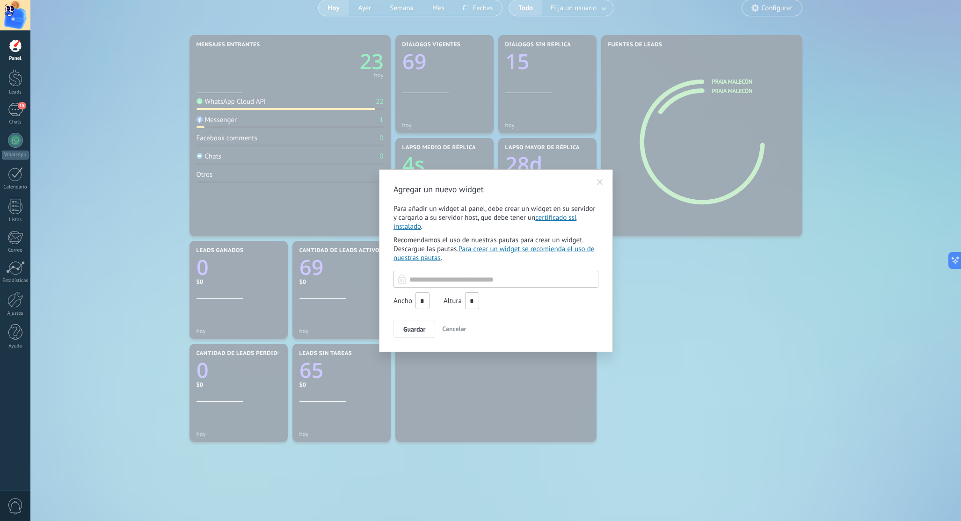
click at [600, 182] on span at bounding box center [600, 182] width 6 height 7
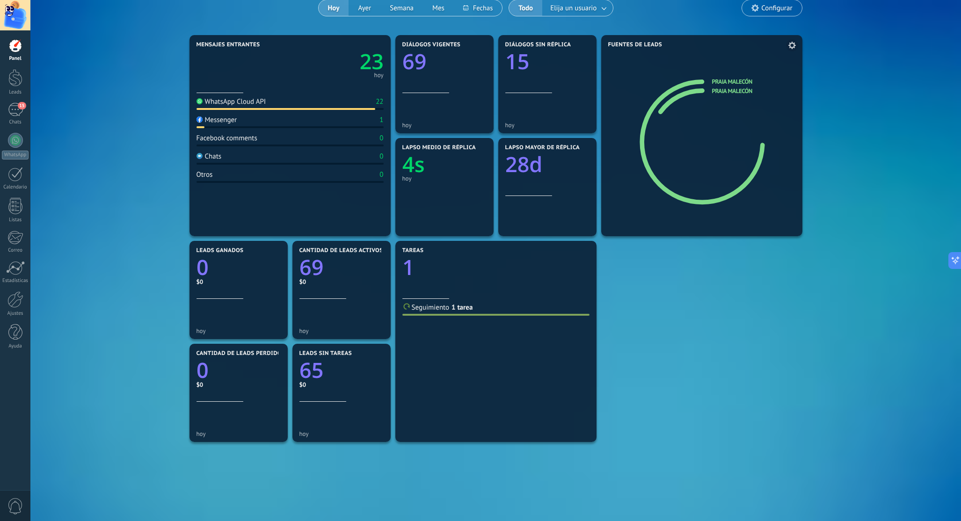
click at [792, 45] on icon at bounding box center [792, 45] width 7 height 7
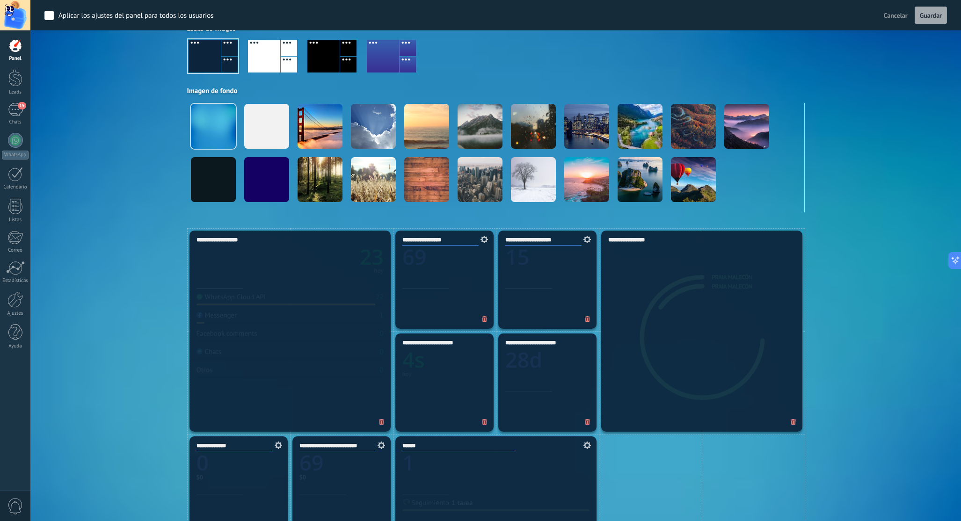
click at [679, 277] on div "**********" at bounding box center [701, 331] width 201 height 201
click at [860, 201] on div "Aplicar Eventos edgarpraiamaleconcom Hoy Ayer Semana Mes Todo Elija un usuario …" at bounding box center [495, 71] width 903 height 314
click at [893, 16] on span "Cancelar" at bounding box center [896, 15] width 24 height 8
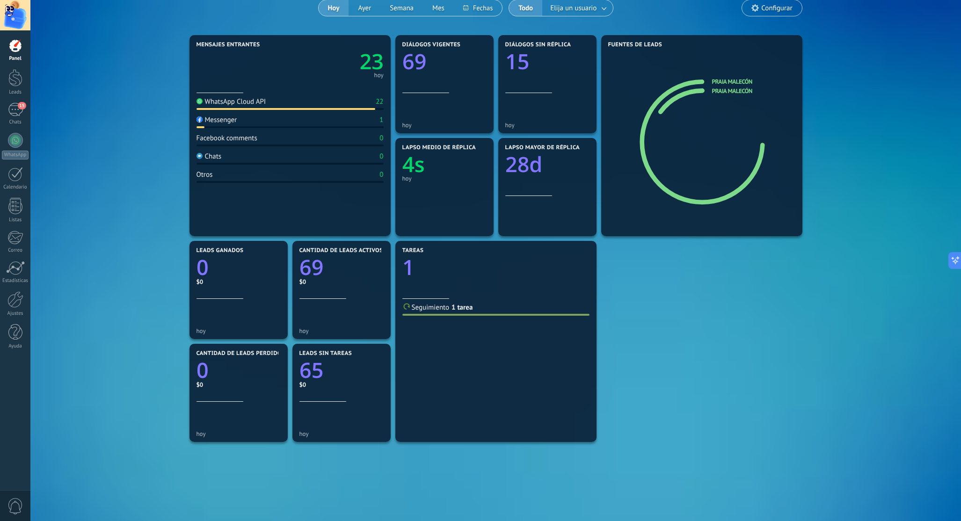
click at [379, 101] on div "22" at bounding box center [379, 101] width 7 height 9
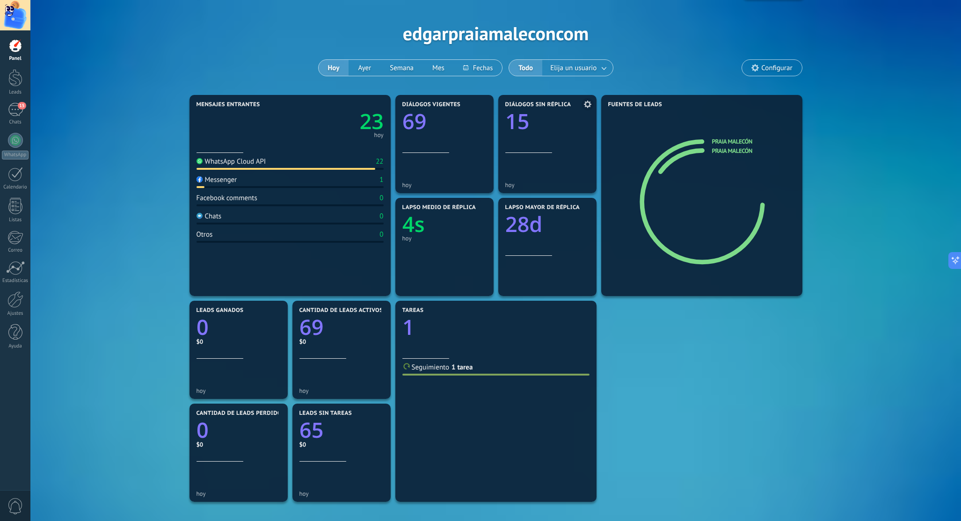
scroll to position [24, 0]
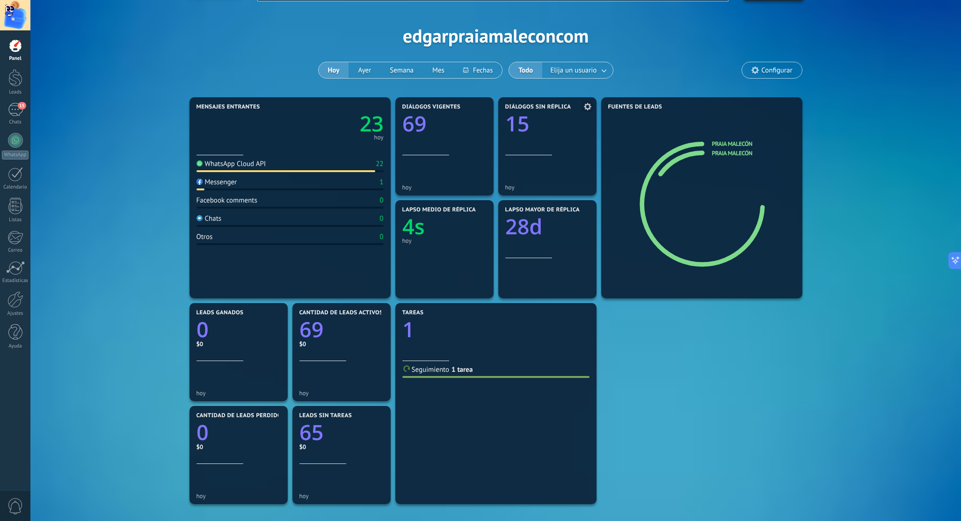
click at [588, 104] on use at bounding box center [587, 106] width 7 height 7
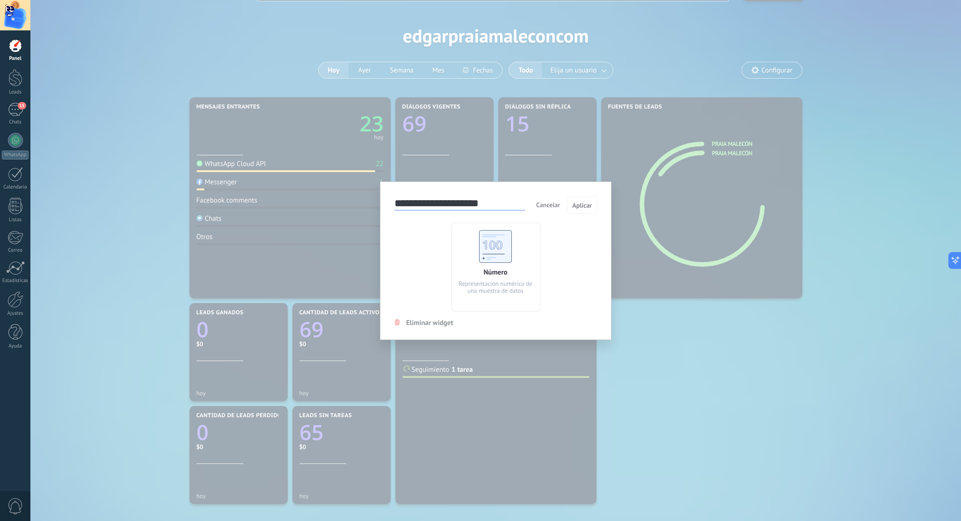
click at [645, 339] on div "**********" at bounding box center [495, 260] width 931 height 521
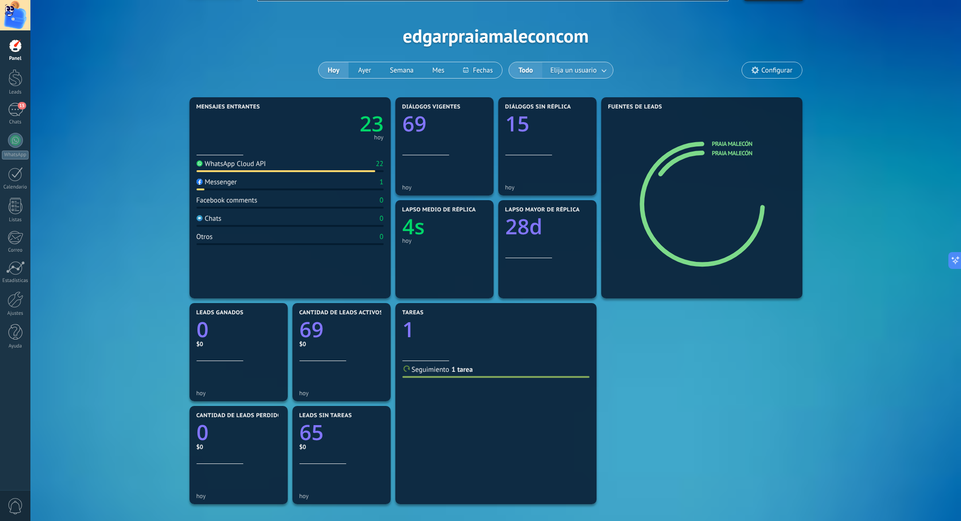
click at [586, 70] on span "Elija un usuario" at bounding box center [573, 70] width 50 height 13
click at [606, 71] on link at bounding box center [604, 70] width 17 height 15
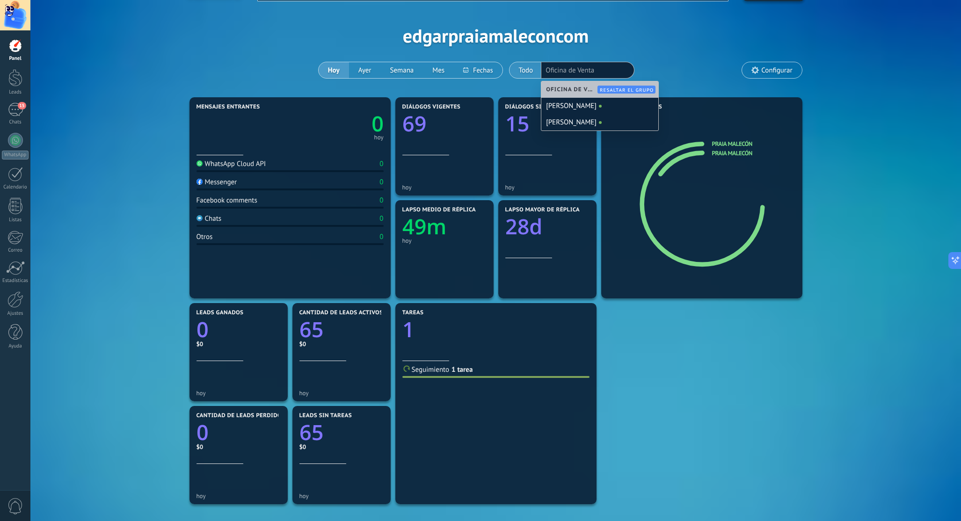
click at [521, 64] on button "Todo" at bounding box center [526, 70] width 33 height 16
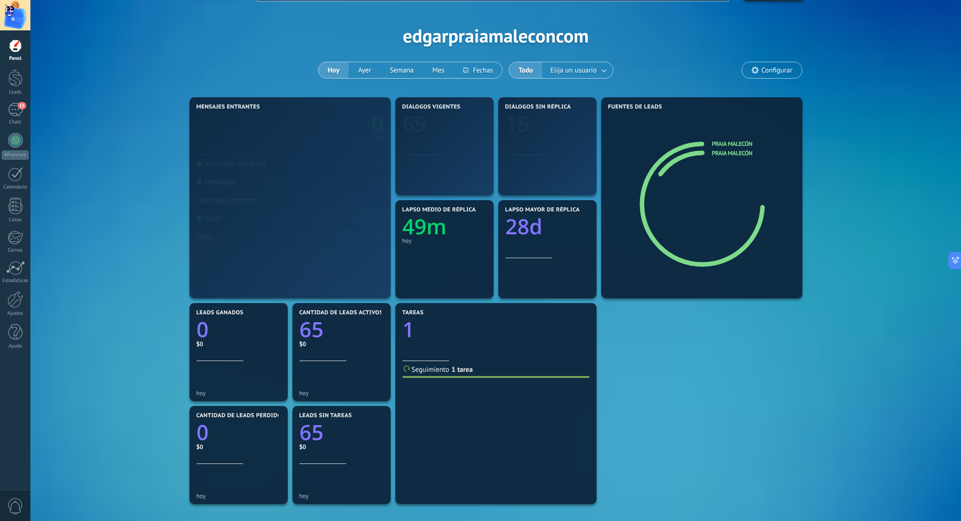
click at [526, 68] on button "Todo" at bounding box center [525, 70] width 33 height 16
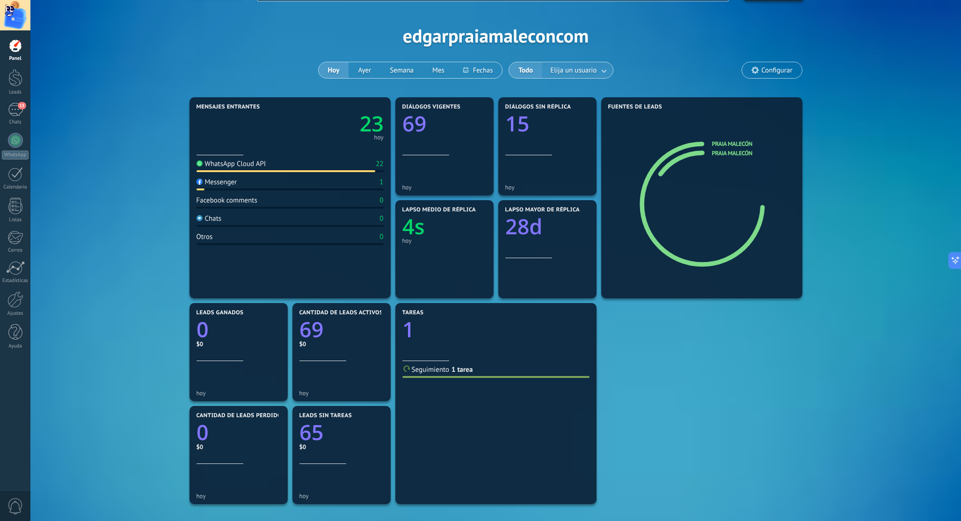
click at [603, 68] on link at bounding box center [604, 70] width 17 height 15
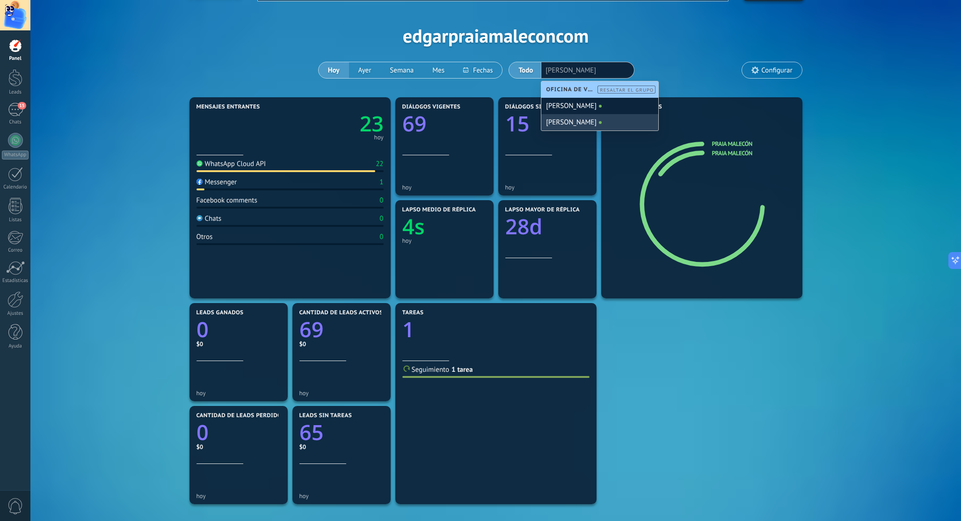
click at [572, 123] on div "[PERSON_NAME]" at bounding box center [599, 122] width 117 height 16
click at [679, 59] on div "Aplicar Eventos edgarpraiamaleconcom Hoy Ayer Semana Mes Todo Elija un usuario …" at bounding box center [495, 35] width 903 height 119
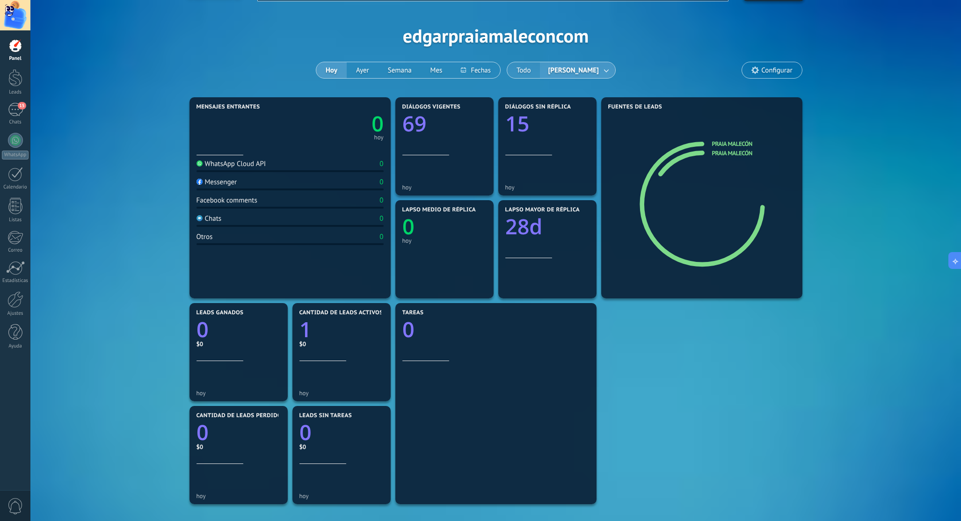
click at [529, 68] on button "Todo" at bounding box center [523, 70] width 33 height 16
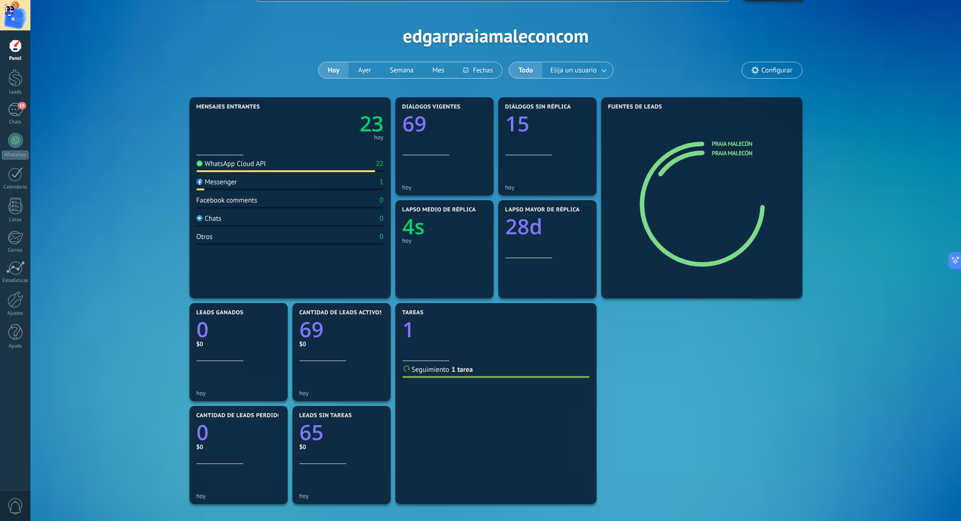
click at [630, 331] on div "Mensajes entrantes 23 hoy WhatsApp Cloud API 22 Messenger 1 Facebook comments 0…" at bounding box center [496, 352] width 618 height 515
click at [764, 73] on span "Configurar" at bounding box center [776, 70] width 31 height 8
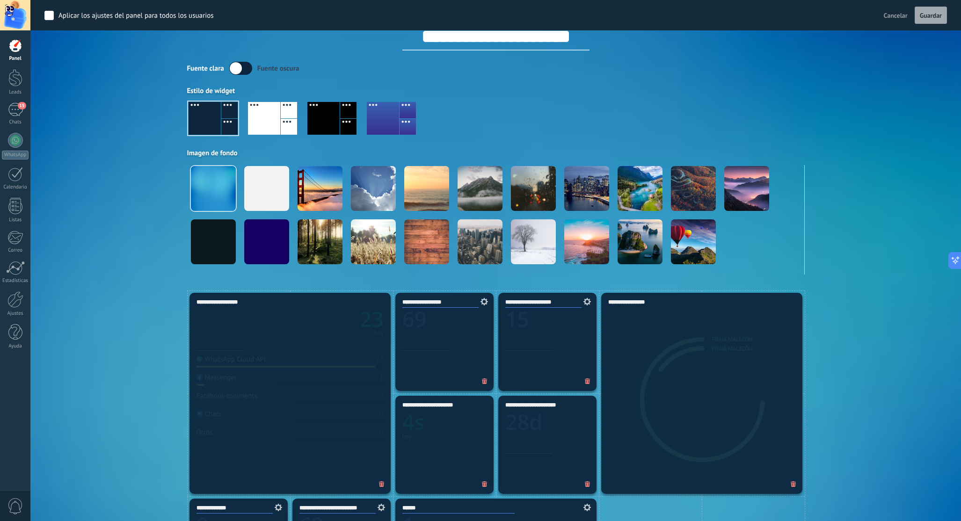
click at [905, 217] on div "Aplicar Eventos edgarpraiamaleconcom Hoy Ayer Semana Mes Todo Elija un usuario …" at bounding box center [495, 133] width 903 height 314
click at [893, 15] on span "Cancelar" at bounding box center [896, 15] width 24 height 8
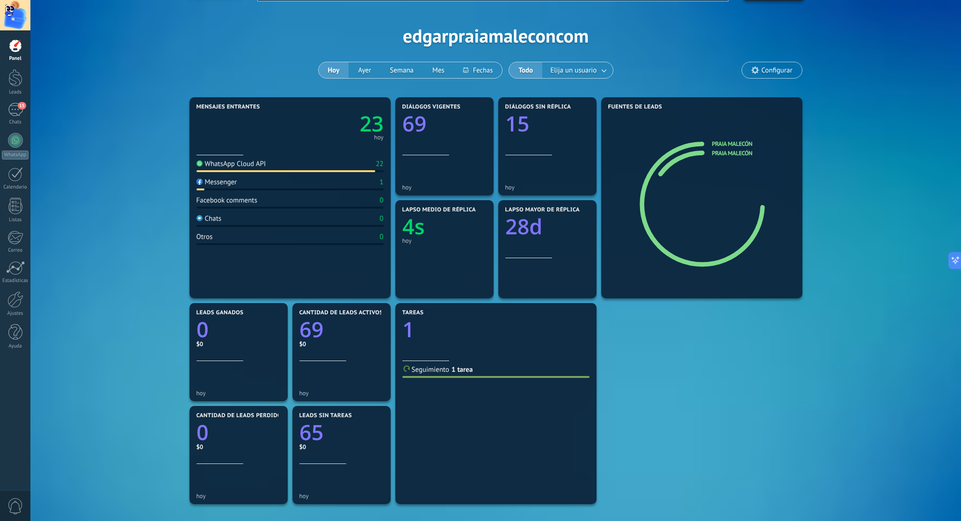
click at [624, 356] on div "Mensajes entrantes 23 hoy WhatsApp Cloud API 22 Messenger 1 Facebook comments 0…" at bounding box center [496, 352] width 618 height 515
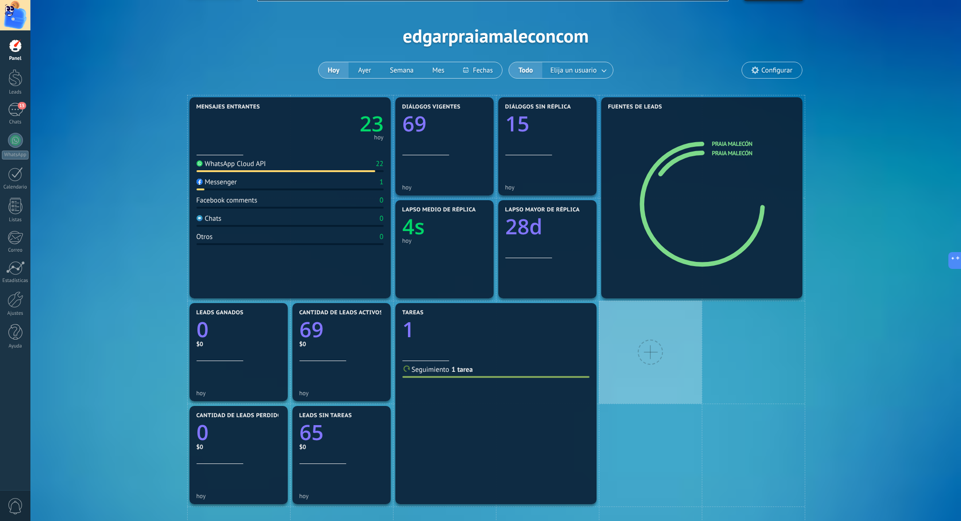
click at [655, 353] on div at bounding box center [650, 352] width 25 height 25
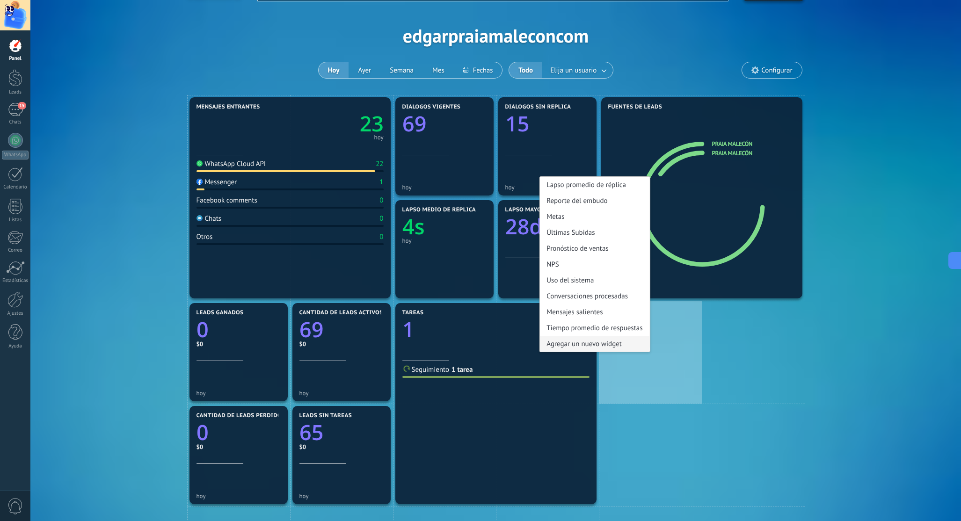
click at [606, 343] on div "Agregar un nuevo widget" at bounding box center [595, 344] width 110 height 16
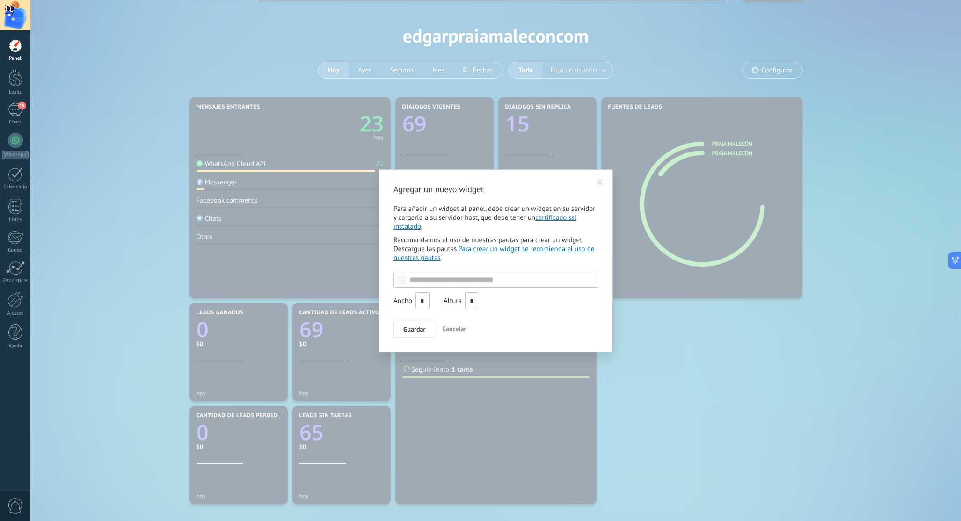
click at [451, 276] on input "text" at bounding box center [496, 279] width 205 height 17
click at [600, 182] on span at bounding box center [600, 182] width 6 height 7
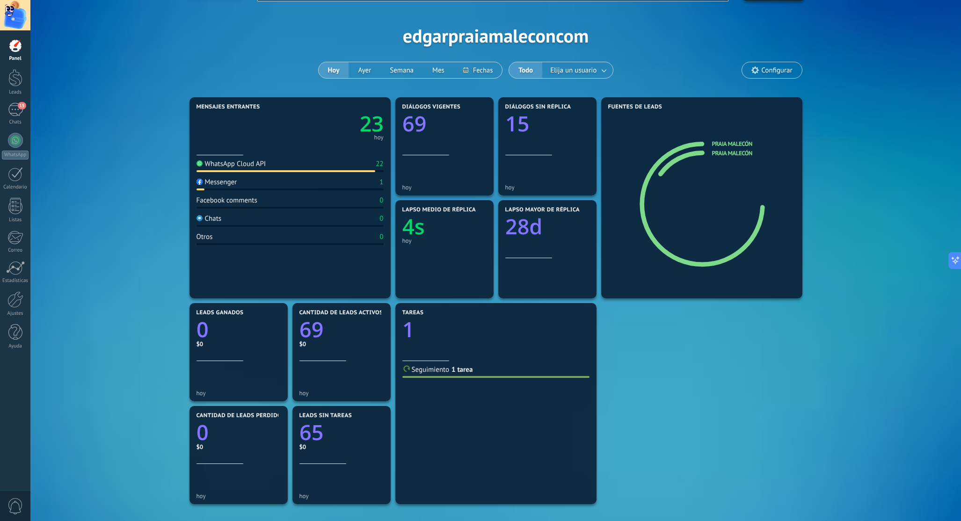
click at [640, 338] on div "Mensajes entrantes 23 hoy WhatsApp Cloud API 22 Messenger 1 Facebook comments 0…" at bounding box center [496, 352] width 618 height 515
click at [622, 338] on div "Mensajes entrantes 23 hoy WhatsApp Cloud API 22 Messenger 1 Facebook comments 0…" at bounding box center [496, 352] width 618 height 515
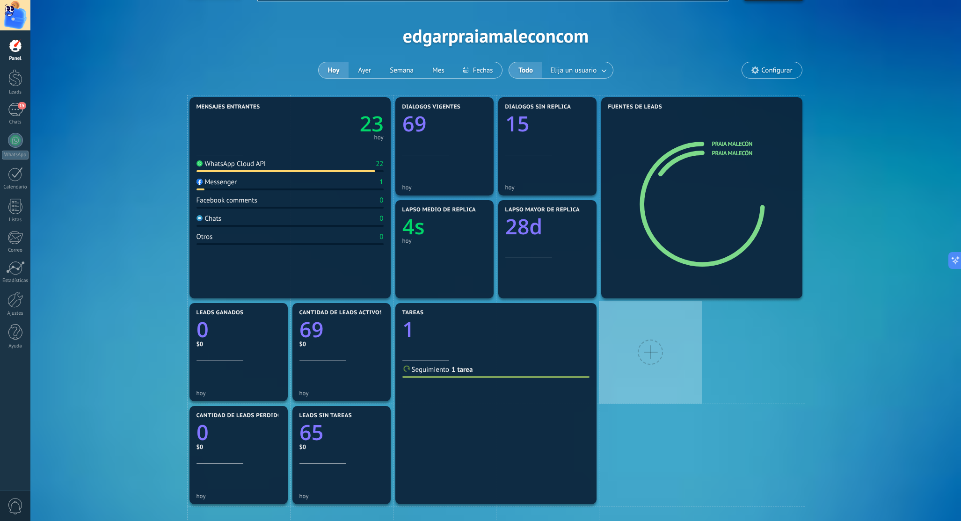
click at [649, 350] on div at bounding box center [650, 352] width 25 height 25
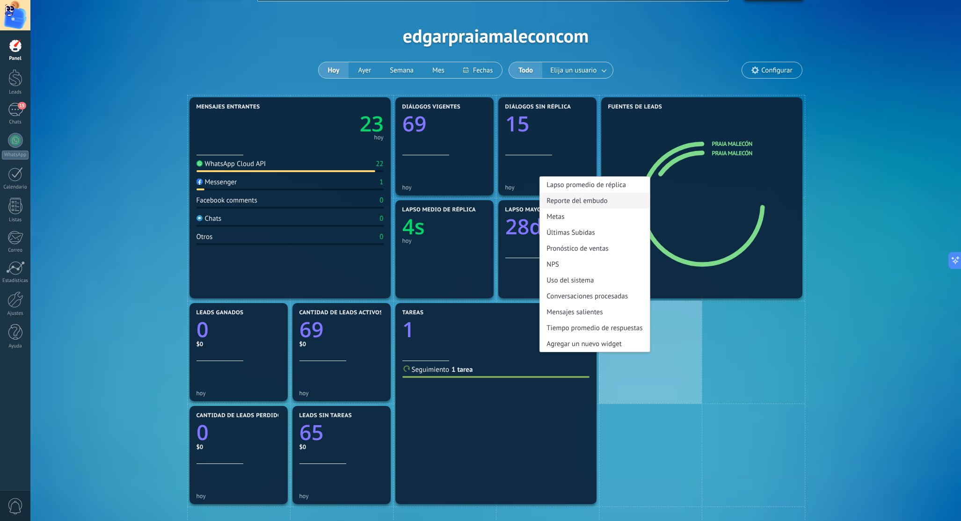
click at [612, 202] on div "Reporte del embudo" at bounding box center [595, 201] width 110 height 16
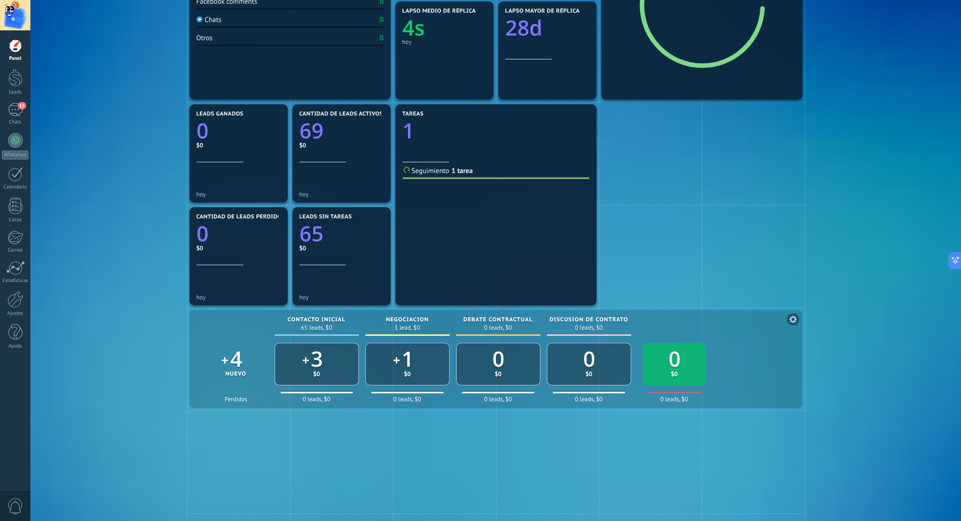
scroll to position [232, 0]
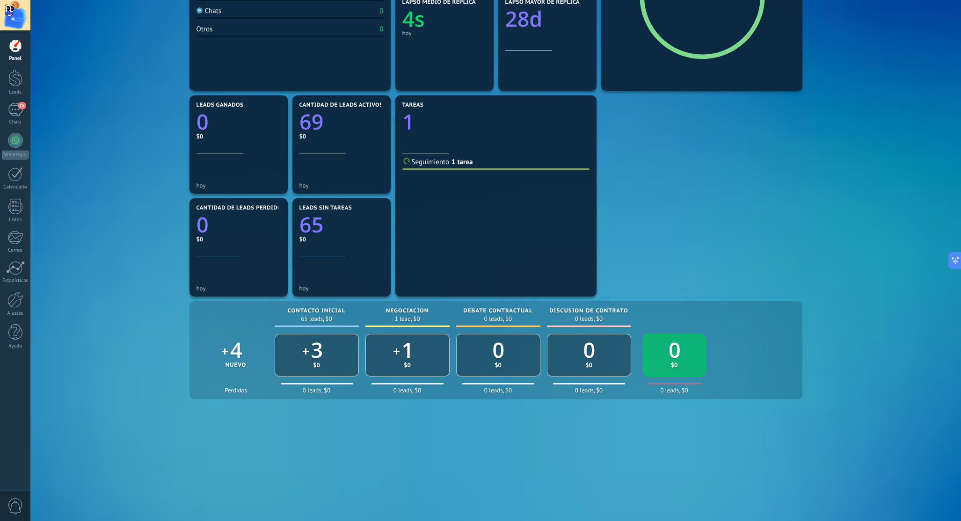
click at [639, 261] on div "Mensajes entrantes 23 hoy WhatsApp Cloud API 22 Messenger 1 Facebook comments 0…" at bounding box center [496, 196] width 618 height 618
drag, startPoint x: 621, startPoint y: 149, endPoint x: 626, endPoint y: 145, distance: 6.4
click at [621, 149] on div "Mensajes entrantes 23 hoy WhatsApp Cloud API 22 Messenger 1 Facebook comments 0…" at bounding box center [496, 196] width 618 height 618
click at [628, 136] on div "Mensajes entrantes 23 hoy WhatsApp Cloud API 22 Messenger 1 Facebook comments 0…" at bounding box center [496, 196] width 618 height 618
click at [635, 115] on div "Mensajes entrantes 23 hoy WhatsApp Cloud API 22 Messenger 1 Facebook comments 0…" at bounding box center [496, 196] width 618 height 618
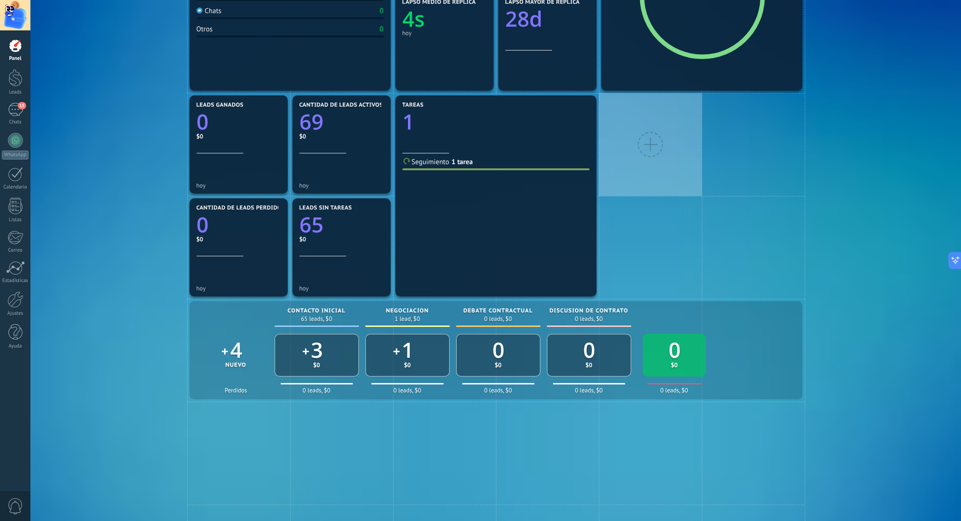
click at [645, 145] on div at bounding box center [650, 144] width 25 height 25
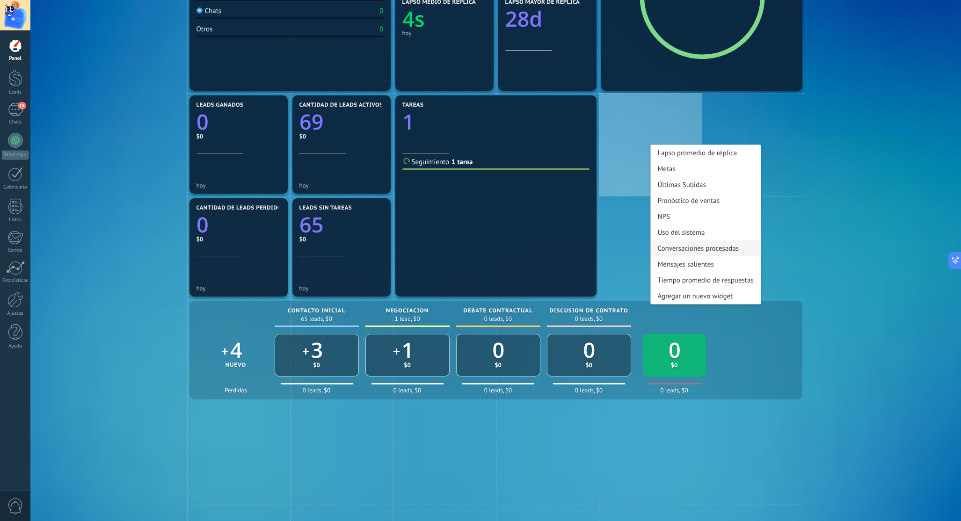
click at [737, 251] on div "Conversaciones procesadas" at bounding box center [706, 249] width 110 height 16
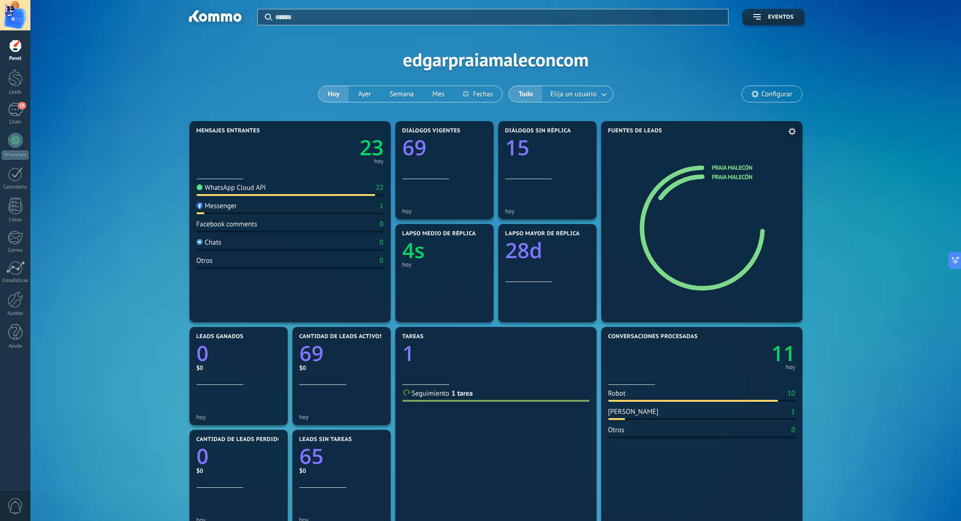
scroll to position [0, 0]
click at [17, 80] on div at bounding box center [15, 77] width 14 height 17
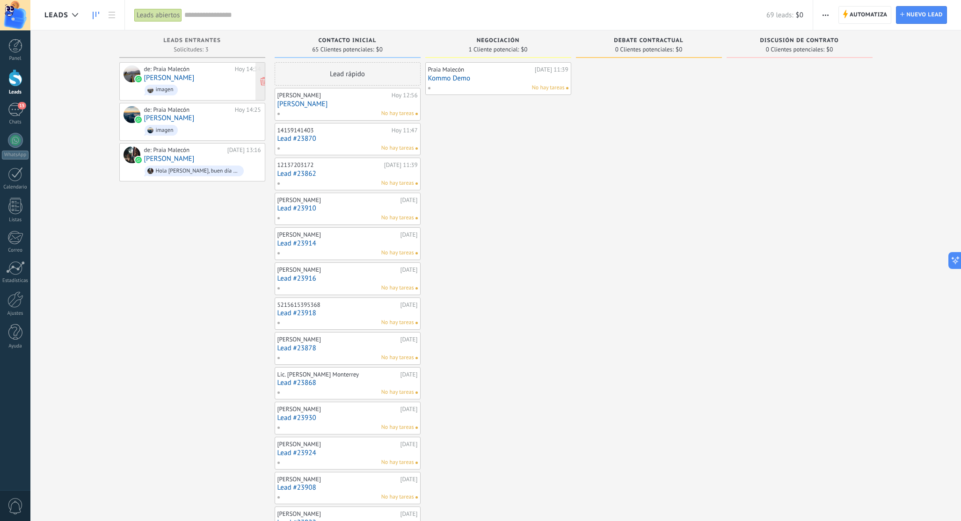
click at [218, 84] on span "imagen" at bounding box center [202, 90] width 117 height 15
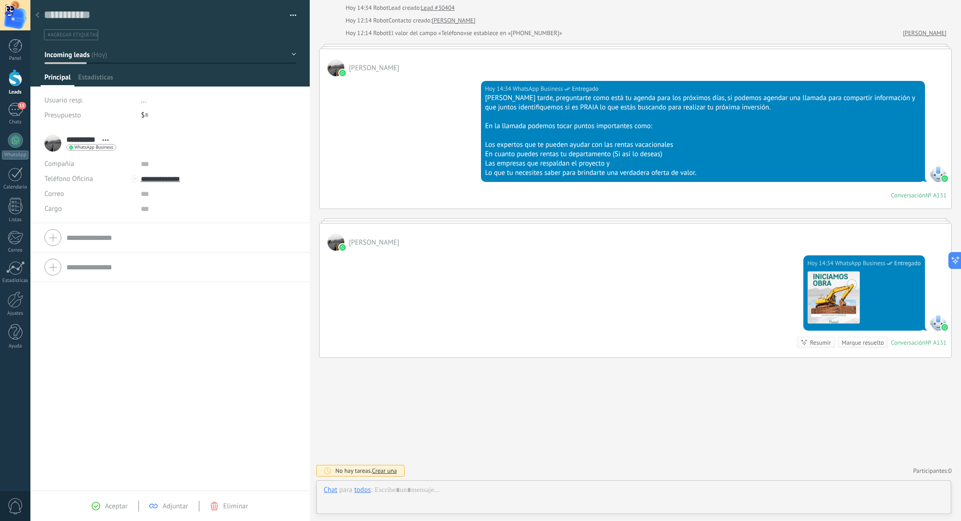
scroll to position [14, 0]
click at [37, 15] on use at bounding box center [38, 15] width 4 height 6
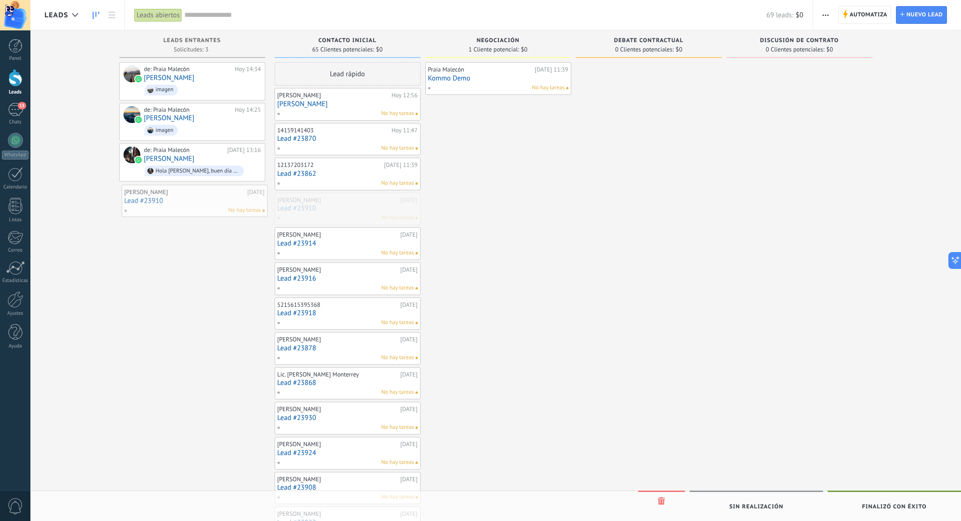
drag, startPoint x: 335, startPoint y: 207, endPoint x: 183, endPoint y: 196, distance: 153.0
drag, startPoint x: 327, startPoint y: 203, endPoint x: 172, endPoint y: 183, distance: 156.7
click at [18, 111] on div "15" at bounding box center [15, 110] width 15 height 14
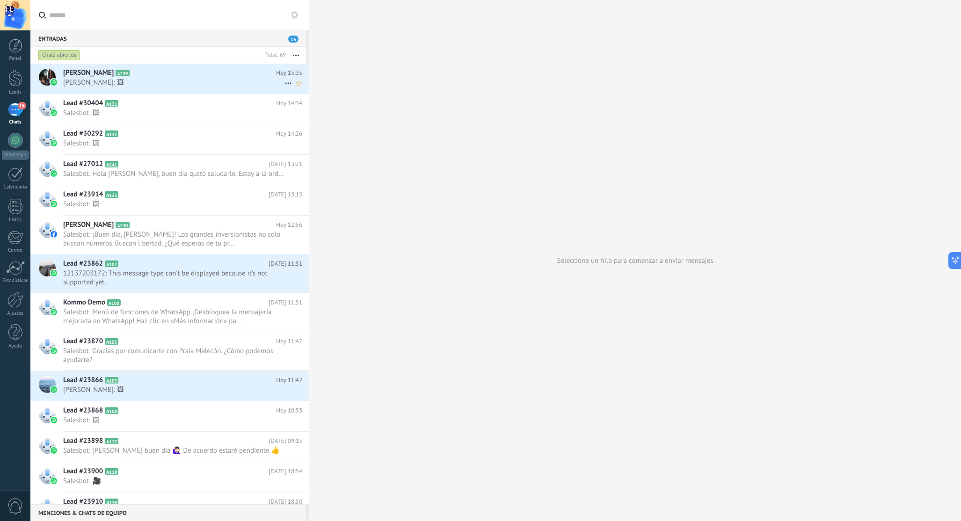
click at [155, 75] on h2 "[PERSON_NAME] A239" at bounding box center [169, 72] width 213 height 9
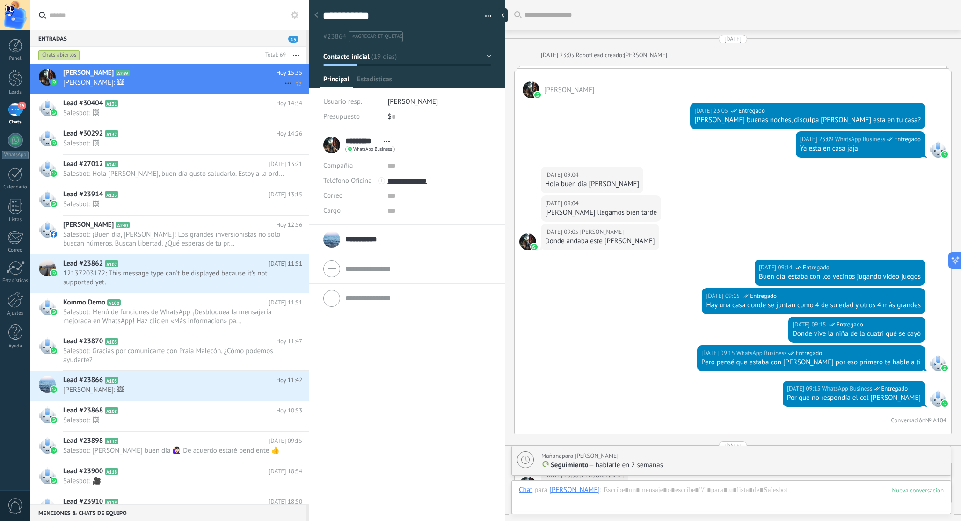
scroll to position [1111, 0]
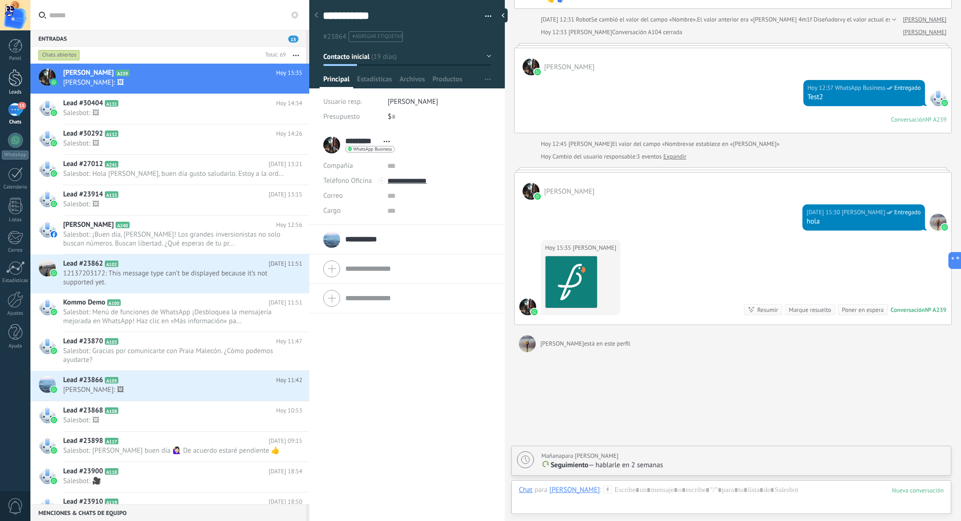
click at [13, 75] on div at bounding box center [15, 77] width 14 height 17
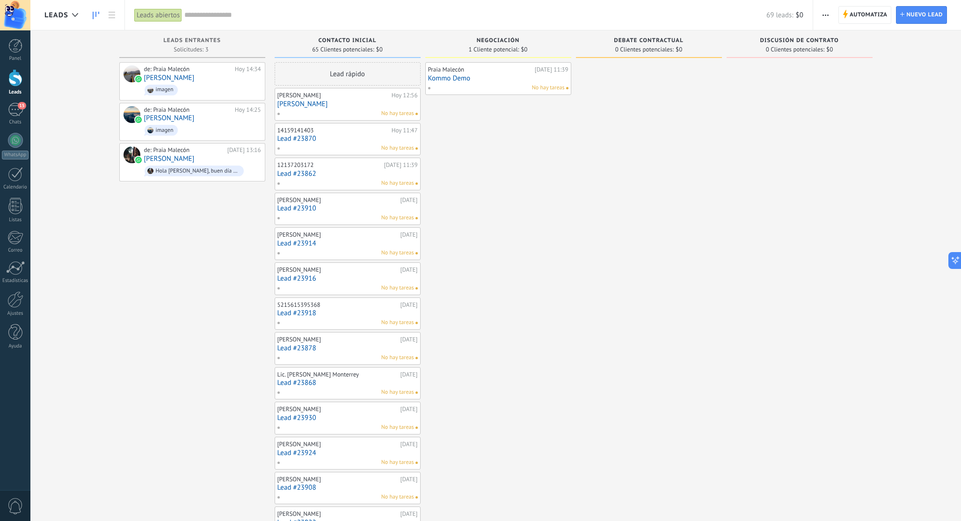
click at [375, 74] on div "Lead rápido" at bounding box center [348, 73] width 146 height 23
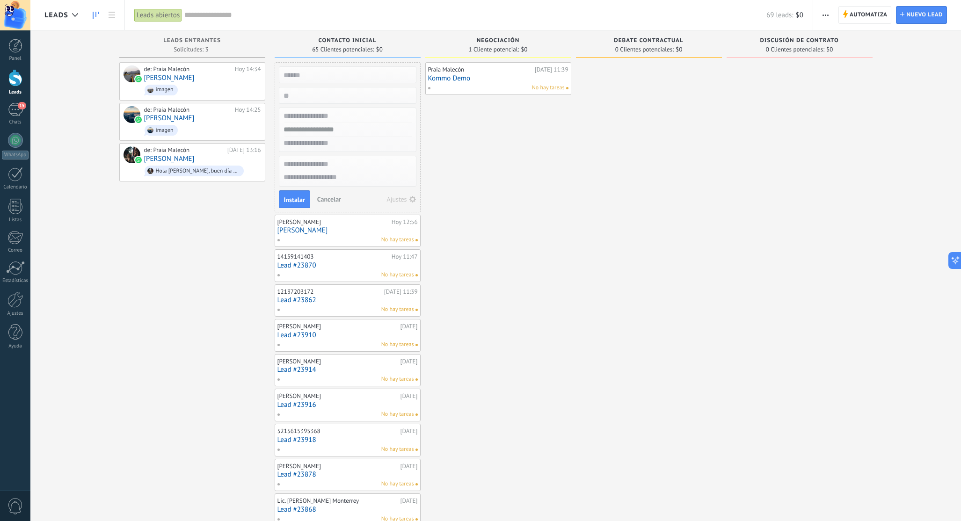
click at [549, 234] on div "Praia Malecón Hoy 11:39 Kommo Demo No hay tareas" at bounding box center [498, 489] width 146 height 855
click at [557, 231] on div "Praia Malecón Hoy 11:39 Kommo Demo No hay tareas" at bounding box center [498, 489] width 146 height 855
click at [576, 186] on div at bounding box center [649, 489] width 146 height 855
click at [331, 198] on span "Cancelar" at bounding box center [329, 199] width 24 height 8
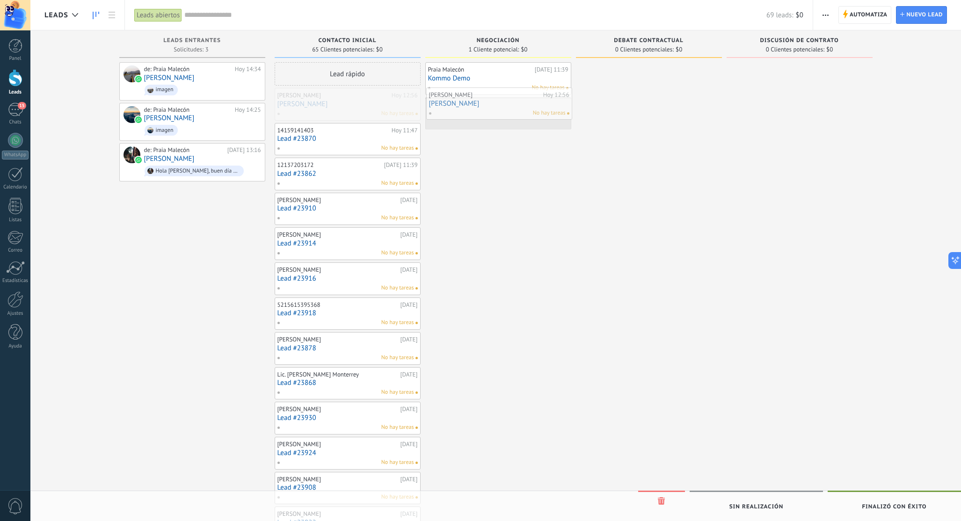
drag, startPoint x: 304, startPoint y: 102, endPoint x: 456, endPoint y: 102, distance: 151.6
drag, startPoint x: 367, startPoint y: 95, endPoint x: 219, endPoint y: 80, distance: 149.1
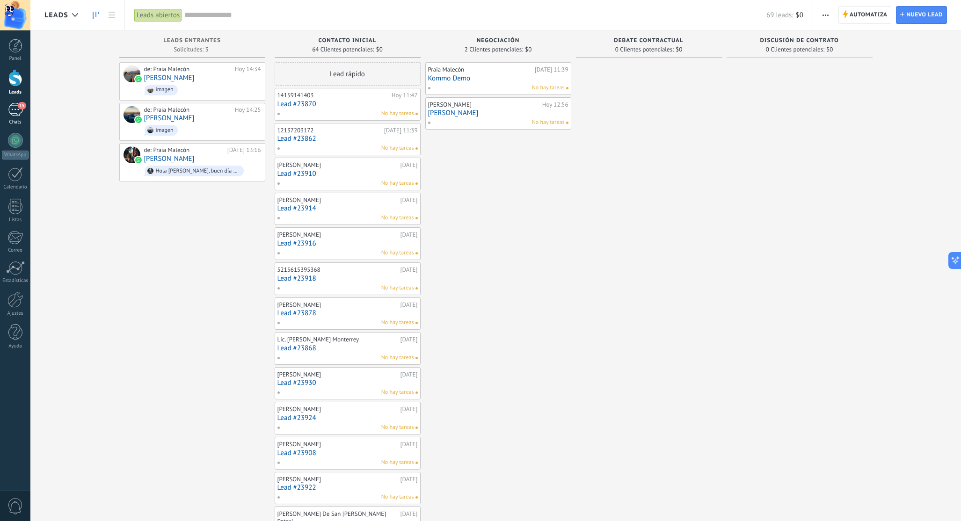
click at [16, 108] on div "15" at bounding box center [15, 110] width 15 height 14
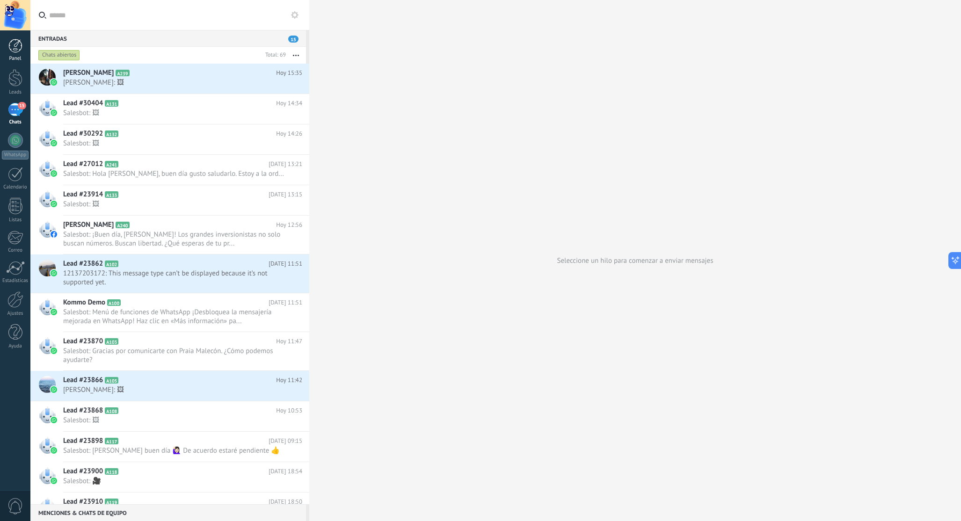
click at [15, 45] on div at bounding box center [15, 46] width 14 height 14
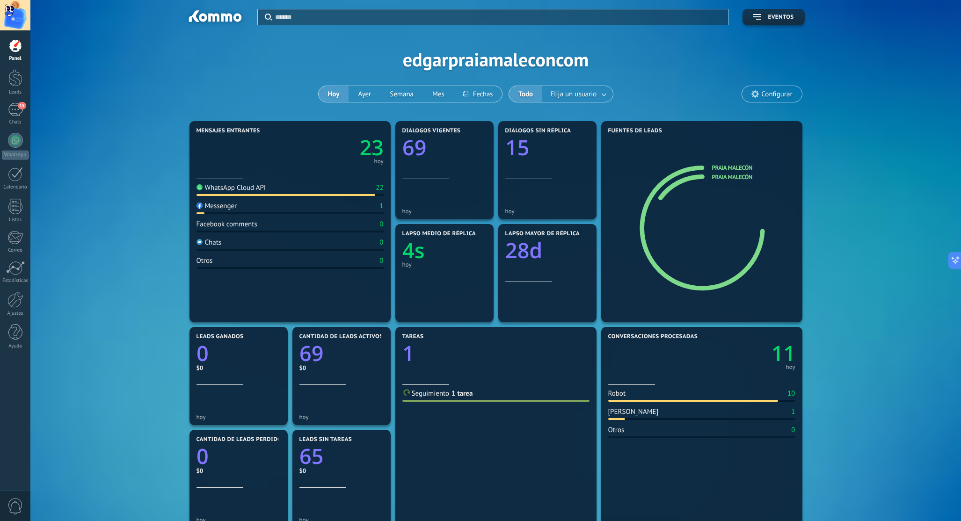
click at [335, 92] on button "Hoy" at bounding box center [334, 94] width 30 height 16
click at [15, 110] on div "15" at bounding box center [15, 110] width 15 height 14
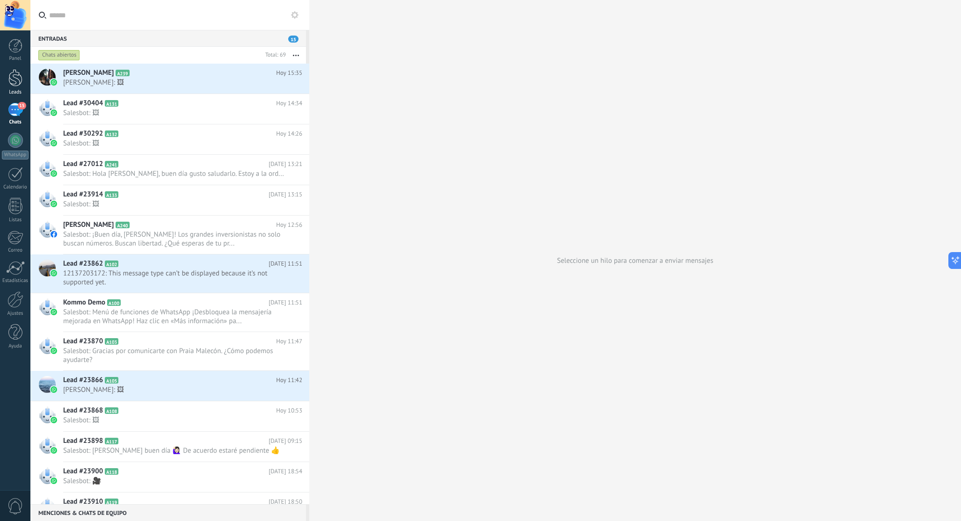
click at [17, 80] on div at bounding box center [15, 77] width 14 height 17
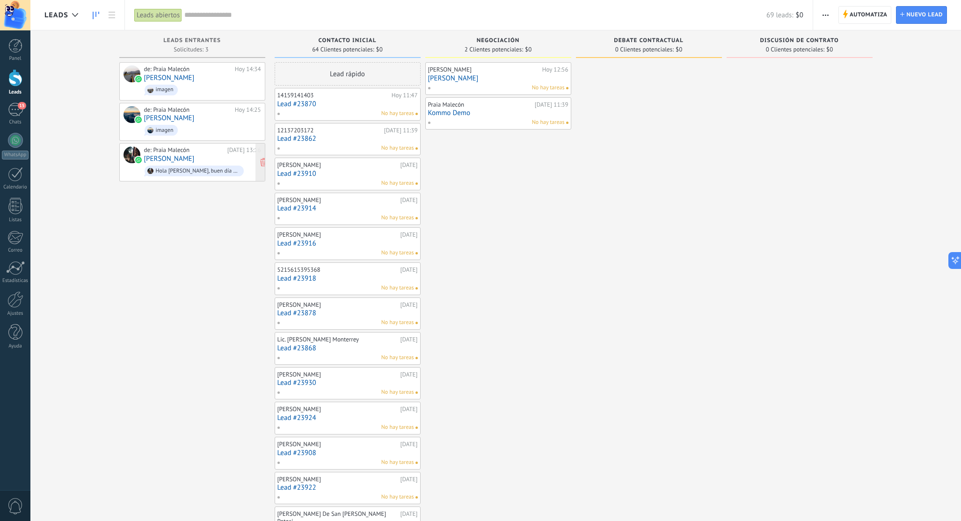
click at [207, 154] on div "de: Praia Malecón Hoy 13:16 Adrian Navarrete Hola Dr. Adrián, buen día gusto sa…" at bounding box center [202, 162] width 117 height 32
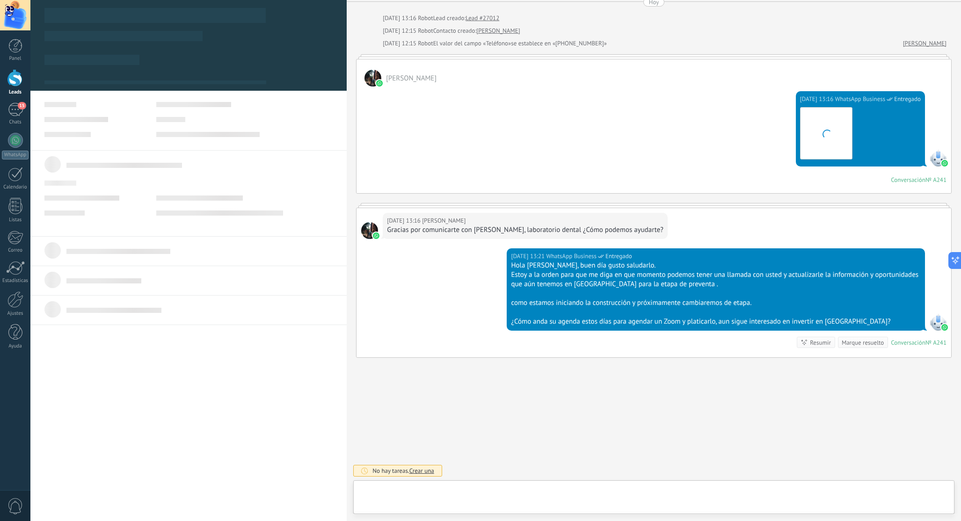
scroll to position [14, 0]
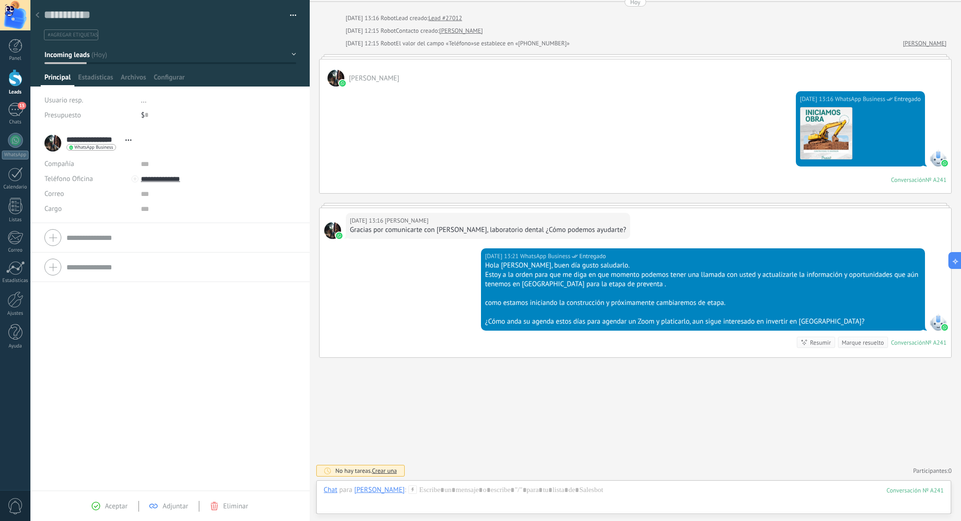
click at [16, 79] on div at bounding box center [15, 77] width 14 height 17
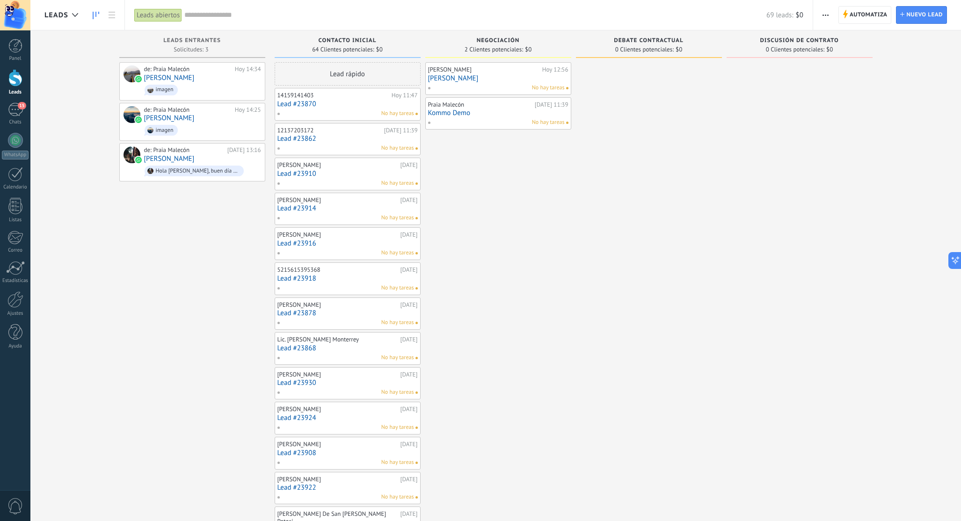
click at [361, 104] on link "Lead #23870" at bounding box center [347, 104] width 140 height 8
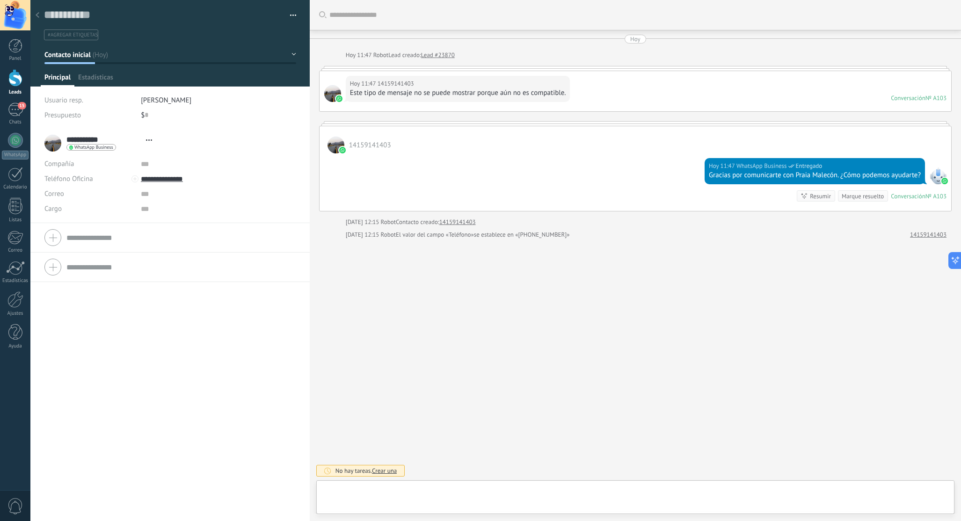
scroll to position [14, 0]
click at [38, 14] on use at bounding box center [38, 15] width 4 height 6
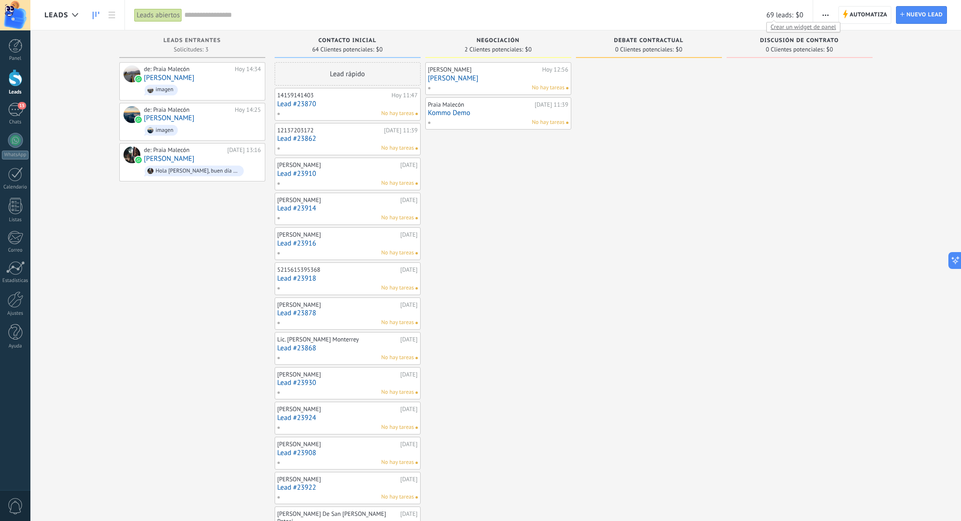
click at [790, 27] on span "Crear un widget de panel" at bounding box center [803, 27] width 73 height 10
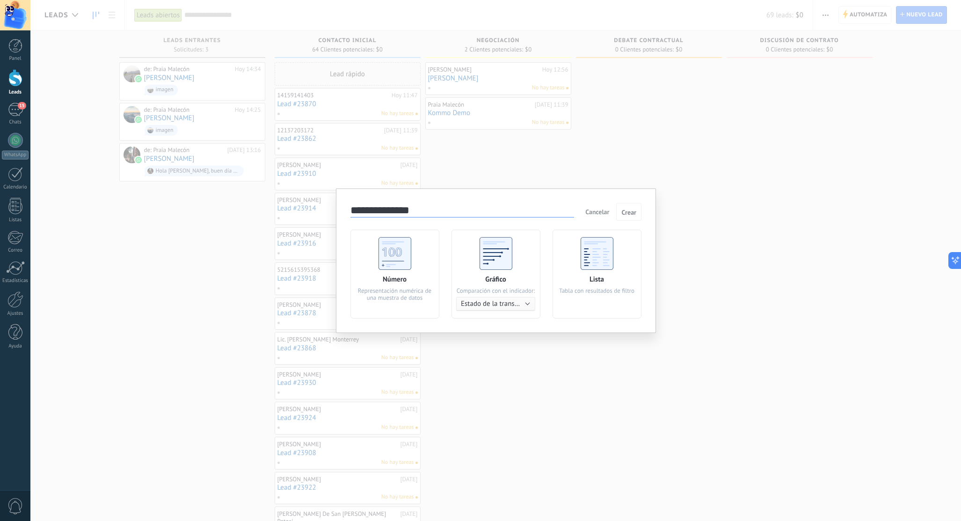
click at [596, 211] on span "Cancelar" at bounding box center [597, 212] width 24 height 8
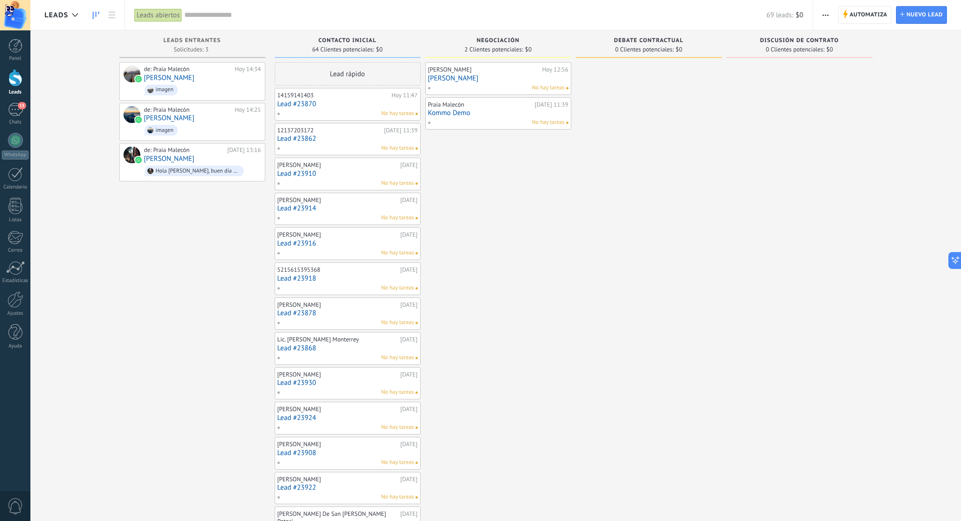
click at [164, 15] on div "Leads abiertos" at bounding box center [158, 15] width 48 height 14
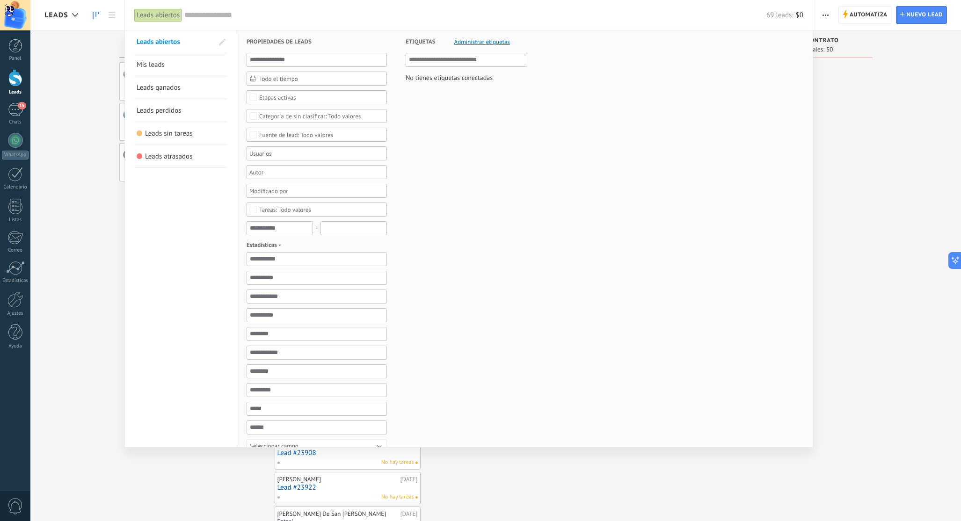
click at [206, 15] on input "text" at bounding box center [475, 15] width 582 height 10
click at [162, 63] on span "Mis leads" at bounding box center [151, 64] width 28 height 9
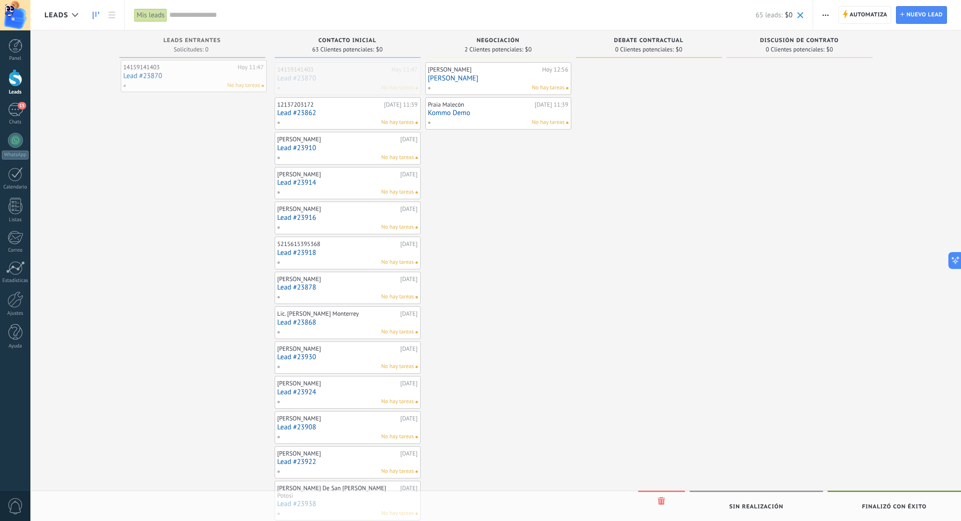
drag, startPoint x: 343, startPoint y: 79, endPoint x: 229, endPoint y: 88, distance: 114.6
click at [204, 15] on input "text" at bounding box center [462, 15] width 586 height 10
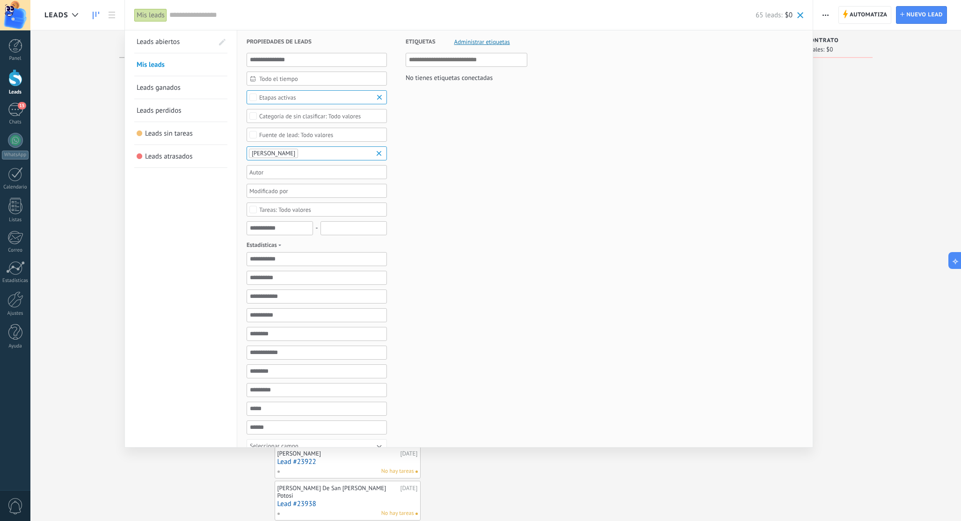
click at [178, 42] on span "Leads abiertos" at bounding box center [158, 41] width 43 height 9
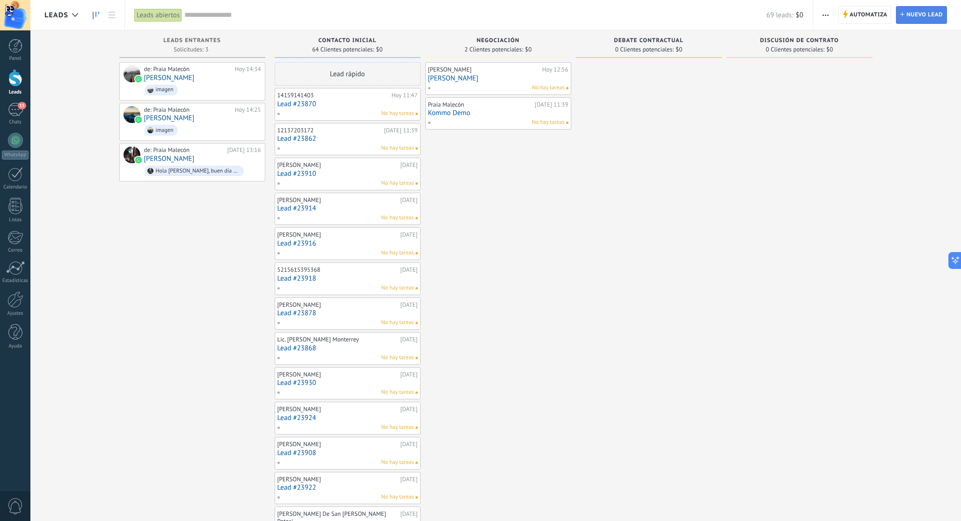
click at [924, 17] on span "Nuevo lead" at bounding box center [924, 15] width 37 height 17
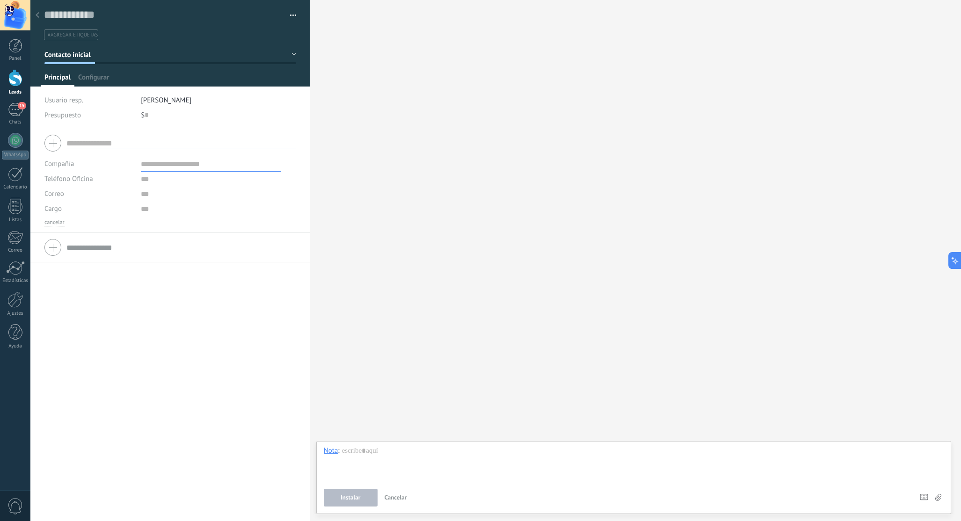
click at [40, 15] on div at bounding box center [37, 16] width 13 height 18
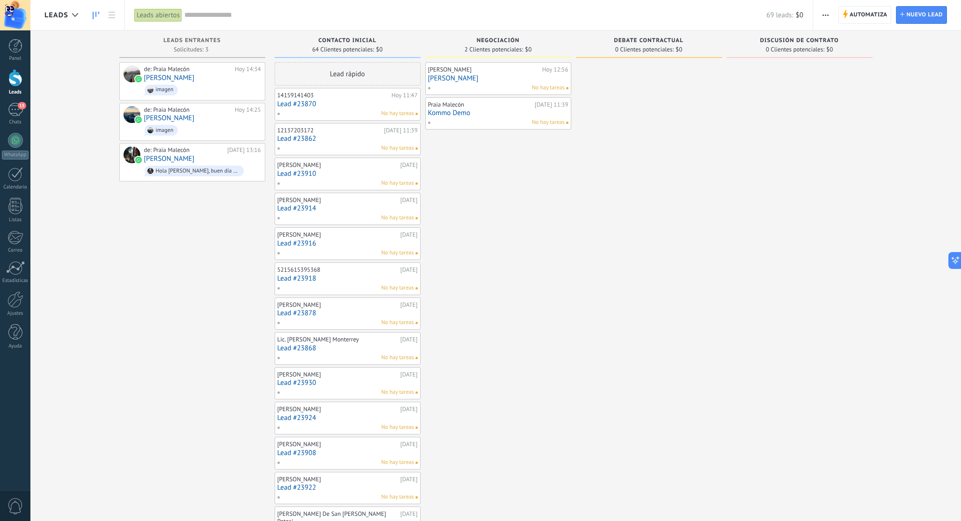
click at [659, 39] on span "Debate contractual" at bounding box center [648, 40] width 69 height 7
drag, startPoint x: 674, startPoint y: 56, endPoint x: 735, endPoint y: 51, distance: 61.0
click at [674, 56] on div "Debate contractual 0 Clientes potenciales: $0" at bounding box center [649, 44] width 146 height 28
click at [807, 50] on span "0 Clientes potenciales:" at bounding box center [795, 50] width 58 height 6
click at [829, 14] on button "button" at bounding box center [826, 15] width 14 height 18
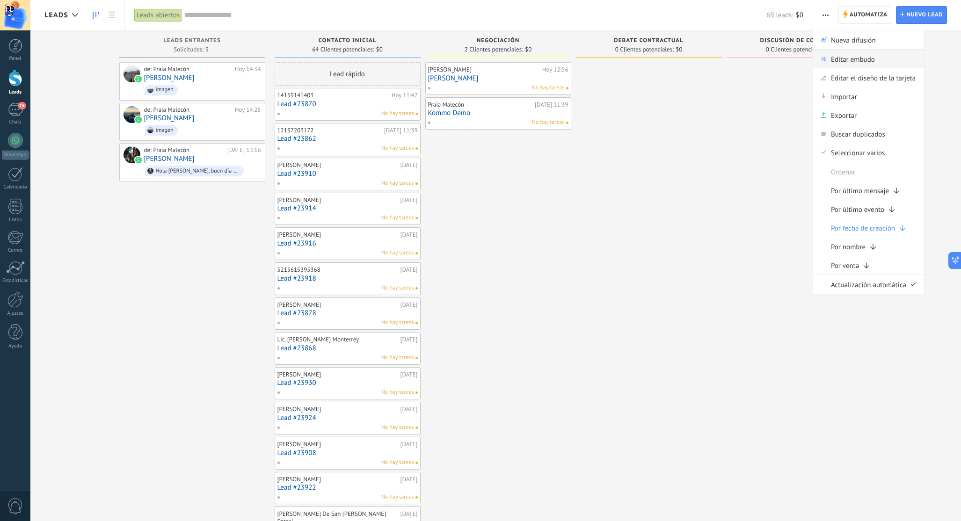
click at [859, 57] on span "Editar embudo" at bounding box center [853, 59] width 44 height 19
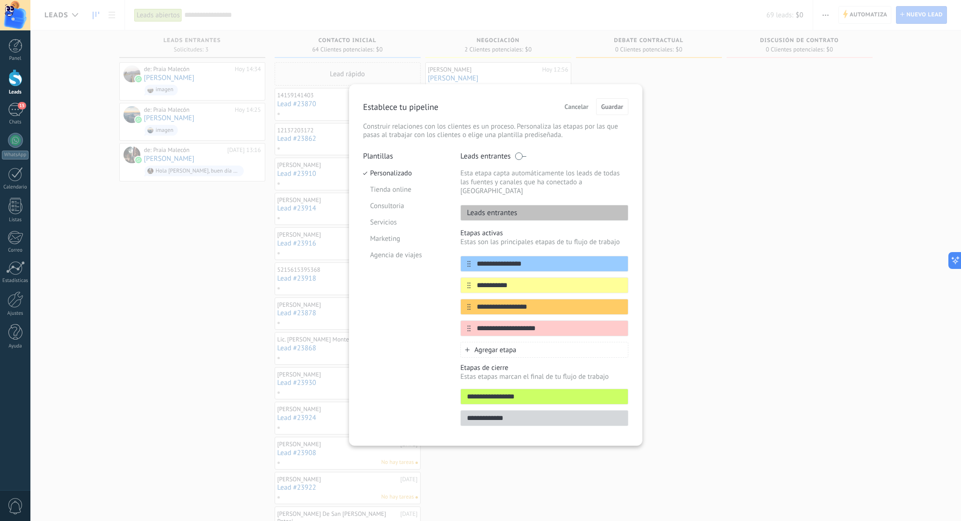
click at [578, 108] on span "Cancelar" at bounding box center [577, 106] width 24 height 7
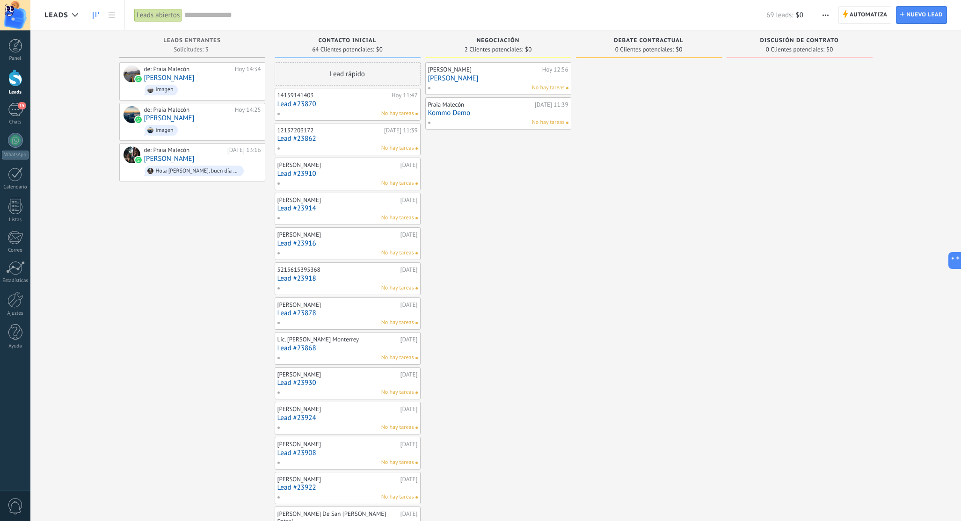
type textarea "**********"
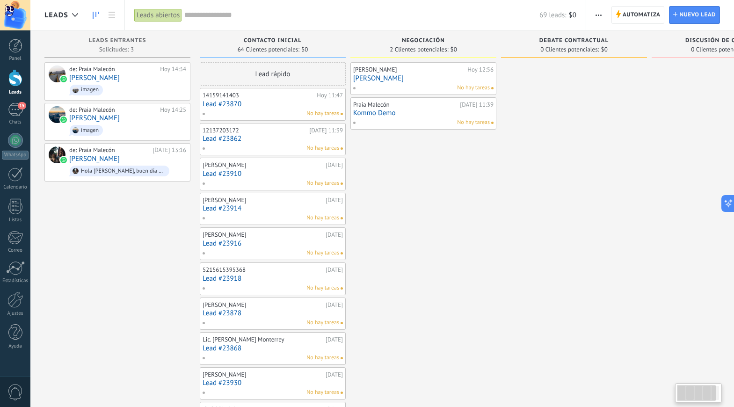
scroll to position [9, 0]
